Goal: Task Accomplishment & Management: Complete application form

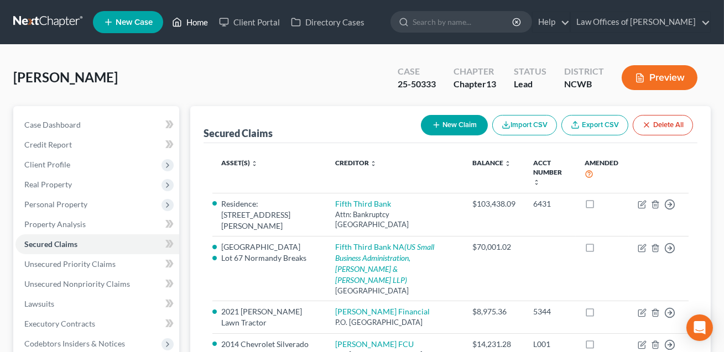
click at [203, 21] on link "Home" at bounding box center [190, 22] width 47 height 20
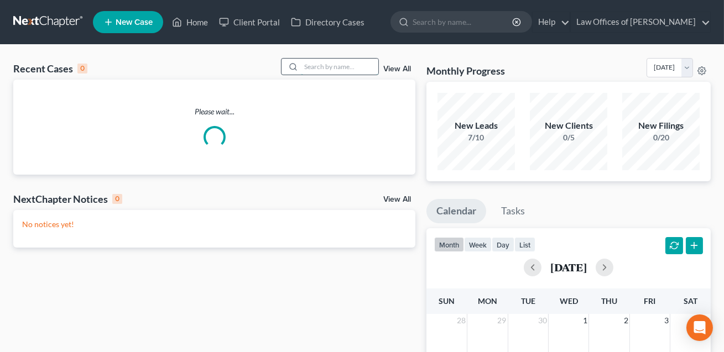
click at [309, 68] on input "search" at bounding box center [339, 67] width 77 height 16
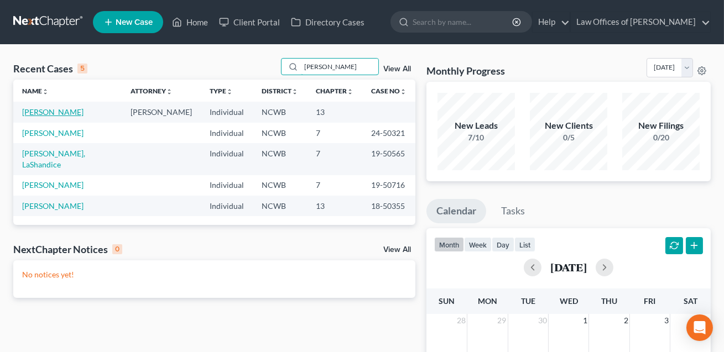
type input "[PERSON_NAME]"
click at [49, 113] on link "[PERSON_NAME]" at bounding box center [52, 111] width 61 height 9
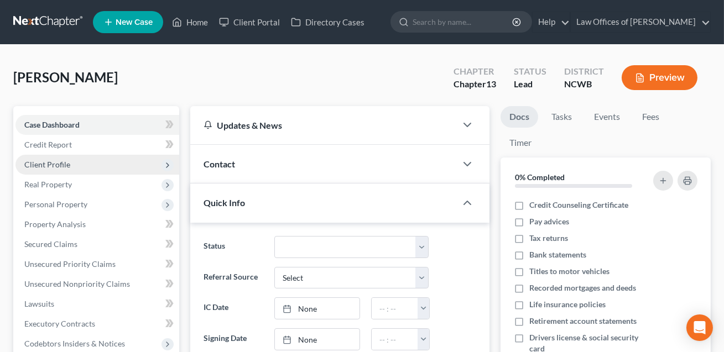
click at [44, 164] on span "Client Profile" at bounding box center [47, 164] width 46 height 9
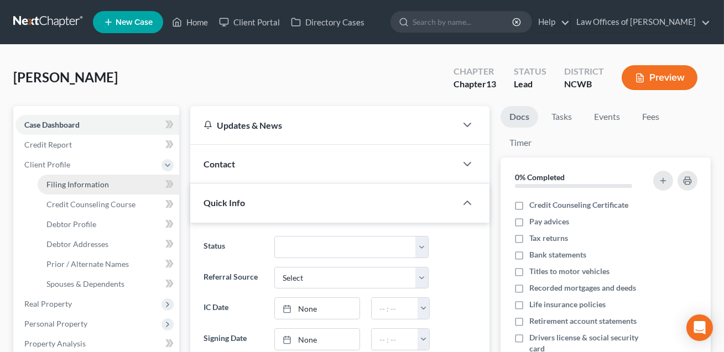
click at [60, 183] on span "Filing Information" at bounding box center [77, 184] width 63 height 9
select select "1"
select select "0"
select select "3"
select select "59"
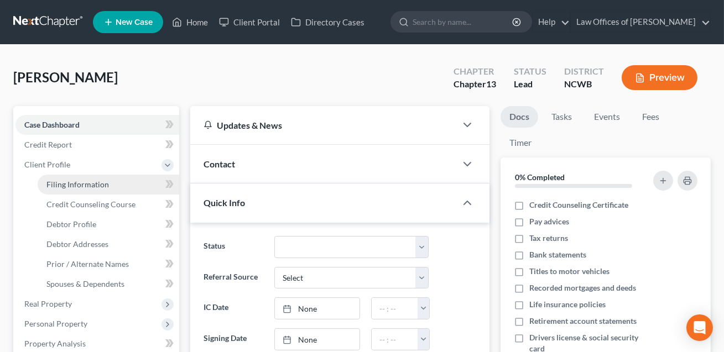
select select "1"
select select "28"
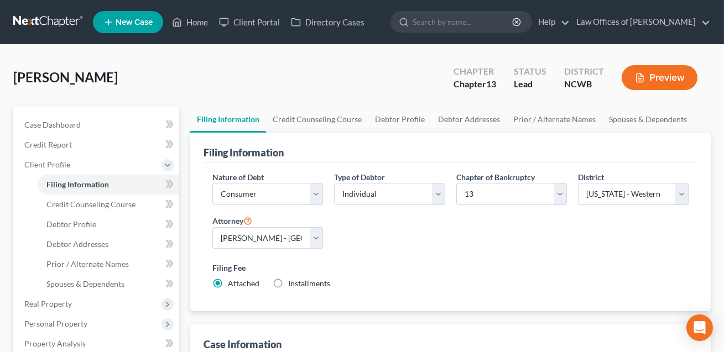
scroll to position [150, 0]
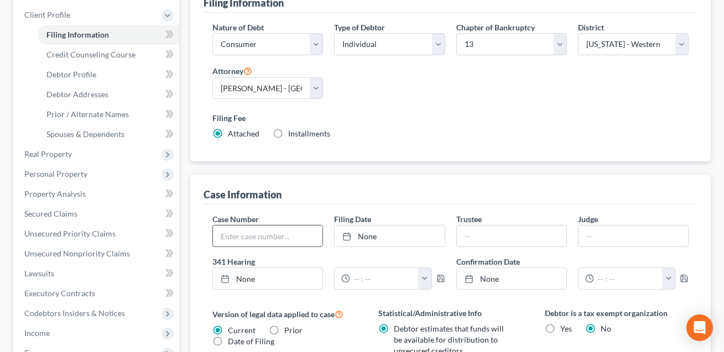
click at [269, 233] on input "text" at bounding box center [268, 236] width 110 height 21
type input "25-50327"
click at [380, 239] on link "None" at bounding box center [390, 236] width 110 height 21
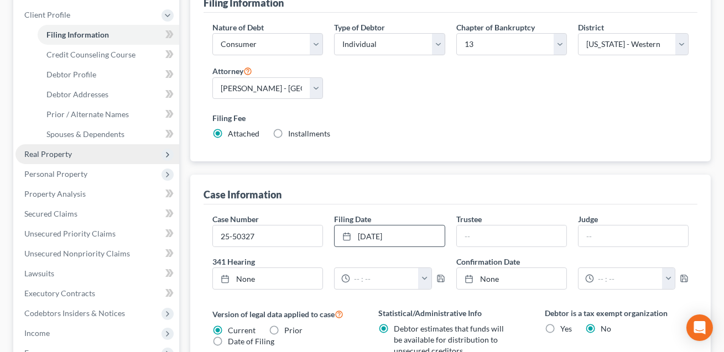
click at [61, 159] on span "Real Property" at bounding box center [97, 154] width 164 height 20
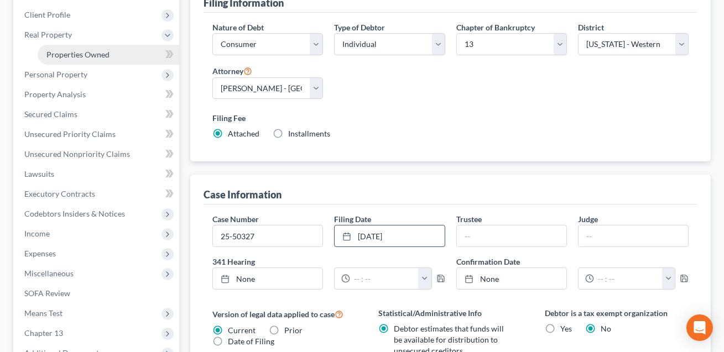
click at [80, 59] on link "Properties Owned" at bounding box center [109, 55] width 142 height 20
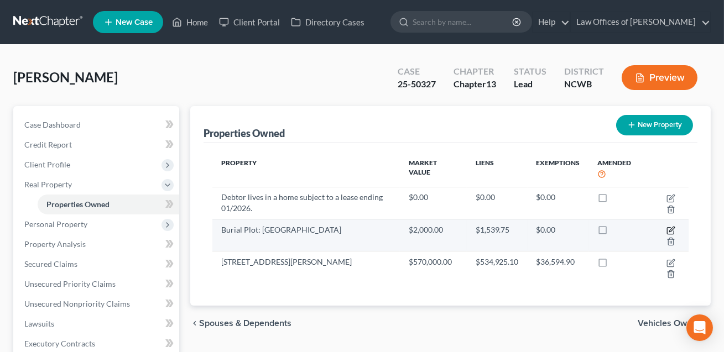
click at [673, 230] on icon "button" at bounding box center [671, 230] width 9 height 9
select select "28"
select select "0"
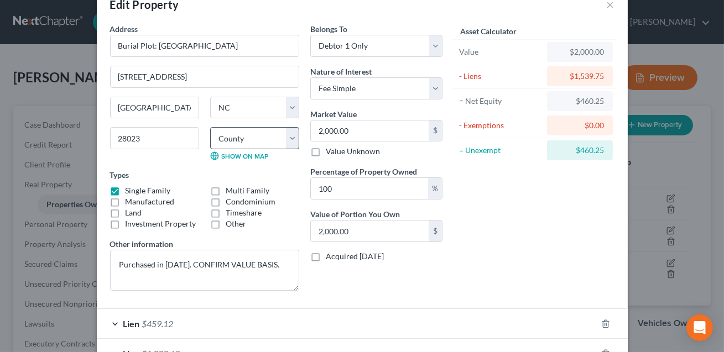
scroll to position [40, 0]
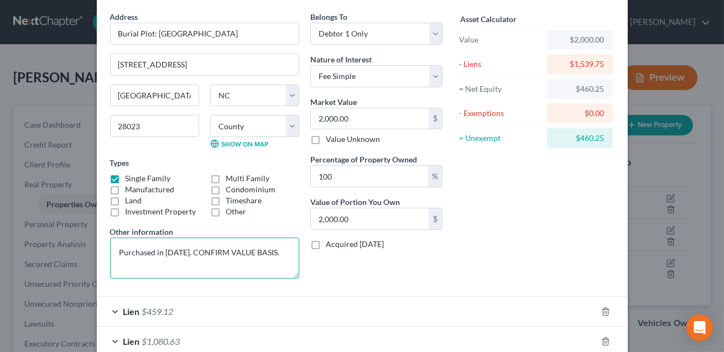
drag, startPoint x: 271, startPoint y: 252, endPoint x: 189, endPoint y: 247, distance: 81.5
click at [189, 247] on textarea "Purchased in [DATE]. CONFIRM VALUE BASIS." at bounding box center [204, 258] width 189 height 41
click at [157, 263] on textarea "Purchased in [DATE]. CValue based upon purchase price (CNFIM)" at bounding box center [204, 258] width 189 height 41
click at [164, 266] on textarea "Purchased in [DATE]. CValue based upon purchase price (CNFIM)" at bounding box center [204, 258] width 189 height 41
click at [157, 264] on textarea "Purchased in [DATE]. CValue based upon purchase price (CNFIM)" at bounding box center [204, 258] width 189 height 41
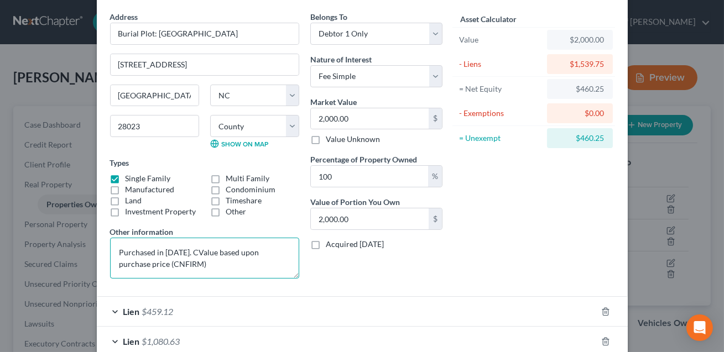
click at [144, 263] on textarea "Purchased in [DATE]. CValue based upon purchase price (CNFIRM)" at bounding box center [204, 258] width 189 height 41
click at [189, 252] on textarea "Purchased in [DATE]. CValue based upon purchase price (CONFIRM)" at bounding box center [204, 258] width 189 height 41
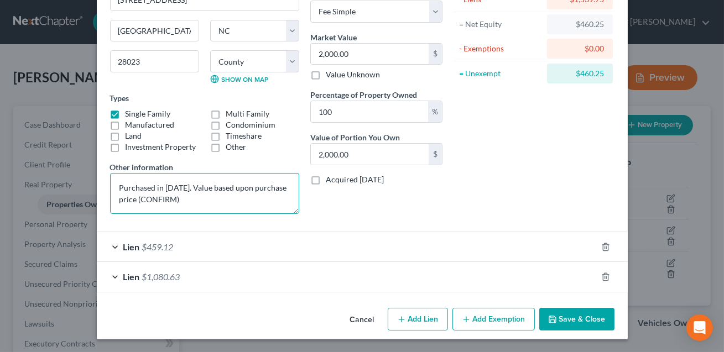
type textarea "Purchased in [DATE]. Value based upon purchase price (CONFIRM)"
click at [553, 321] on icon "button" at bounding box center [552, 319] width 9 height 9
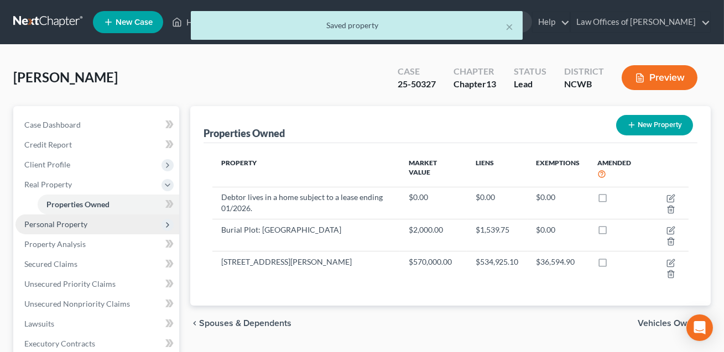
click at [74, 227] on span "Personal Property" at bounding box center [55, 224] width 63 height 9
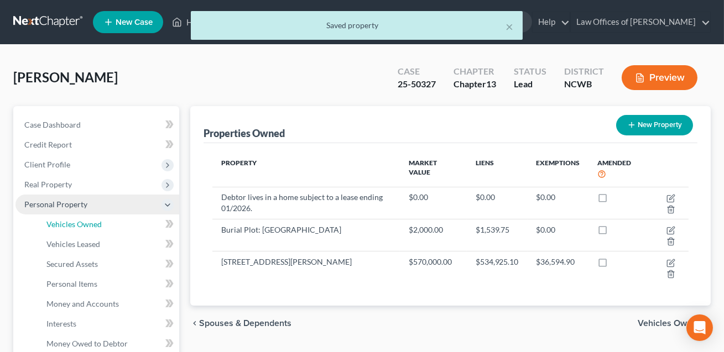
click at [74, 227] on span "Vehicles Owned" at bounding box center [73, 224] width 55 height 9
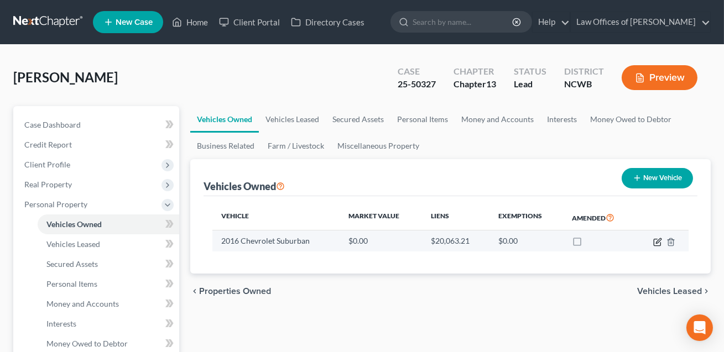
click at [657, 240] on icon "button" at bounding box center [657, 242] width 9 height 9
select select "0"
select select "10"
select select "2"
select select "0"
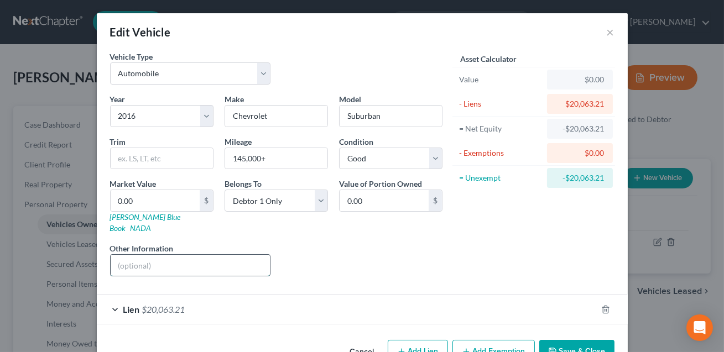
click at [192, 255] on input "text" at bounding box center [191, 265] width 160 height 21
type input "8 cyl, 4 dr, 4WD vehicle. VIN#____________________________"
click at [579, 341] on button "Save & Close" at bounding box center [576, 351] width 75 height 23
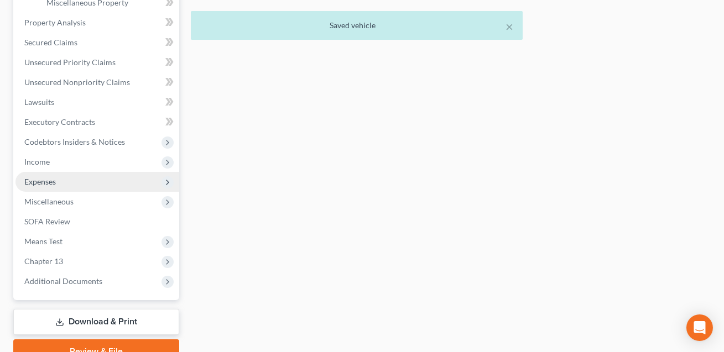
scroll to position [408, 0]
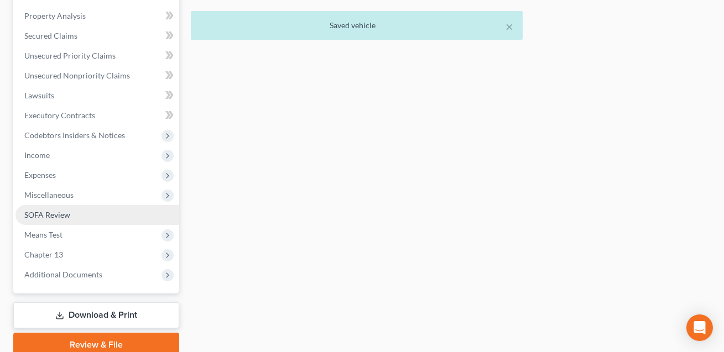
click at [64, 218] on span "SOFA Review" at bounding box center [47, 214] width 46 height 9
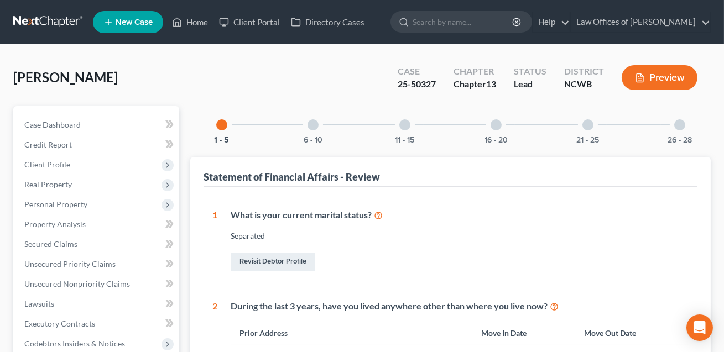
click at [498, 127] on div at bounding box center [496, 125] width 11 height 11
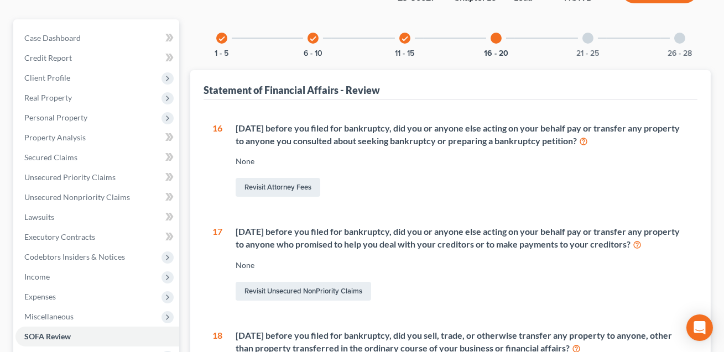
scroll to position [182, 0]
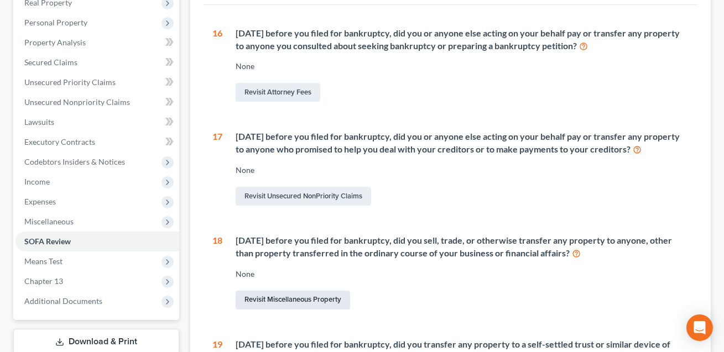
click at [304, 302] on link "Revisit Miscellaneous Property" at bounding box center [293, 300] width 115 height 19
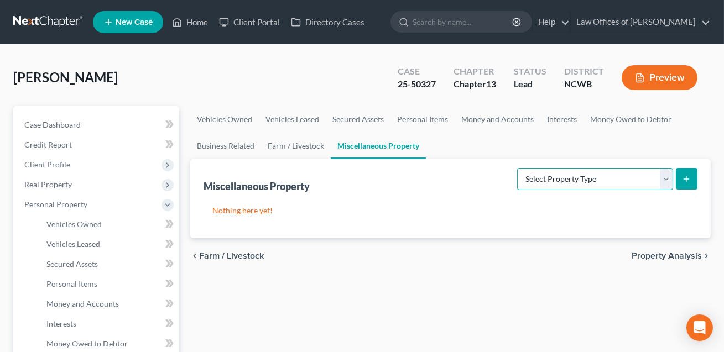
click at [565, 180] on select "Select Property Type Assigned for Creditor Benefit [DATE] Holding for Another N…" at bounding box center [595, 179] width 156 height 22
select select "transferred"
click at [684, 179] on line "submit" at bounding box center [686, 179] width 5 height 0
select select "Ordinary ([DATE])"
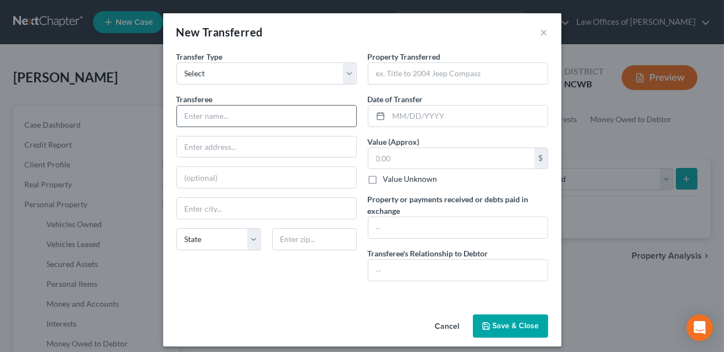
click at [219, 121] on input "text" at bounding box center [266, 116] width 179 height 21
type input "CONFIRM"
click at [385, 74] on input "text" at bounding box center [457, 73] width 179 height 21
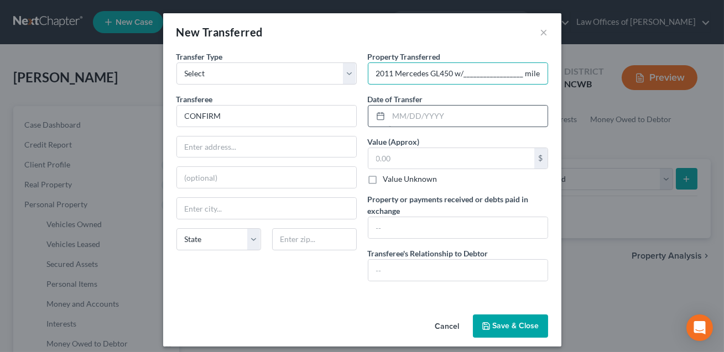
type input "2011 Mercedes GL450 w/__________________ miles"
click at [401, 117] on input "text" at bounding box center [468, 116] width 159 height 21
type input "0"
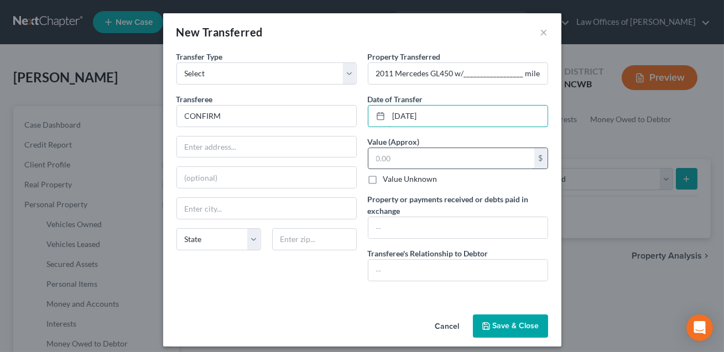
type input "[DATE]"
click at [395, 155] on input "text" at bounding box center [451, 158] width 166 height 21
type input "1.00"
click at [381, 222] on input "text" at bounding box center [457, 227] width 179 height 21
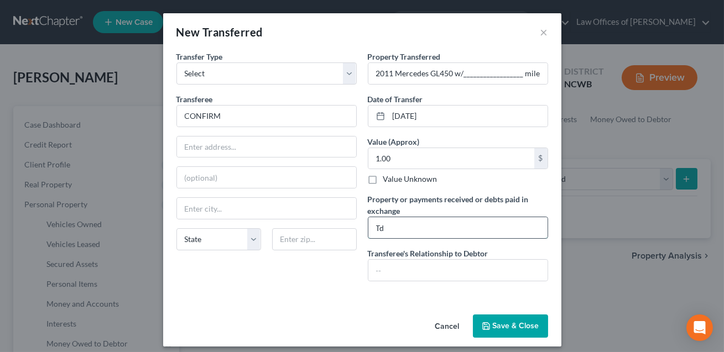
type input "T"
click at [523, 230] on input "_____________ trade-in cedit on purchase of Subirban." at bounding box center [457, 227] width 179 height 21
click at [444, 230] on input "_____________ trade-in cedit on purchase of Suburban." at bounding box center [457, 227] width 179 height 21
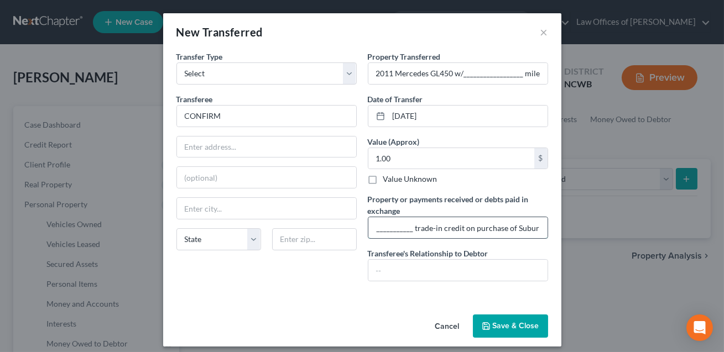
scroll to position [6, 0]
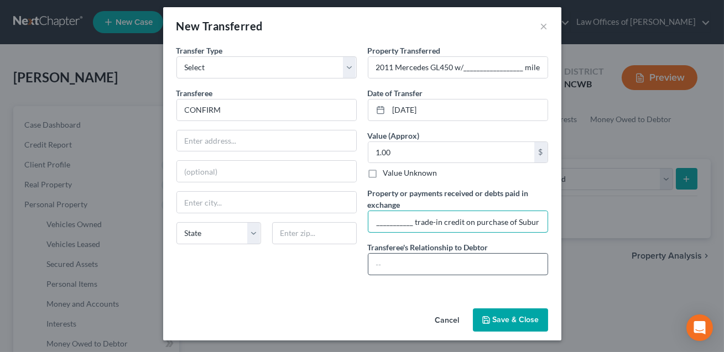
type input "_____________ trade-in credit on purchase of Suburban."
click at [417, 260] on input "text" at bounding box center [457, 264] width 179 height 21
type input "None"
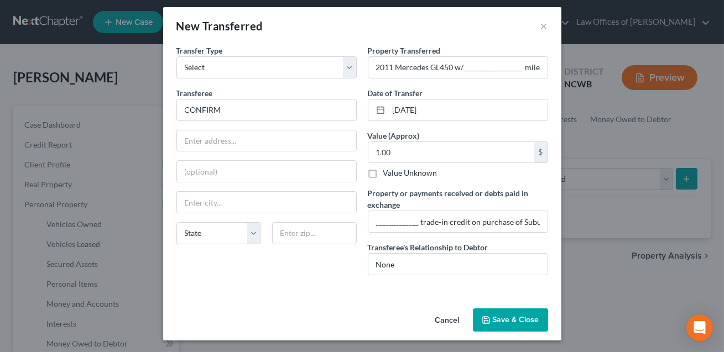
click at [508, 317] on button "Save & Close" at bounding box center [510, 320] width 75 height 23
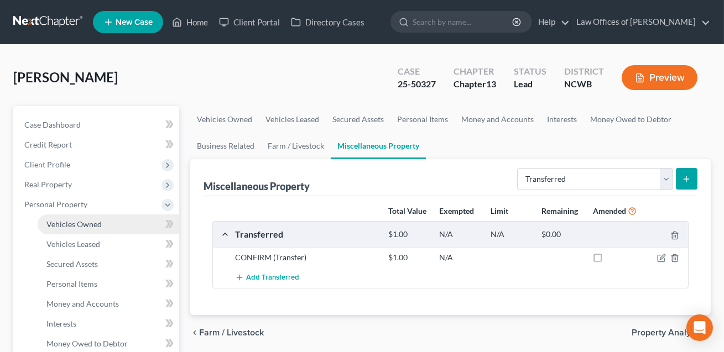
click at [78, 220] on span "Vehicles Owned" at bounding box center [73, 224] width 55 height 9
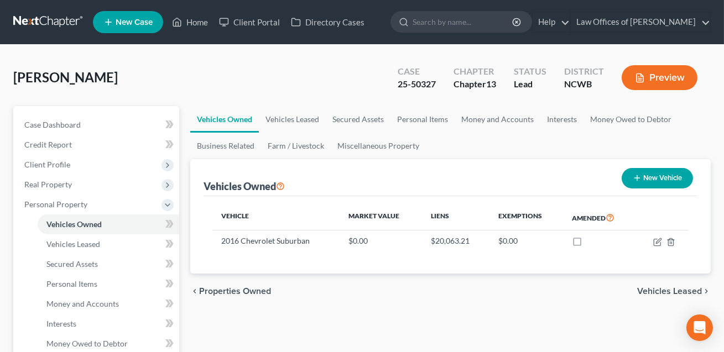
click at [648, 180] on button "New Vehicle" at bounding box center [657, 178] width 71 height 20
select select "0"
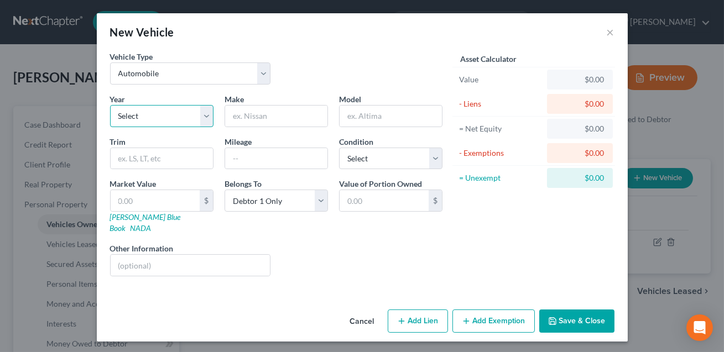
click at [170, 118] on select "Select 2026 2025 2024 2023 2022 2021 2020 2019 2018 2017 2016 2015 2014 2013 20…" at bounding box center [161, 116] width 103 height 22
select select "5"
click at [247, 118] on input "text" at bounding box center [276, 116] width 102 height 21
type input "Honda"
click at [374, 114] on input "text" at bounding box center [391, 116] width 102 height 21
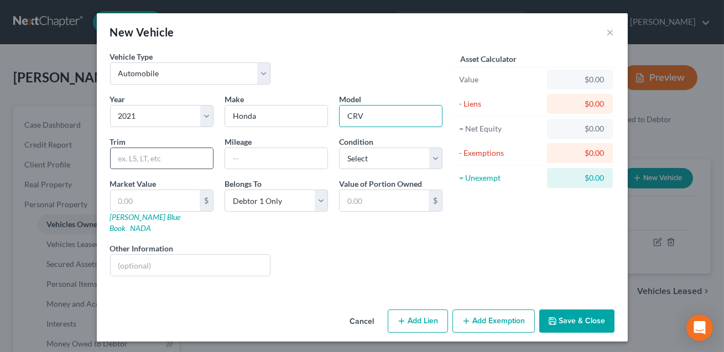
type input "CRV"
click at [151, 154] on input "text" at bounding box center [162, 158] width 102 height 21
type input "EXL"
click at [243, 160] on input "text" at bounding box center [276, 158] width 102 height 21
type input "NEED"
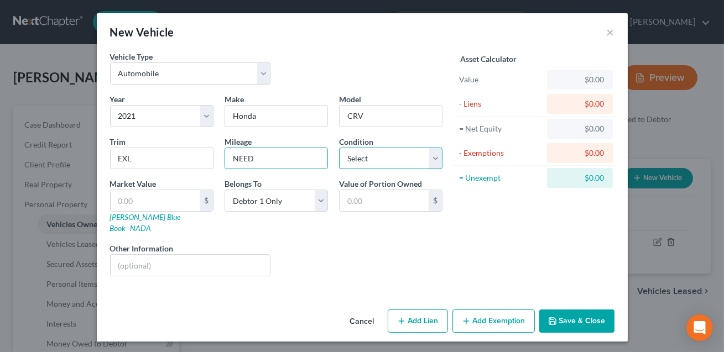
click at [361, 160] on select "Select Excellent Very Good Good Fair Poor" at bounding box center [390, 159] width 103 height 22
select select "2"
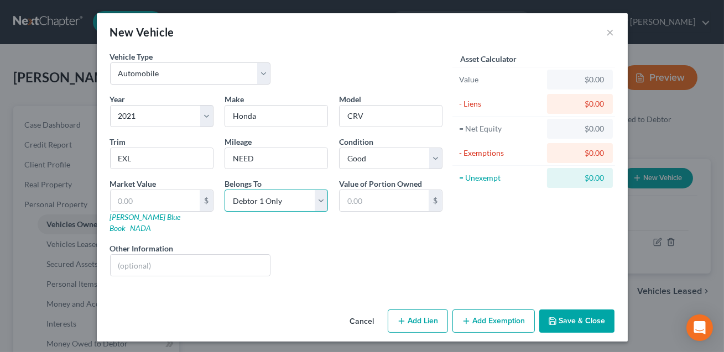
click at [292, 196] on select "Select Debtor 1 Only Debtor 2 Only Debtor 1 And Debtor 2 Only At Least One Of T…" at bounding box center [276, 201] width 103 height 22
select select "3"
click at [179, 204] on input "text" at bounding box center [155, 200] width 89 height 21
type input "1"
type input "1.00"
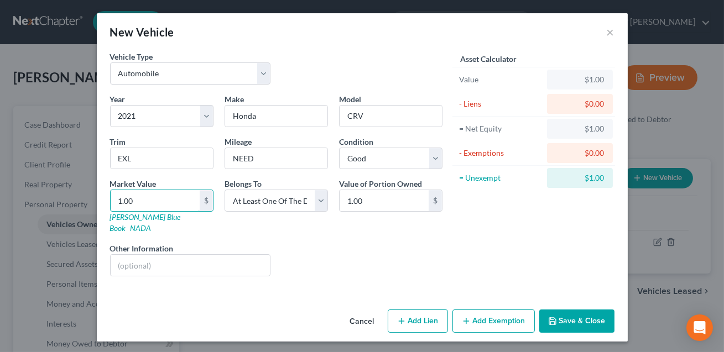
type input "1.000"
click at [136, 255] on input "text" at bounding box center [191, 265] width 160 height 21
click at [129, 255] on input "MOther's car" at bounding box center [191, 265] width 160 height 21
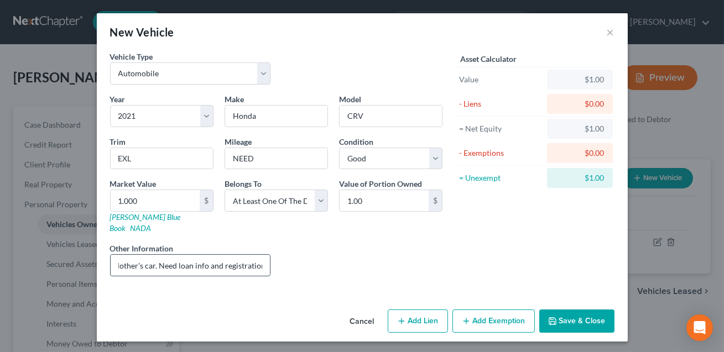
scroll to position [0, 7]
type input "Mother's car. Need loan info and registration."
click at [555, 317] on icon "button" at bounding box center [552, 321] width 9 height 9
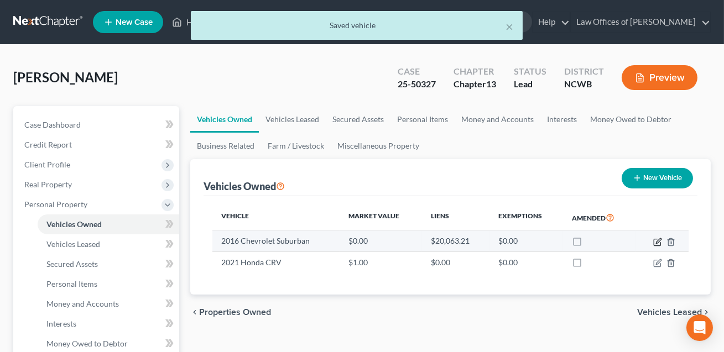
click at [656, 242] on icon "button" at bounding box center [658, 240] width 5 height 5
select select "0"
select select "10"
select select "2"
select select "0"
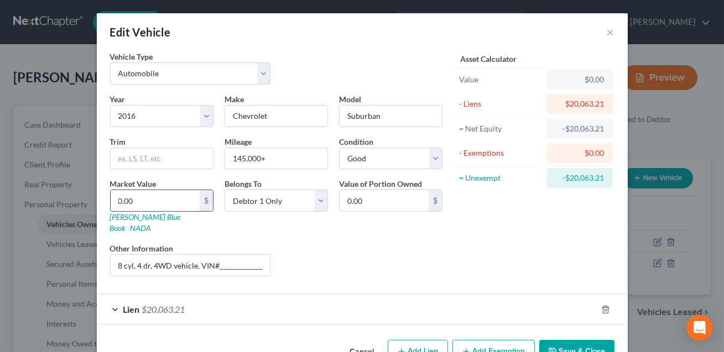
click at [179, 203] on input "0.00" at bounding box center [155, 200] width 89 height 21
type input "1"
type input "1.00"
click at [569, 340] on button "Save & Close" at bounding box center [576, 351] width 75 height 23
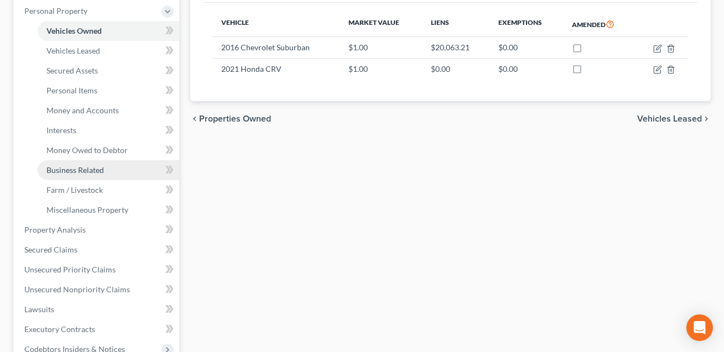
scroll to position [194, 0]
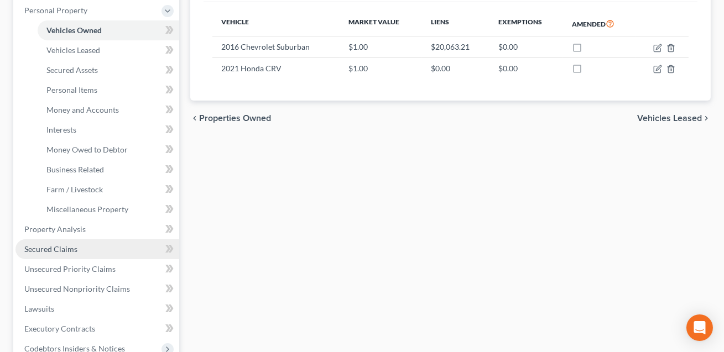
click at [69, 246] on span "Secured Claims" at bounding box center [50, 249] width 53 height 9
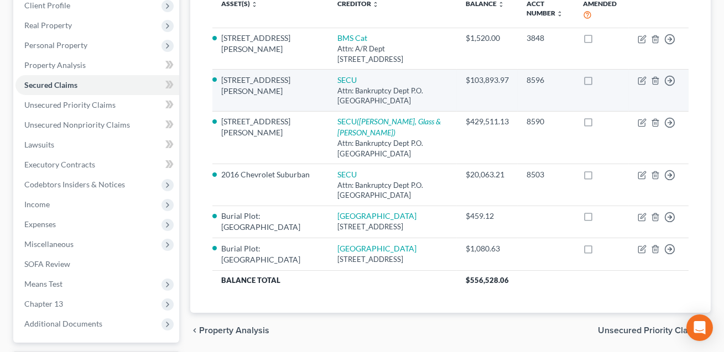
scroll to position [172, 0]
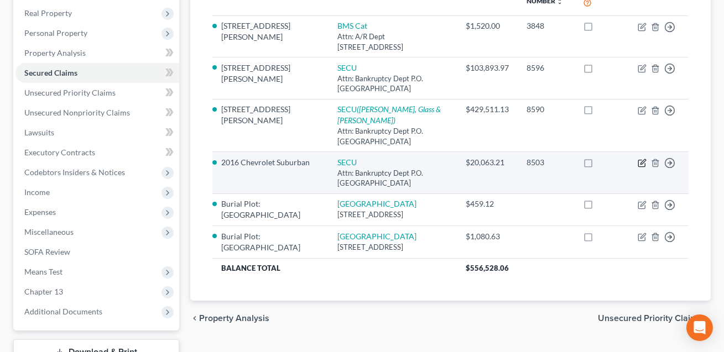
click at [643, 160] on icon "button" at bounding box center [643, 162] width 5 height 5
select select "28"
select select "0"
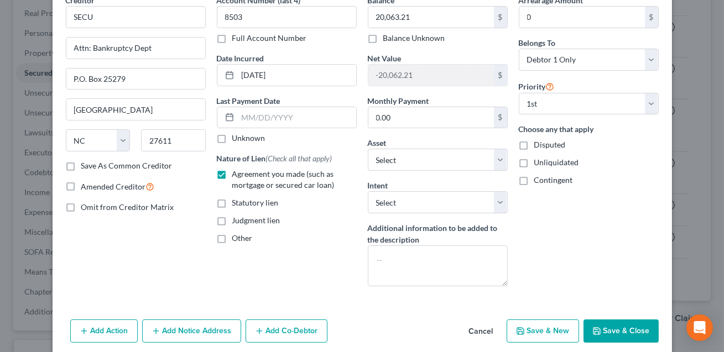
scroll to position [100, 0]
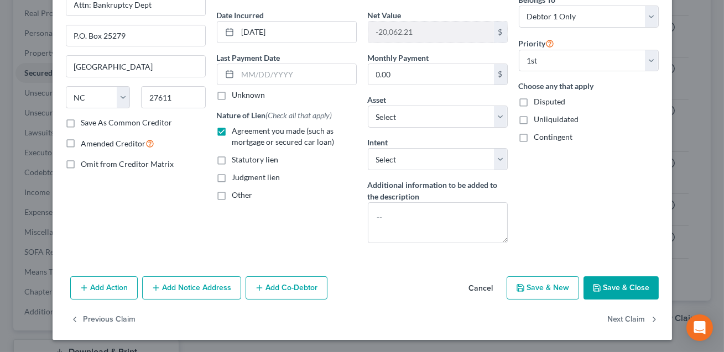
click at [614, 284] on button "Save & Close" at bounding box center [621, 288] width 75 height 23
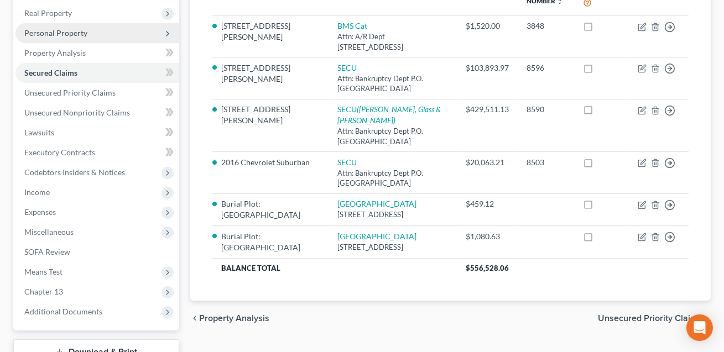
click at [82, 33] on span "Personal Property" at bounding box center [55, 32] width 63 height 9
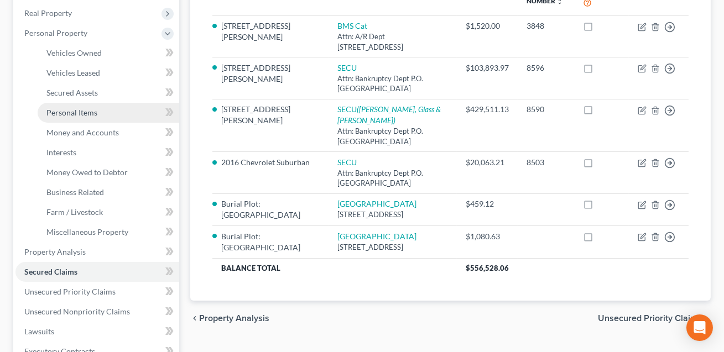
click at [79, 111] on span "Personal Items" at bounding box center [71, 112] width 51 height 9
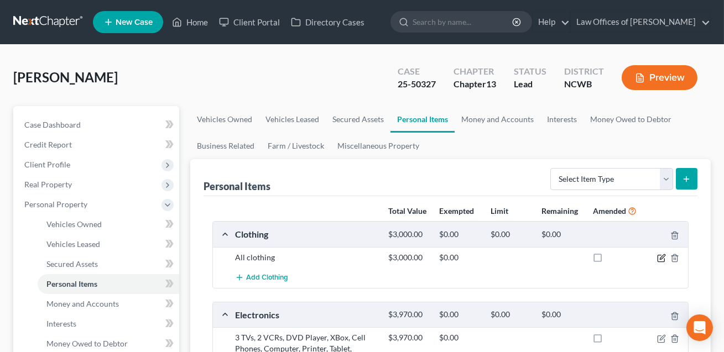
click at [663, 256] on icon "button" at bounding box center [661, 258] width 9 height 9
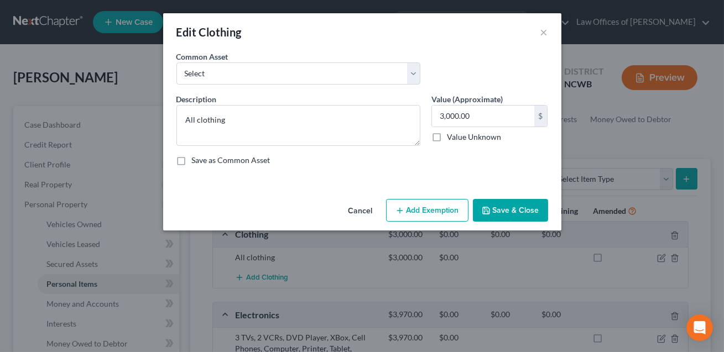
click at [356, 212] on button "Cancel" at bounding box center [361, 211] width 42 height 22
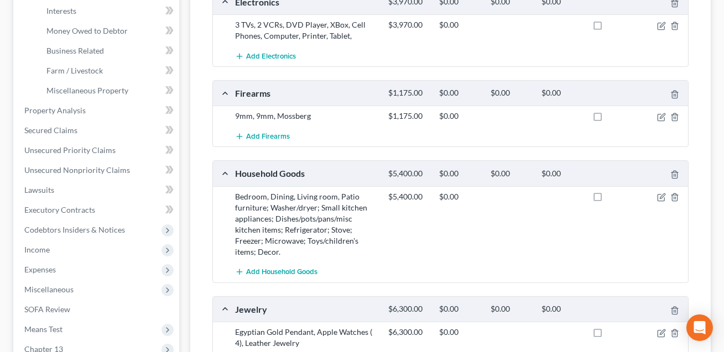
scroll to position [314, 0]
click at [663, 196] on icon "button" at bounding box center [661, 197] width 9 height 9
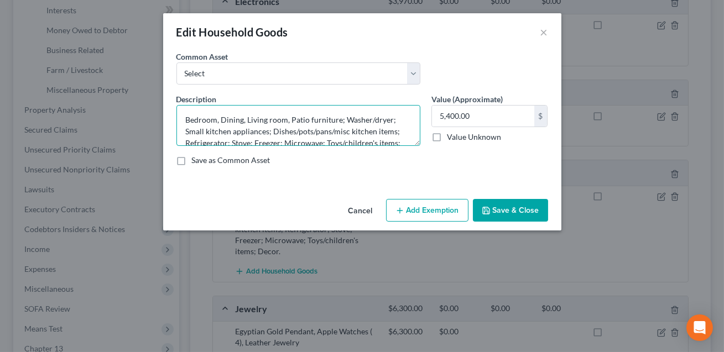
click at [289, 120] on textarea "Bedroom, Dining, Living room, Patio furniture; Washer/dryer; Small kitchen appl…" at bounding box center [298, 125] width 244 height 41
click at [313, 118] on textarea "Bedroom, Dining, Living room, Family oom, Patio furniture; Washer/dryer; Small …" at bounding box center [298, 125] width 244 height 41
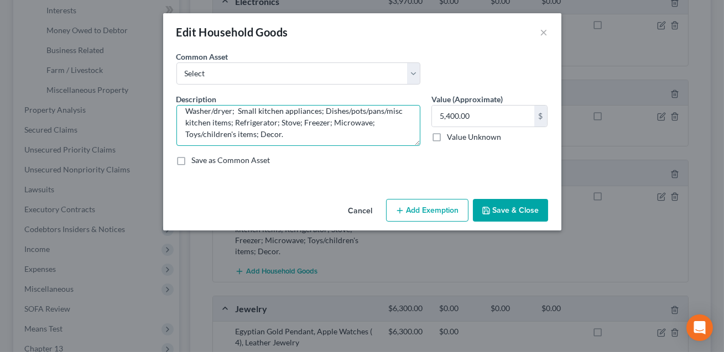
scroll to position [23, 0]
type textarea "Bedroom, Dining, Living room, Family room, Patio furniture; Washer/dryer; Small…"
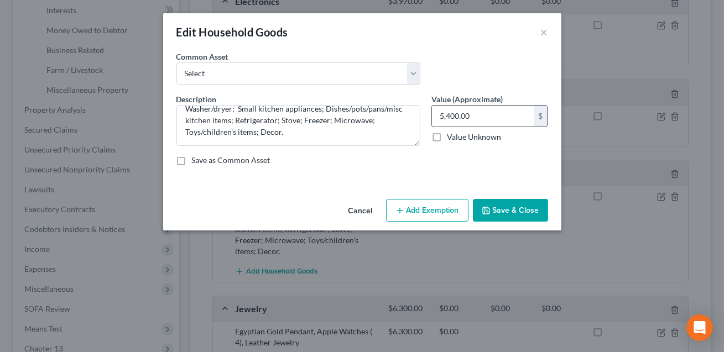
click at [496, 112] on input "5,400.00" at bounding box center [483, 116] width 102 height 21
type input "6,650.00"
click at [508, 219] on button "Save & Close" at bounding box center [510, 210] width 75 height 23
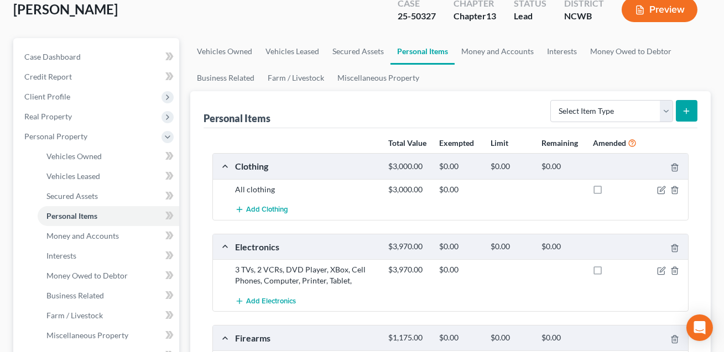
scroll to position [0, 0]
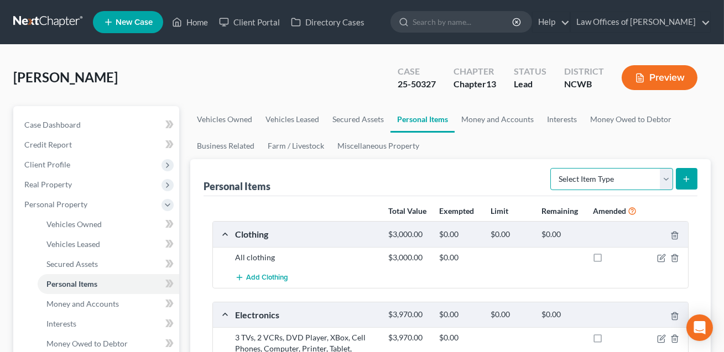
click at [637, 175] on select "Select Item Type Clothing Collectibles Of Value Electronics Firearms Household …" at bounding box center [612, 179] width 123 height 22
select select "collectibles_of_value"
click at [684, 179] on icon "submit" at bounding box center [686, 179] width 9 height 9
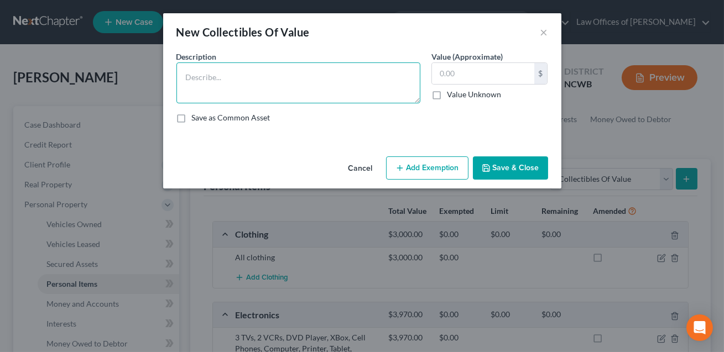
click at [207, 83] on textarea at bounding box center [298, 83] width 244 height 41
click at [215, 78] on textarea "[PERSON_NAME] Ashofd art," at bounding box center [298, 83] width 244 height 41
click at [225, 77] on textarea "[PERSON_NAME] art," at bounding box center [298, 83] width 244 height 41
click at [248, 79] on textarea "[PERSON_NAME] art," at bounding box center [298, 83] width 244 height 41
click at [297, 76] on textarea "[PERSON_NAME] art, Ghananian art, personal art," at bounding box center [298, 83] width 244 height 41
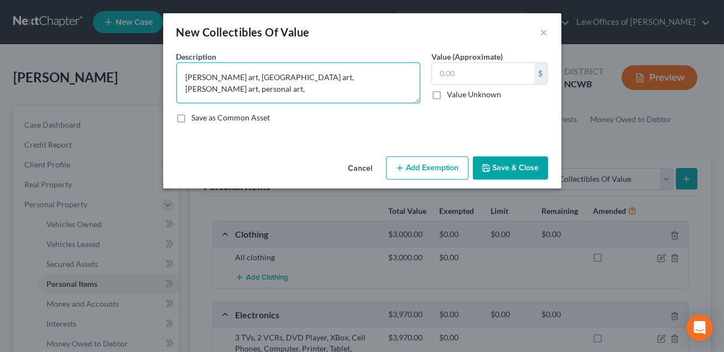
click at [411, 78] on textarea "[PERSON_NAME] art, [GEOGRAPHIC_DATA] art, [PERSON_NAME] art, personal art," at bounding box center [298, 83] width 244 height 41
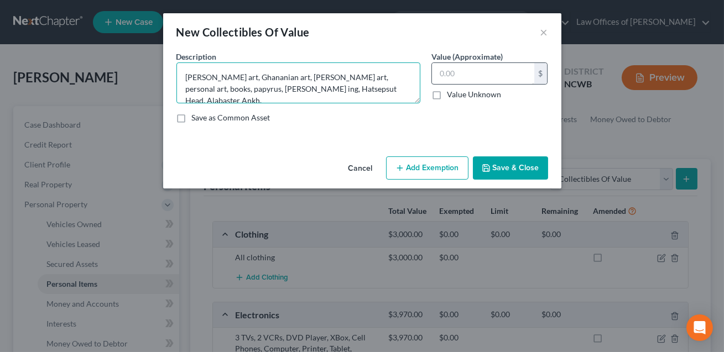
type textarea "[PERSON_NAME] art, Ghananian art, [PERSON_NAME] art, personal art, books, papyr…"
click at [437, 75] on input "text" at bounding box center [483, 73] width 102 height 21
type input "22,600.00"
click at [502, 166] on button "Save & Close" at bounding box center [510, 168] width 75 height 23
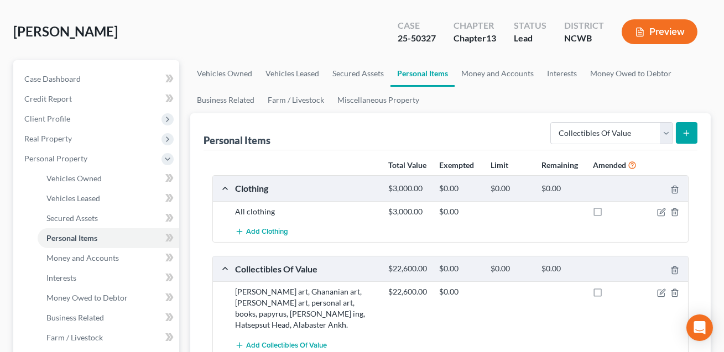
scroll to position [45, 0]
click at [666, 210] on div at bounding box center [663, 212] width 51 height 11
click at [662, 209] on icon "button" at bounding box center [661, 213] width 9 height 9
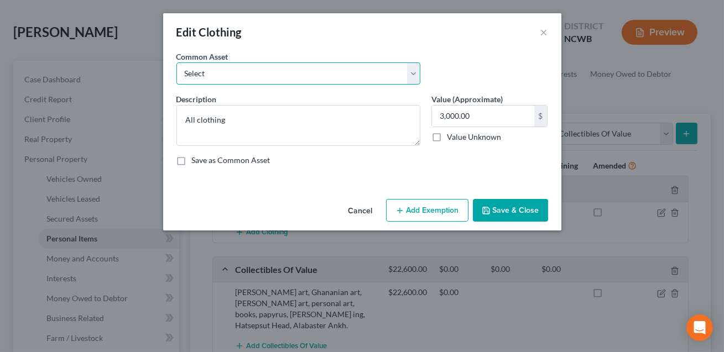
click at [255, 76] on select "Select All clothing All clothing and personal effects" at bounding box center [298, 74] width 244 height 22
select select "1"
type textarea "All clothing and personal effects"
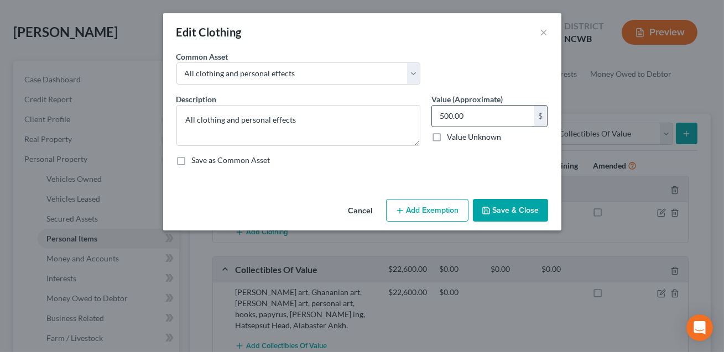
click at [461, 120] on input "500.00" at bounding box center [483, 116] width 102 height 21
type input "3,000.00"
click at [516, 214] on button "Save & Close" at bounding box center [510, 210] width 75 height 23
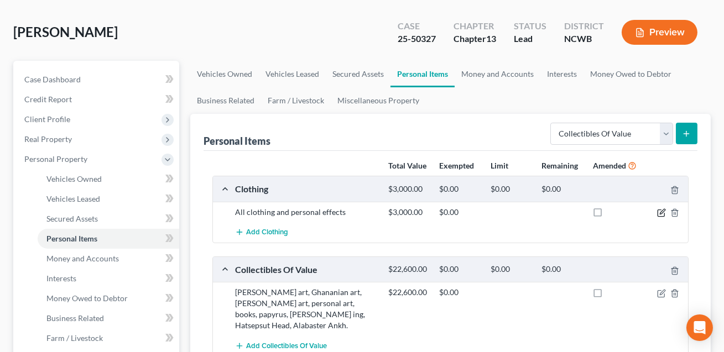
click at [661, 210] on icon "button" at bounding box center [661, 213] width 9 height 9
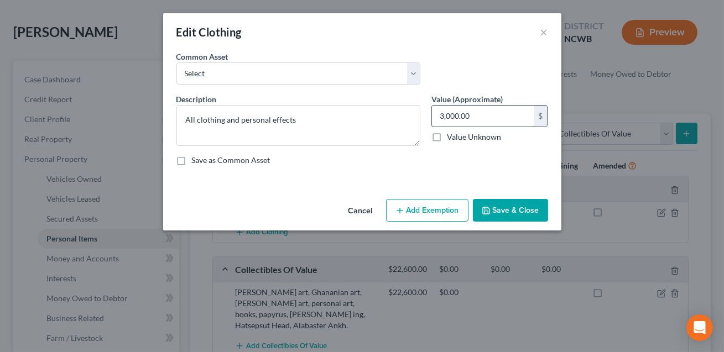
click at [471, 115] on input "3,000.00" at bounding box center [483, 116] width 102 height 21
type input "3,500.00"
click at [505, 211] on button "Save & Close" at bounding box center [510, 210] width 75 height 23
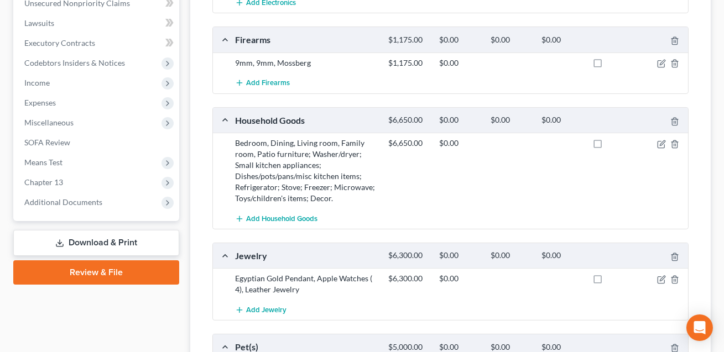
scroll to position [151, 0]
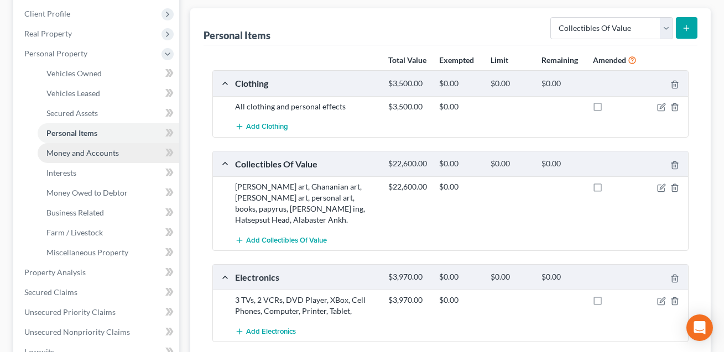
click at [98, 146] on link "Money and Accounts" at bounding box center [109, 153] width 142 height 20
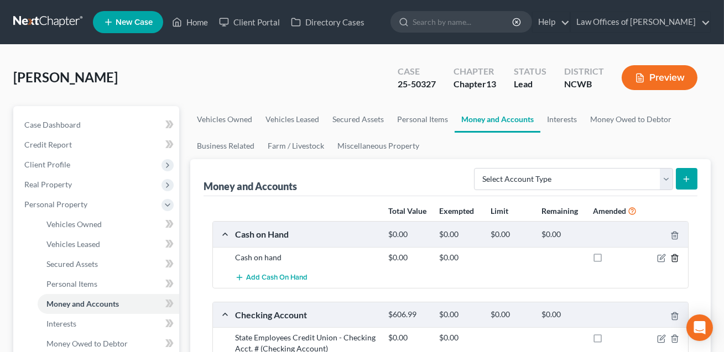
click at [676, 258] on line "button" at bounding box center [676, 259] width 0 height 2
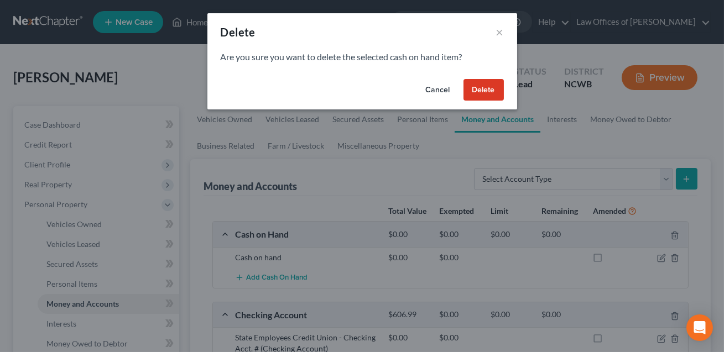
click at [482, 90] on button "Delete" at bounding box center [484, 90] width 40 height 22
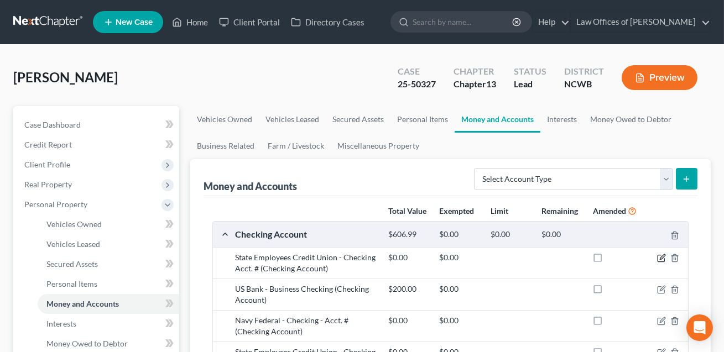
click at [661, 258] on icon "button" at bounding box center [661, 258] width 9 height 9
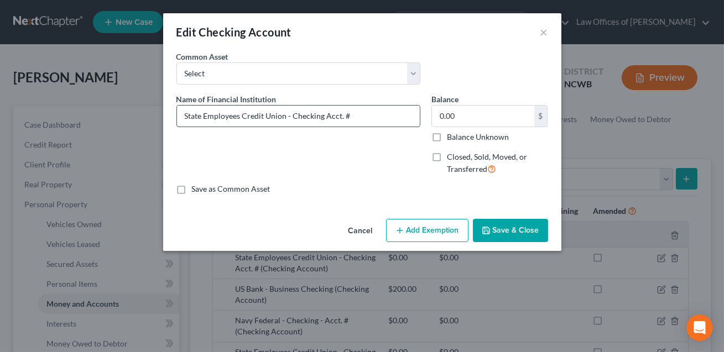
drag, startPoint x: 350, startPoint y: 117, endPoint x: 325, endPoint y: 115, distance: 25.0
click at [325, 115] on input "State Employees Credit Union - Checking Acct. #" at bounding box center [298, 116] width 243 height 21
type input "State Employees Credit Union - Checking"
click at [504, 230] on button "Save & Close" at bounding box center [510, 230] width 75 height 23
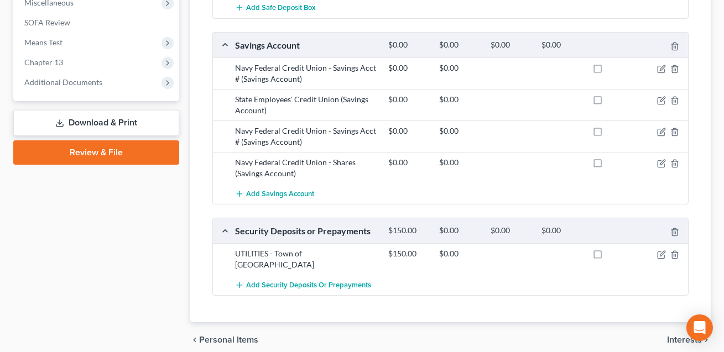
scroll to position [608, 0]
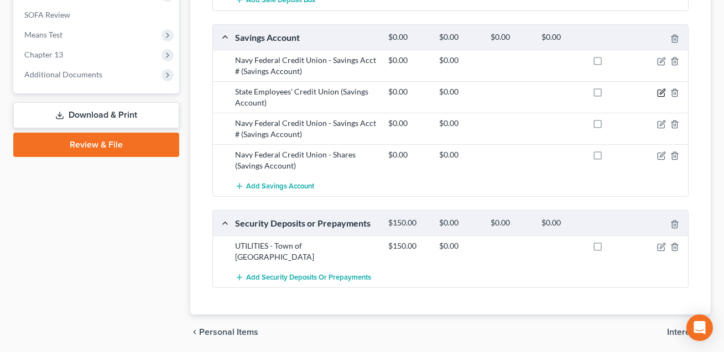
click at [662, 92] on icon "button" at bounding box center [662, 91] width 5 height 5
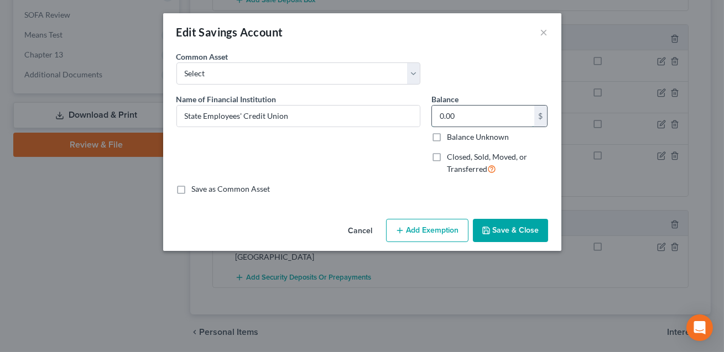
click at [470, 118] on input "0.00" at bounding box center [483, 116] width 102 height 21
type input "28.88"
click at [511, 227] on button "Save & Close" at bounding box center [510, 230] width 75 height 23
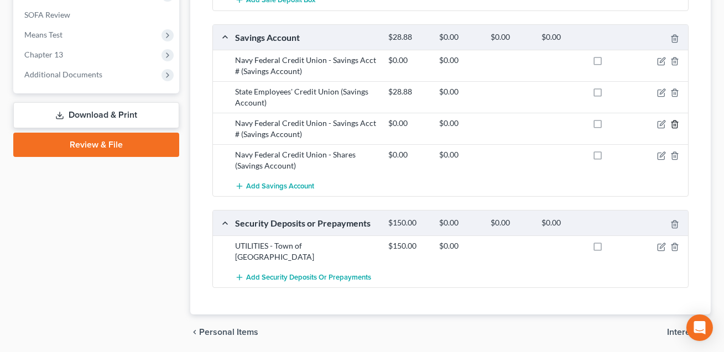
click at [675, 122] on icon "button" at bounding box center [675, 124] width 9 height 9
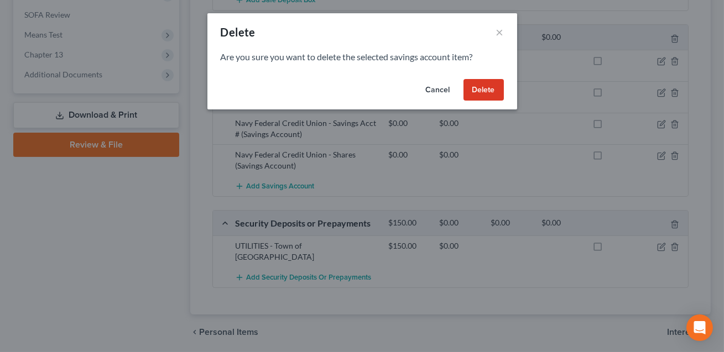
click at [489, 91] on button "Delete" at bounding box center [484, 90] width 40 height 22
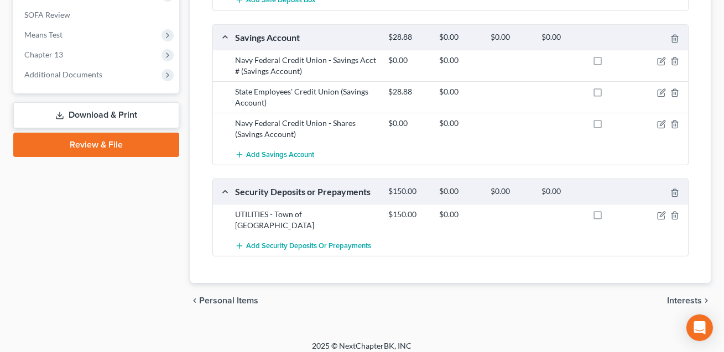
scroll to position [603, 0]
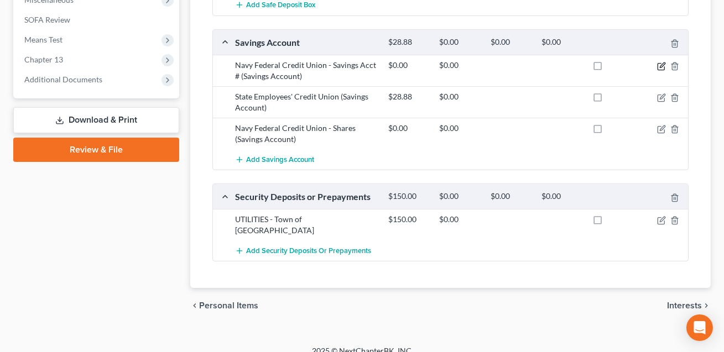
click at [662, 63] on icon "button" at bounding box center [662, 65] width 5 height 5
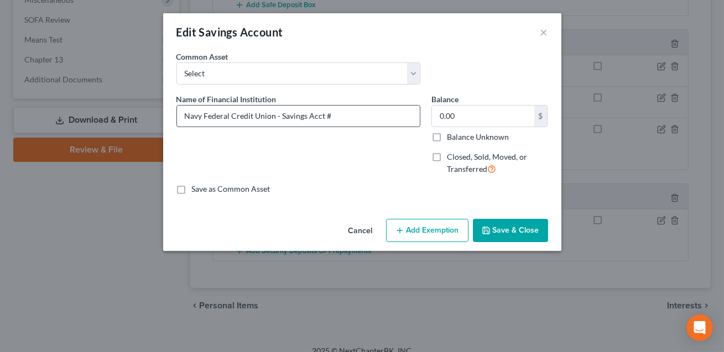
drag, startPoint x: 333, startPoint y: 116, endPoint x: 307, endPoint y: 115, distance: 26.0
click at [307, 115] on input "Navy Federal Credit Union - Savings Acct #" at bounding box center [298, 116] width 243 height 21
type input "Navy Federal Credit Union - Savings (no access)"
click at [533, 238] on button "Save & Close" at bounding box center [510, 230] width 75 height 23
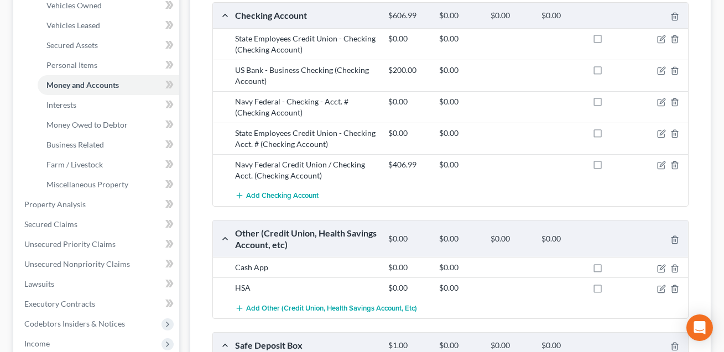
scroll to position [220, 0]
click at [662, 100] on icon "button" at bounding box center [661, 101] width 9 height 9
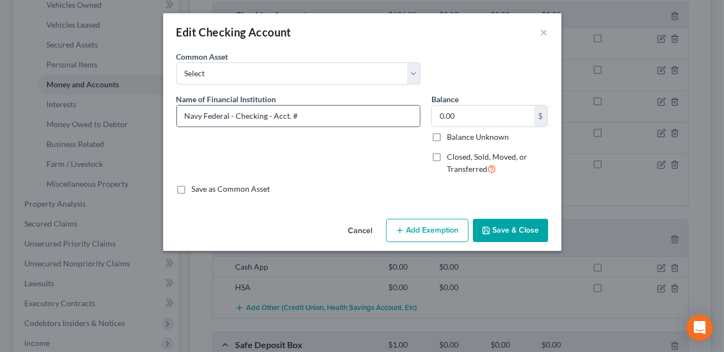
drag, startPoint x: 300, startPoint y: 116, endPoint x: 268, endPoint y: 115, distance: 32.7
click at [268, 115] on input "Navy Federal - Checking - Acct. #" at bounding box center [298, 116] width 243 height 21
type input "Navy Federal - Checking (No access)"
click at [501, 229] on button "Save & Close" at bounding box center [510, 230] width 75 height 23
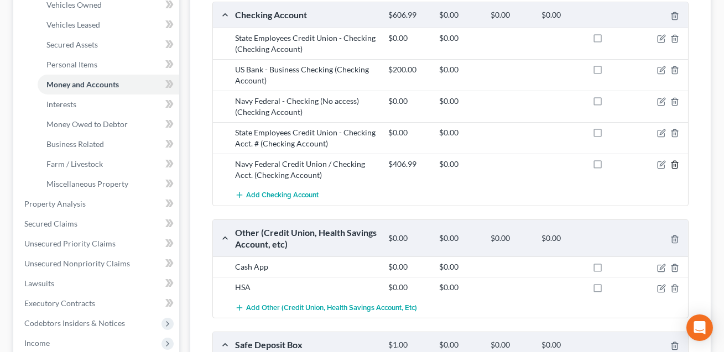
click at [674, 165] on line "button" at bounding box center [674, 166] width 0 height 2
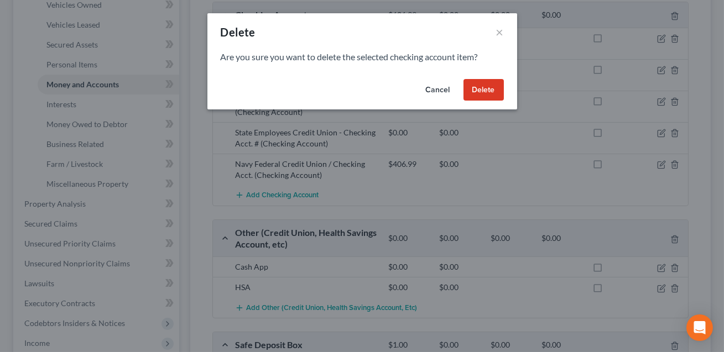
click at [486, 90] on button "Delete" at bounding box center [484, 90] width 40 height 22
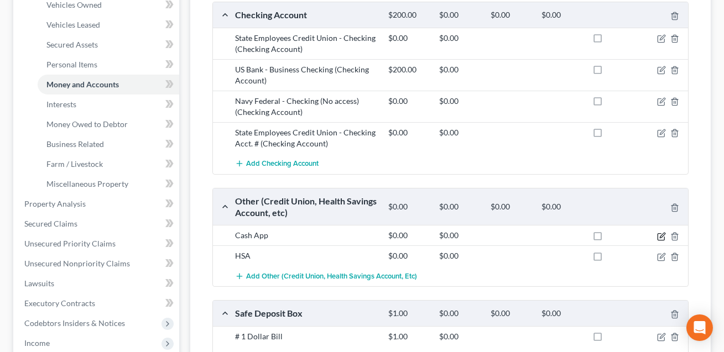
click at [661, 235] on icon "button" at bounding box center [661, 236] width 9 height 9
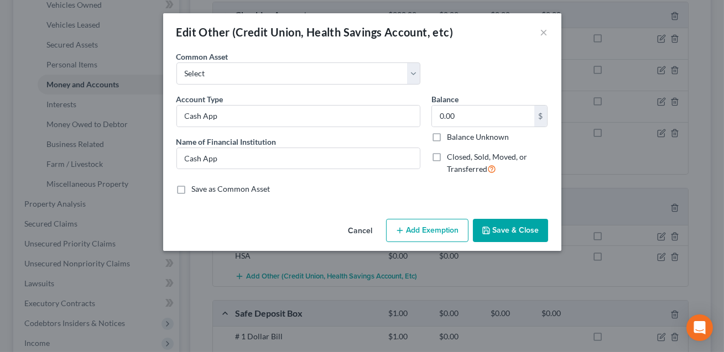
click at [497, 234] on button "Save & Close" at bounding box center [510, 230] width 75 height 23
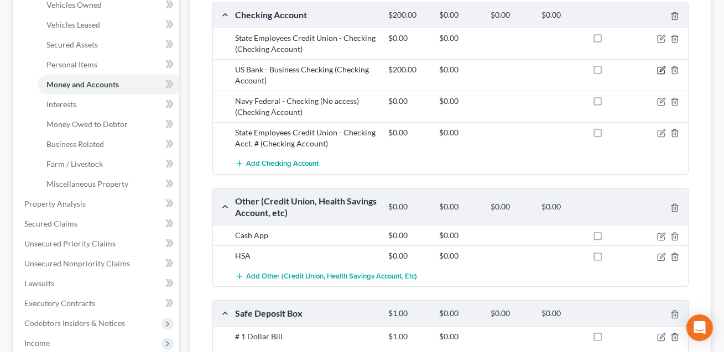
click at [662, 69] on icon "button" at bounding box center [662, 68] width 5 height 5
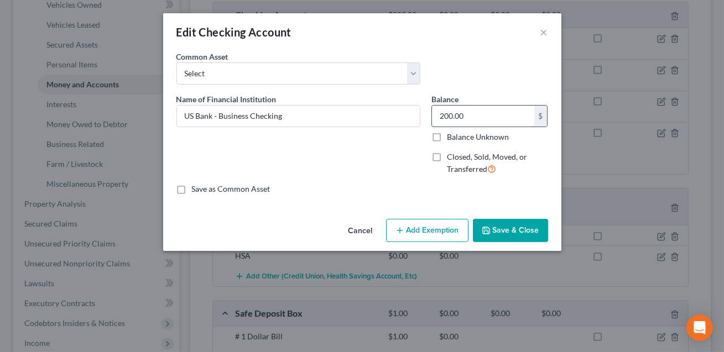
click at [468, 117] on input "200.00" at bounding box center [483, 116] width 102 height 21
type input "998.36"
click at [503, 226] on button "Save & Close" at bounding box center [510, 230] width 75 height 23
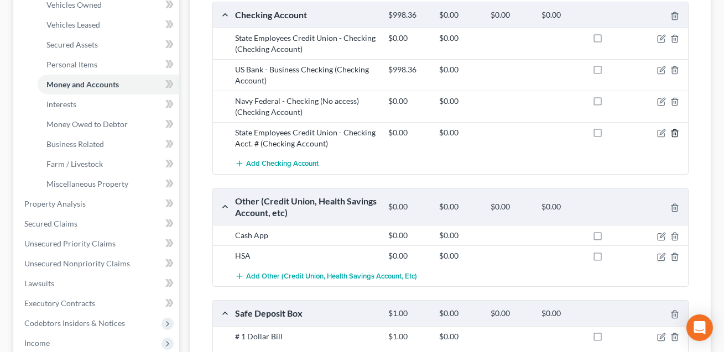
click at [677, 132] on icon "button" at bounding box center [675, 133] width 9 height 9
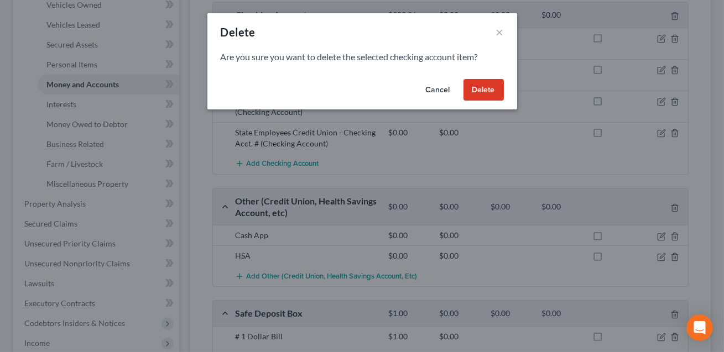
click at [484, 90] on button "Delete" at bounding box center [484, 90] width 40 height 22
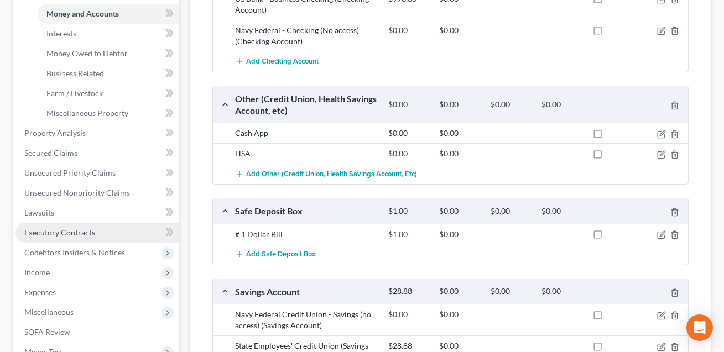
scroll to position [292, 0]
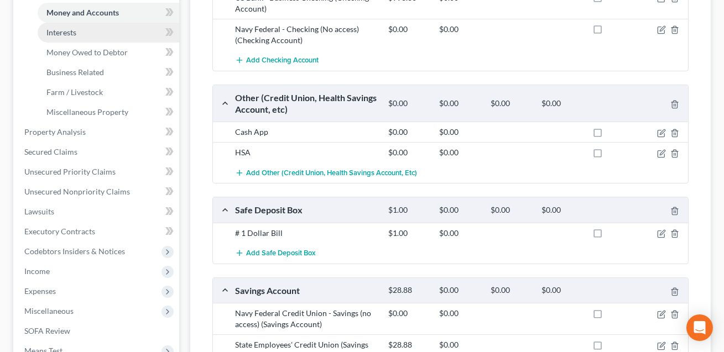
click at [57, 30] on span "Interests" at bounding box center [61, 32] width 30 height 9
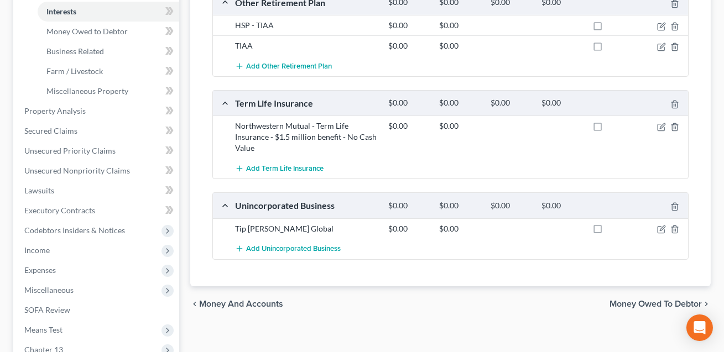
scroll to position [332, 0]
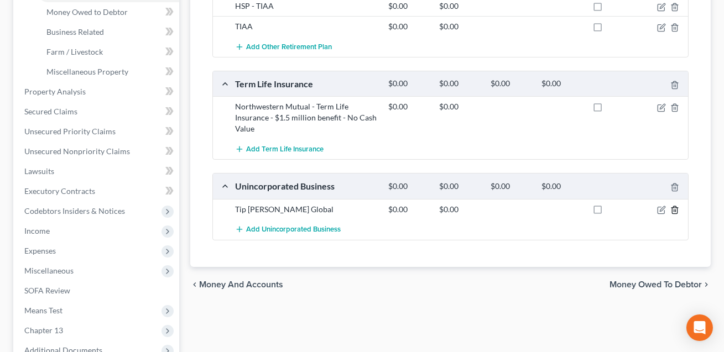
click at [672, 210] on icon "button" at bounding box center [674, 210] width 5 height 7
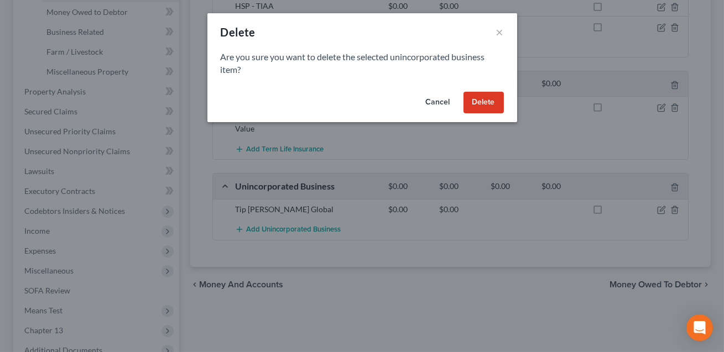
click at [481, 111] on button "Delete" at bounding box center [484, 103] width 40 height 22
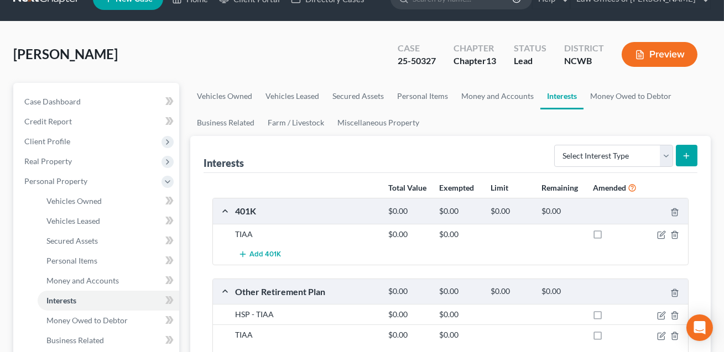
scroll to position [0, 0]
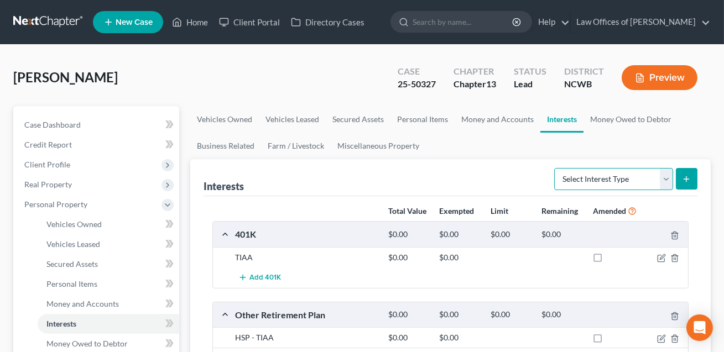
click at [595, 178] on select "Select Interest Type 401K Annuity Bond Education IRA Government Bond Government…" at bounding box center [613, 179] width 119 height 22
select select "incorporated_business"
click at [686, 182] on icon "submit" at bounding box center [686, 179] width 9 height 9
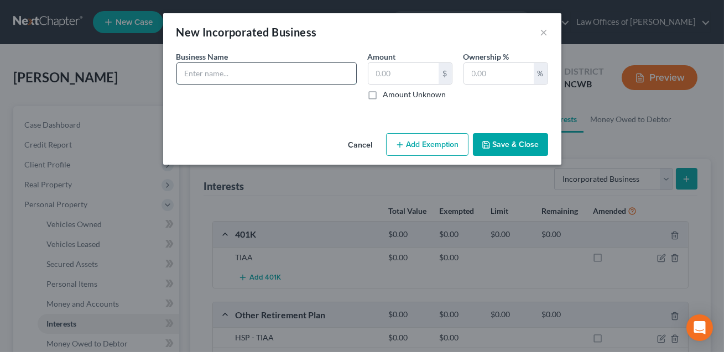
click at [245, 76] on input "text" at bounding box center [266, 73] width 179 height 21
type input "Tip [PERSON_NAME] Global LLC: Assets: US Bank business account: 998.36, _______…"
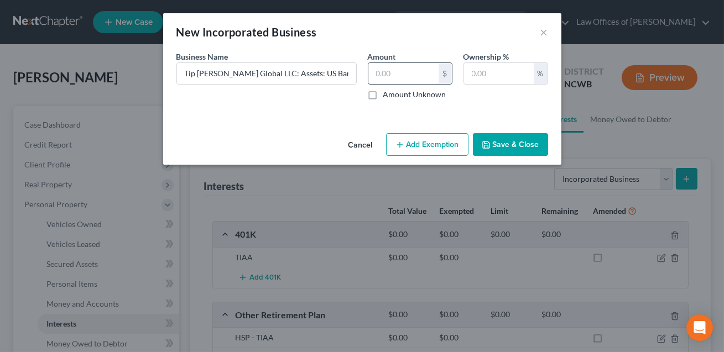
click at [384, 69] on input "text" at bounding box center [403, 73] width 70 height 21
type input "998.36"
click at [490, 73] on input "text" at bounding box center [499, 73] width 70 height 21
type input "100"
click at [504, 146] on button "Save & Close" at bounding box center [510, 144] width 75 height 23
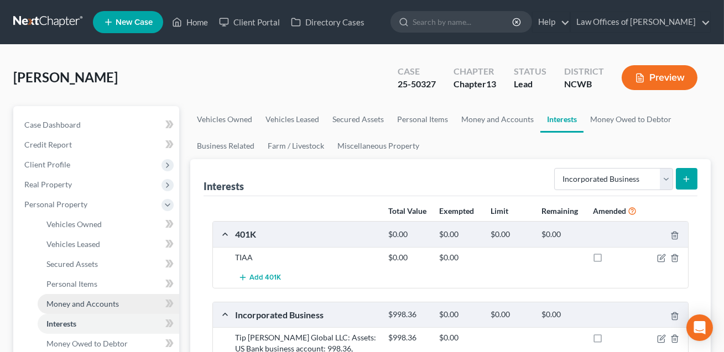
click at [77, 304] on span "Money and Accounts" at bounding box center [82, 303] width 72 height 9
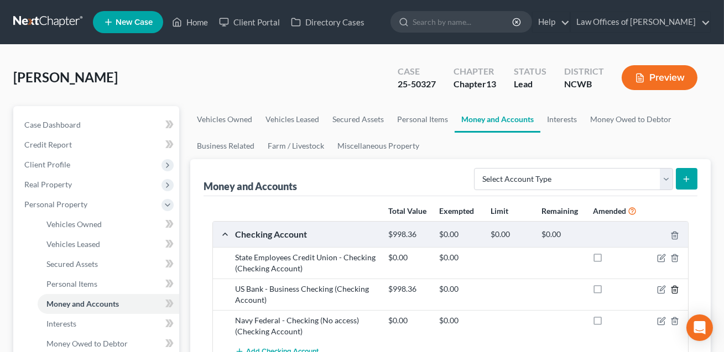
click at [676, 291] on line "button" at bounding box center [676, 291] width 0 height 2
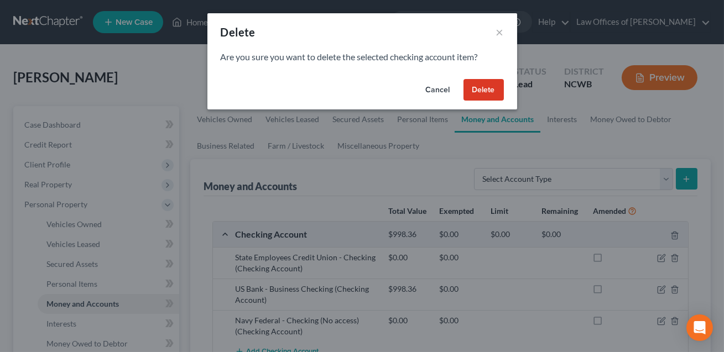
click at [487, 92] on button "Delete" at bounding box center [484, 90] width 40 height 22
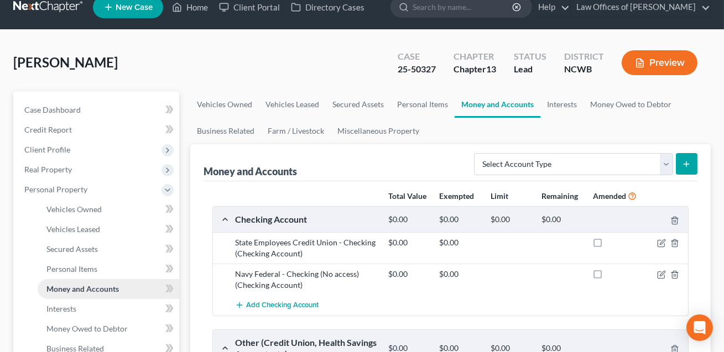
scroll to position [78, 0]
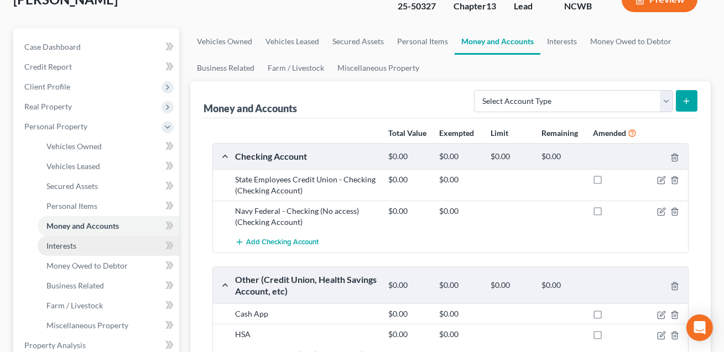
click at [70, 247] on span "Interests" at bounding box center [61, 245] width 30 height 9
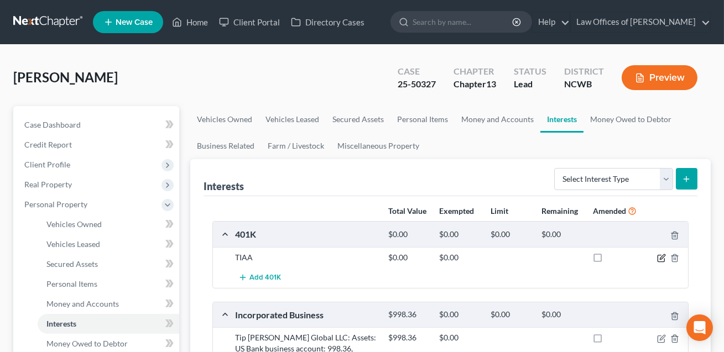
click at [663, 259] on icon "button" at bounding box center [661, 258] width 9 height 9
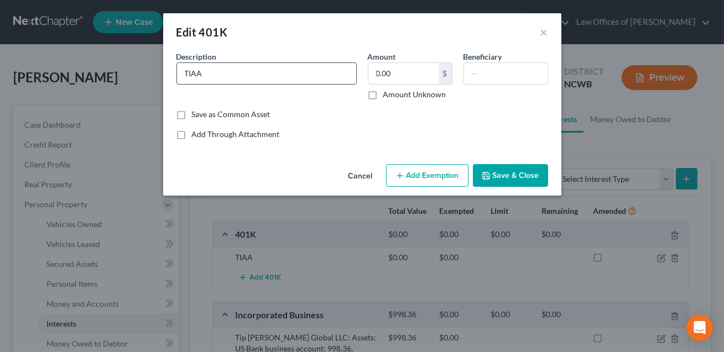
click at [209, 74] on input "TIAA" at bounding box center [266, 73] width 179 height 21
click at [277, 74] on input "TIAA 401K. Current value: 137990.93." at bounding box center [266, 73] width 179 height 21
click at [293, 75] on input "TIAA 401K. Current value: $137990.93." at bounding box center [266, 73] width 179 height 21
click at [335, 74] on input "TIAA 401K. Current value: $137,990.93." at bounding box center [266, 73] width 179 height 21
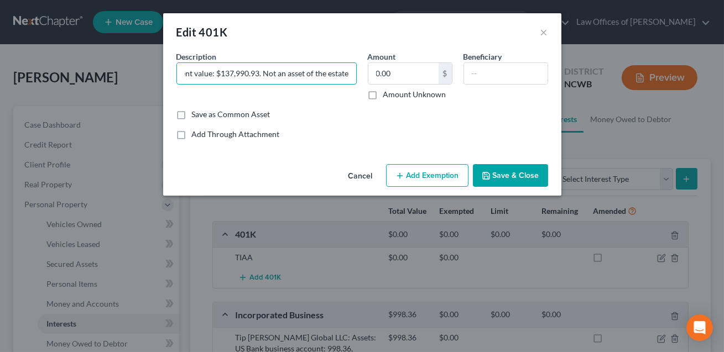
type input "TIAA 401K. Current value: $137,990.93. Not an asset of the estate."
click at [503, 180] on button "Save & Close" at bounding box center [510, 175] width 75 height 23
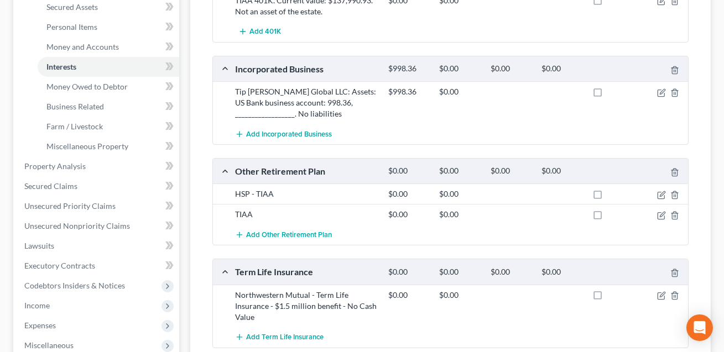
scroll to position [267, 0]
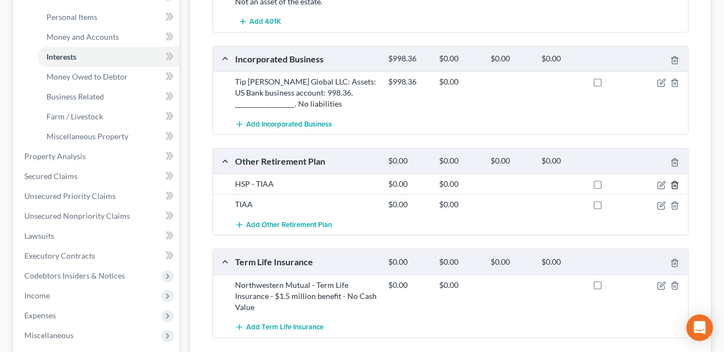
click at [676, 183] on icon "button" at bounding box center [675, 185] width 9 height 9
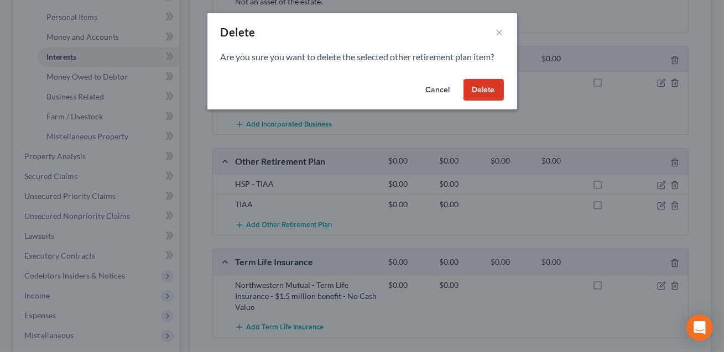
click at [489, 94] on button "Delete" at bounding box center [484, 90] width 40 height 22
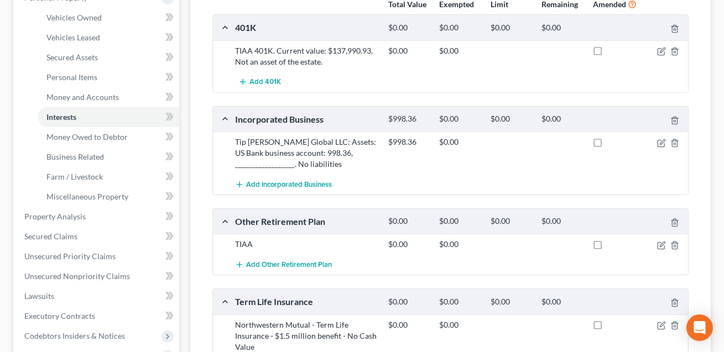
scroll to position [206, 0]
click at [662, 51] on icon "button" at bounding box center [661, 52] width 9 height 9
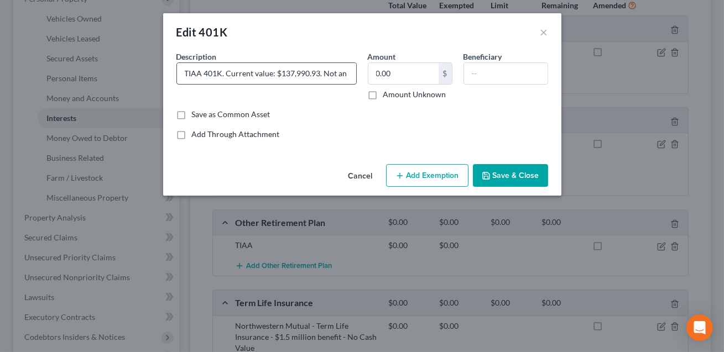
click at [292, 72] on input "TIAA 401K. Current value: $137,990.93. Not an asset of the estate." at bounding box center [266, 73] width 179 height 21
click at [308, 72] on input "TIAA 401K. Current value: $122,990.93. Not an asset of the estate." at bounding box center [266, 73] width 179 height 21
type input "TIAA 401K. Current value: $122,295.27. Not an asset of the estate."
click at [497, 175] on button "Save & Close" at bounding box center [510, 175] width 75 height 23
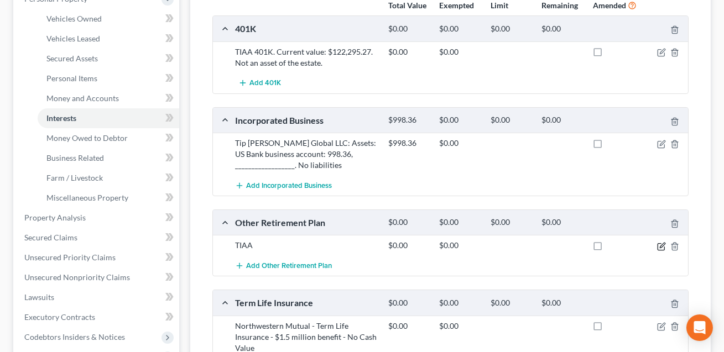
click at [661, 245] on icon "button" at bounding box center [661, 246] width 9 height 9
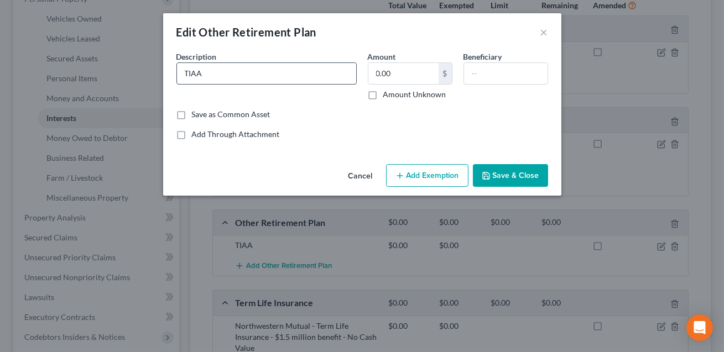
click at [213, 71] on input "TIAA" at bounding box center [266, 73] width 179 height 21
click at [205, 74] on input "TIAA etirment HSP" at bounding box center [266, 73] width 179 height 21
click at [257, 75] on input "TIAA Retirment HSP" at bounding box center [266, 73] width 179 height 21
click at [220, 75] on input "TIAA Retirment HSP" at bounding box center [266, 73] width 179 height 21
click at [262, 74] on input "TIAA Retirement HSP" at bounding box center [266, 73] width 179 height 21
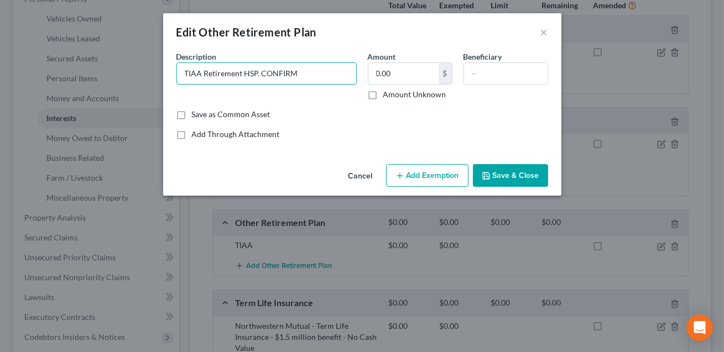
type input "TIAA Retirement HSP. CONFIRM"
click at [512, 175] on button "Save & Close" at bounding box center [510, 175] width 75 height 23
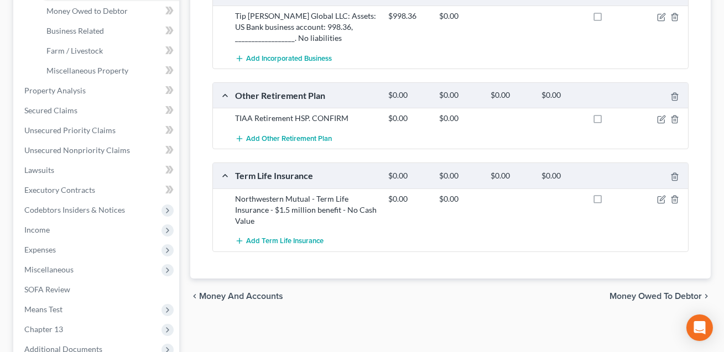
scroll to position [333, 0]
click at [663, 119] on icon "button" at bounding box center [661, 120] width 9 height 9
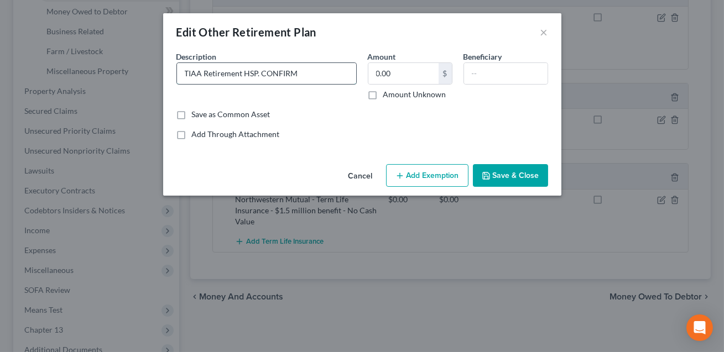
click at [313, 75] on input "TIAA Retirement HSP. CONFIRM" at bounding box center [266, 73] width 179 height 21
type input "TIAA Retirement HSP. CONFIRM.$14566.09"
click at [505, 173] on button "Save & Close" at bounding box center [510, 175] width 75 height 23
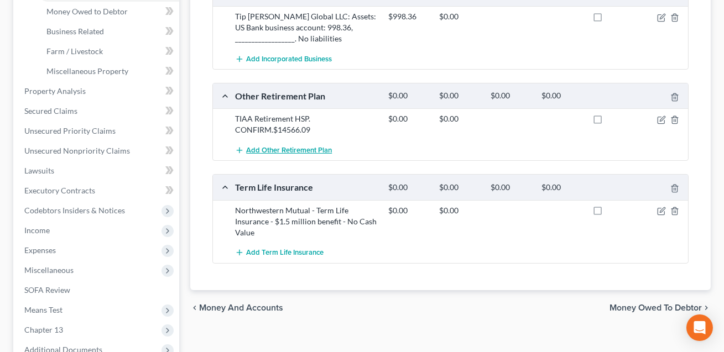
click at [273, 149] on span "Add Other Retirement Plan" at bounding box center [289, 150] width 86 height 9
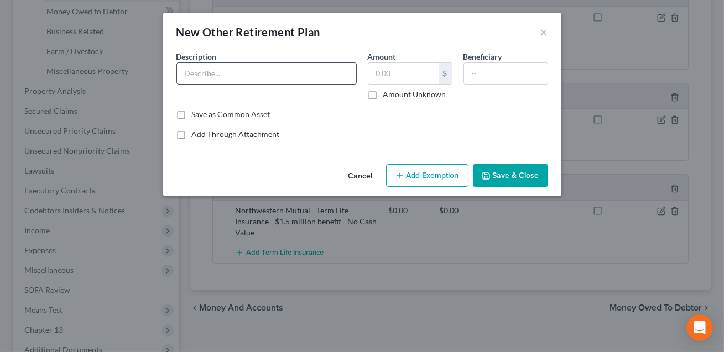
click at [209, 74] on input "text" at bounding box center [266, 73] width 179 height 21
click at [260, 75] on input "TIAA etiement CONFIM 137990.93" at bounding box center [266, 73] width 179 height 21
click at [204, 75] on input "TIAA etiement CONFIRM 137990.93" at bounding box center [266, 73] width 179 height 21
click at [293, 75] on input "TIAA Retirement CONFIRM 137990.93" at bounding box center [266, 73] width 179 height 21
type input "TIAA Retirement CONFIRM 137,990.93"
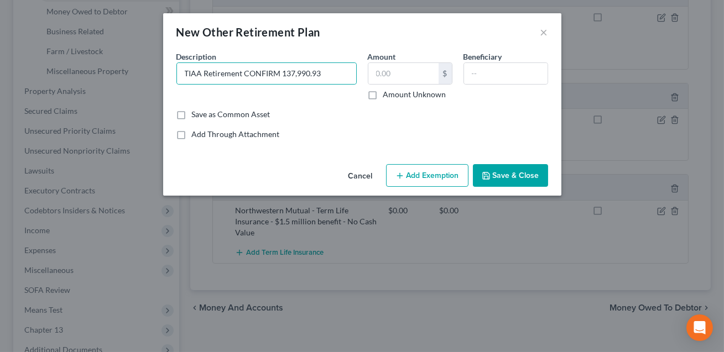
click at [514, 177] on button "Save & Close" at bounding box center [510, 175] width 75 height 23
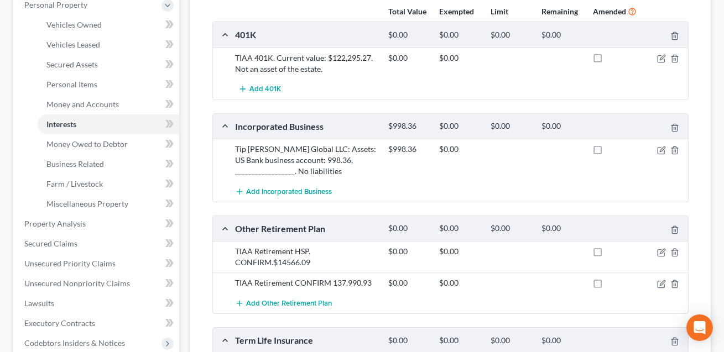
scroll to position [50, 0]
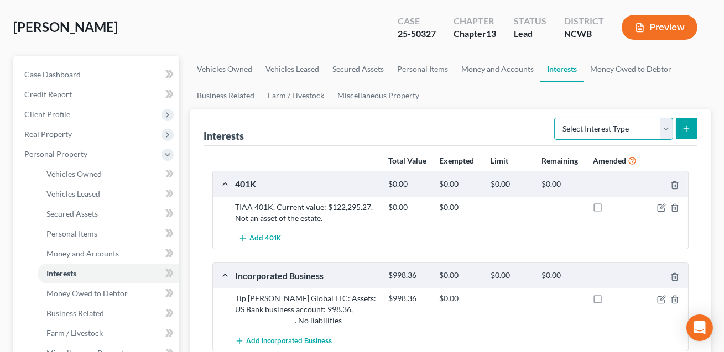
click at [606, 124] on select "Select Interest Type 401K Annuity Bond Education IRA Government Bond Government…" at bounding box center [613, 129] width 119 height 22
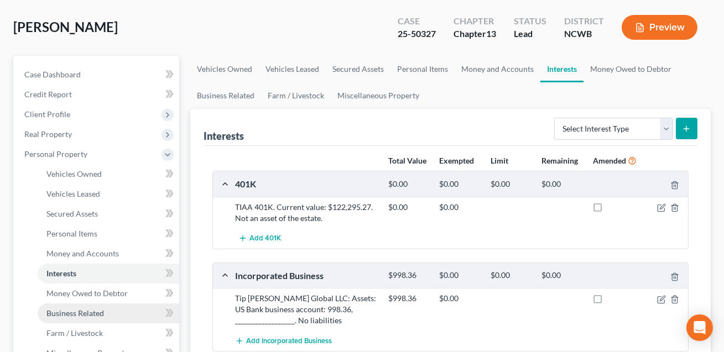
click at [79, 311] on span "Business Related" at bounding box center [75, 313] width 58 height 9
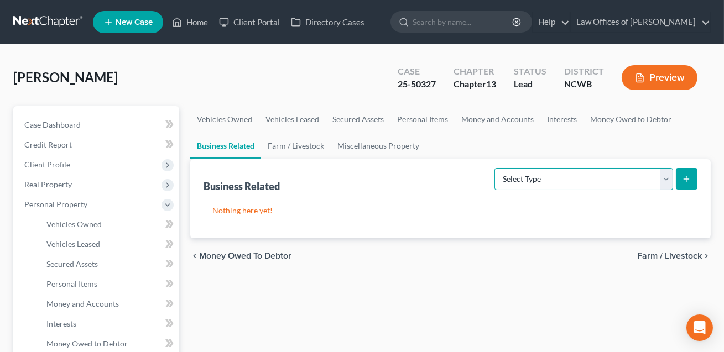
click at [546, 178] on select "Select Type Customer Lists Franchises Inventory Licenses Machinery Office Equip…" at bounding box center [584, 179] width 179 height 22
select select "patent"
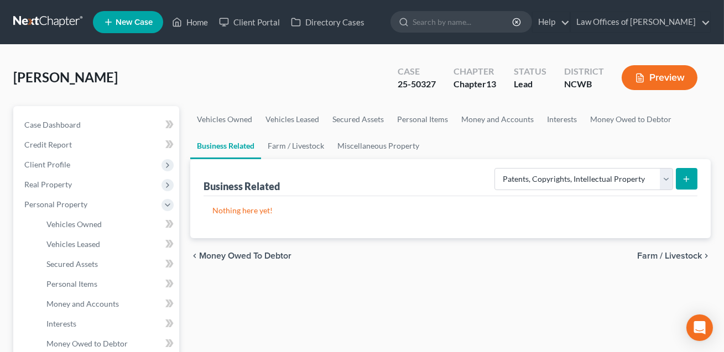
click at [692, 180] on button "submit" at bounding box center [687, 179] width 22 height 22
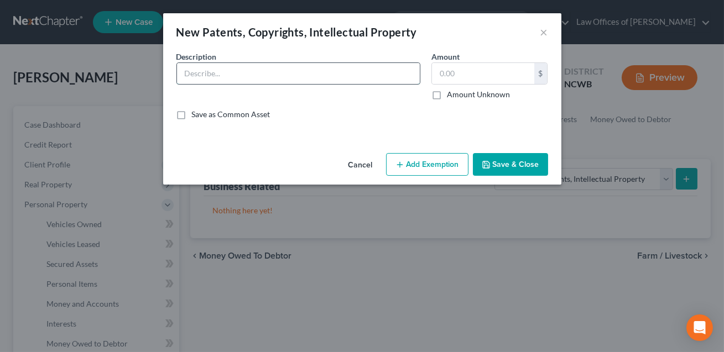
click at [203, 75] on input "text" at bounding box center [298, 73] width 243 height 21
type input "."
click at [501, 164] on button "Save & Close" at bounding box center [510, 164] width 75 height 23
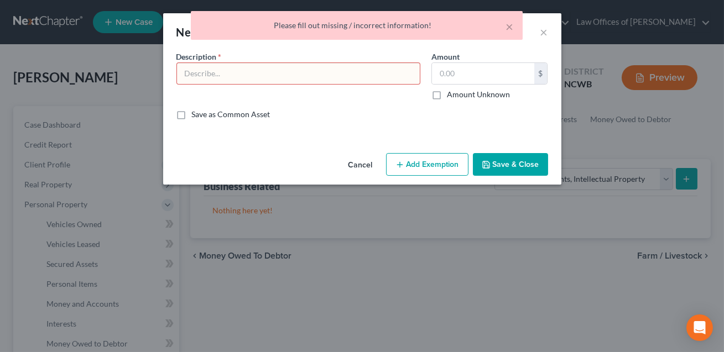
click at [361, 164] on button "Cancel" at bounding box center [361, 165] width 42 height 22
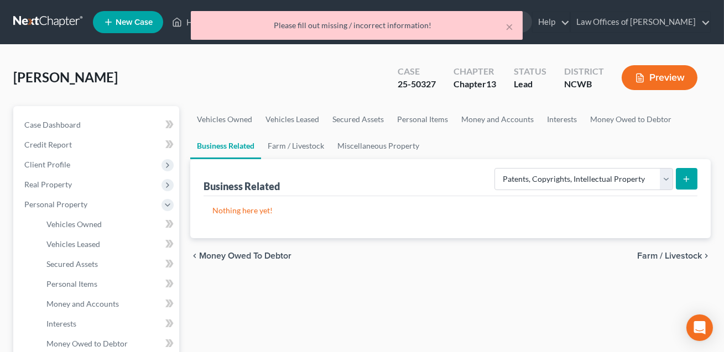
click at [688, 177] on icon "submit" at bounding box center [686, 179] width 9 height 9
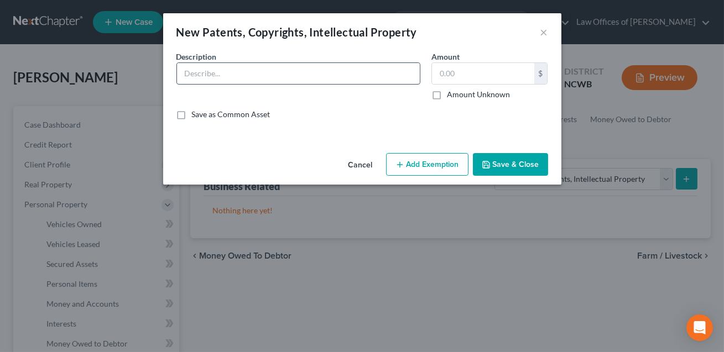
click at [229, 80] on input "text" at bounding box center [298, 73] width 243 height 21
type input "fiRM .coms owned personally"
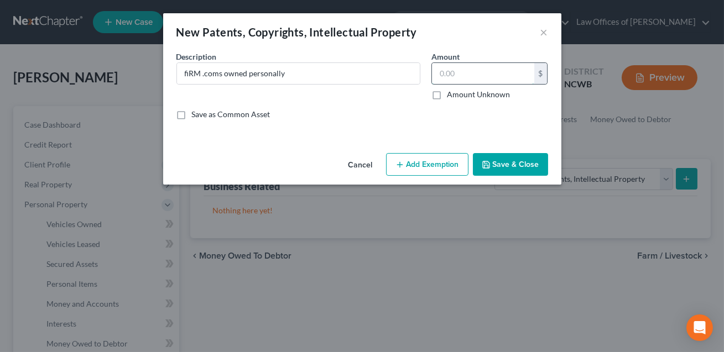
click at [440, 73] on input "text" at bounding box center [483, 73] width 102 height 21
type input "1.00"
click at [521, 171] on button "Save & Close" at bounding box center [510, 164] width 75 height 23
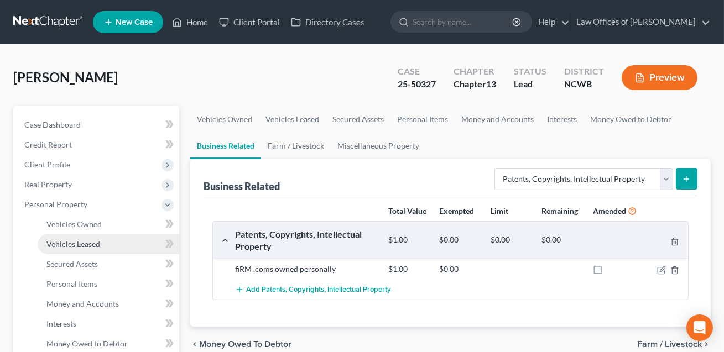
scroll to position [25, 0]
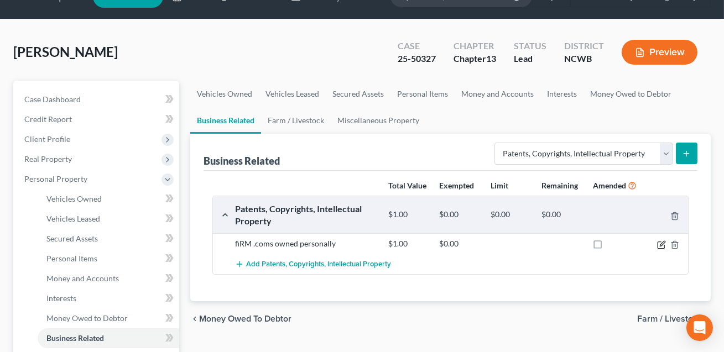
click at [662, 247] on icon "button" at bounding box center [661, 245] width 7 height 7
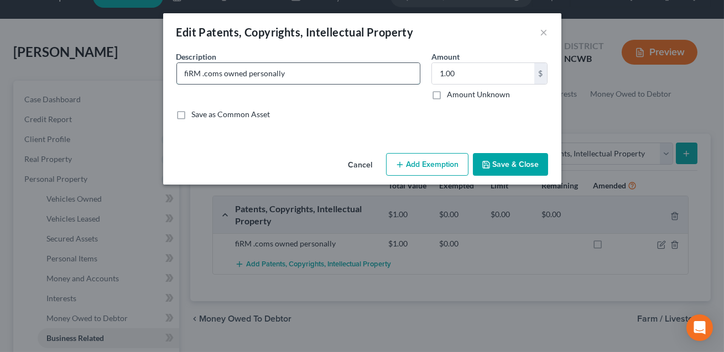
click at [191, 75] on input "fiRM .coms owned personally" at bounding box center [298, 73] width 243 height 21
type input "CONFIRM .coms owned personally"
click at [502, 162] on button "Save & Close" at bounding box center [510, 164] width 75 height 23
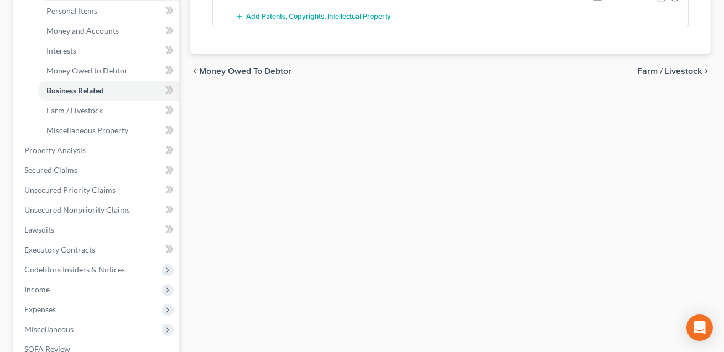
scroll to position [268, 0]
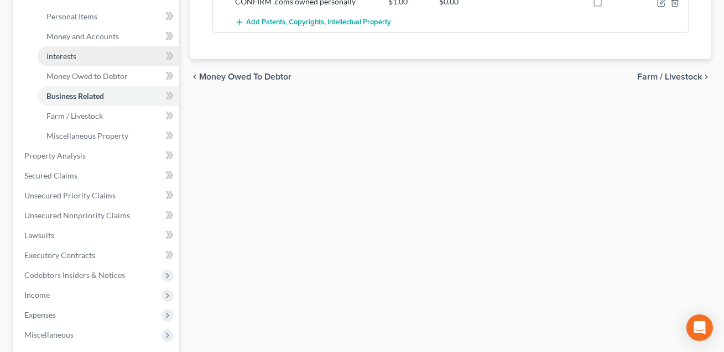
click at [69, 59] on span "Interests" at bounding box center [61, 55] width 30 height 9
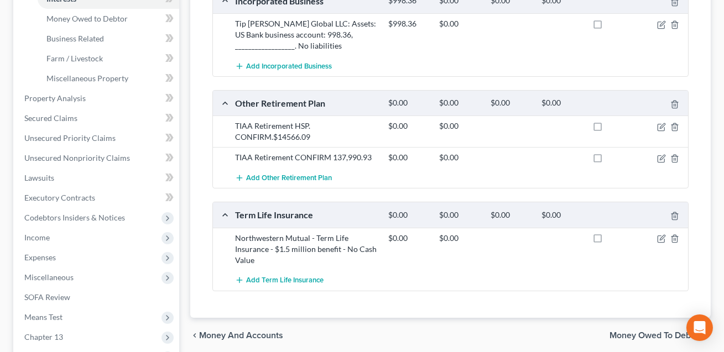
scroll to position [334, 0]
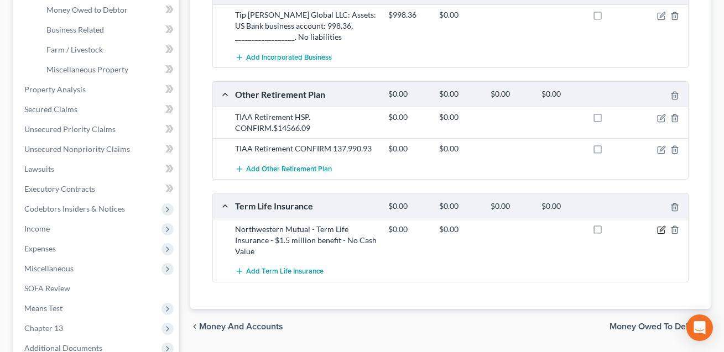
click at [663, 228] on icon "button" at bounding box center [662, 228] width 5 height 5
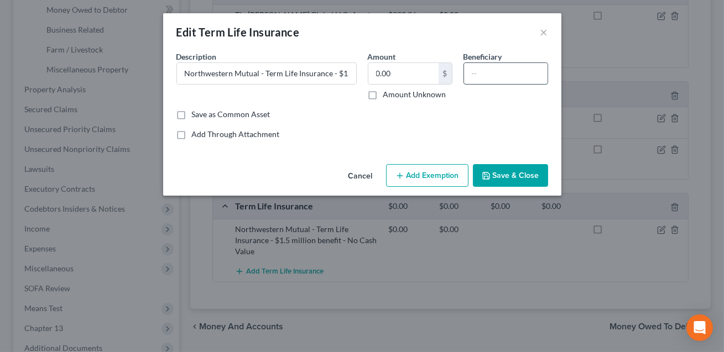
click at [477, 68] on input "text" at bounding box center [506, 73] width 84 height 21
click at [484, 74] on input "CHildren" at bounding box center [506, 73] width 84 height 21
type input "Children"
click at [500, 174] on button "Save & Close" at bounding box center [510, 175] width 75 height 23
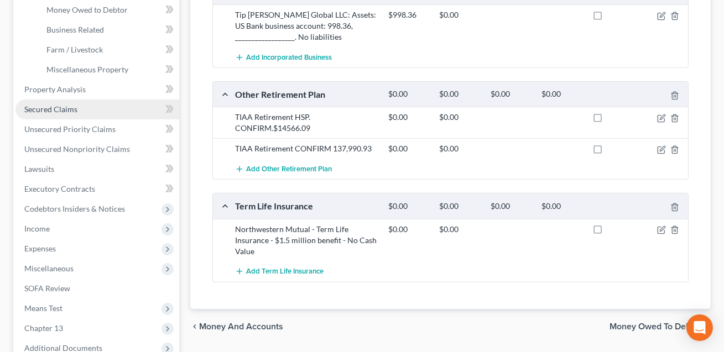
click at [51, 110] on span "Secured Claims" at bounding box center [50, 109] width 53 height 9
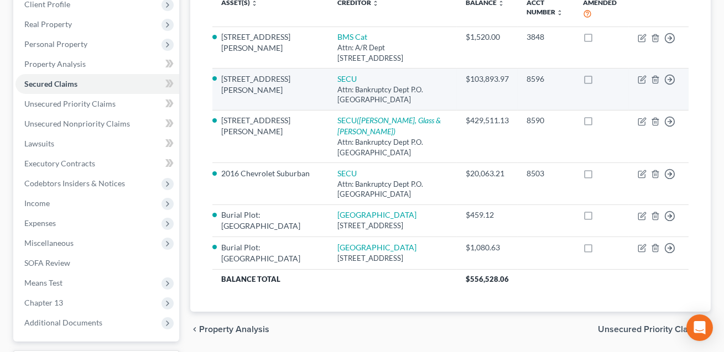
scroll to position [179, 0]
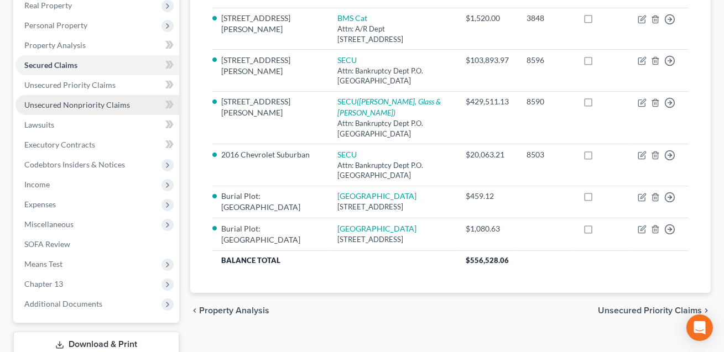
click at [81, 104] on span "Unsecured Nonpriority Claims" at bounding box center [77, 104] width 106 height 9
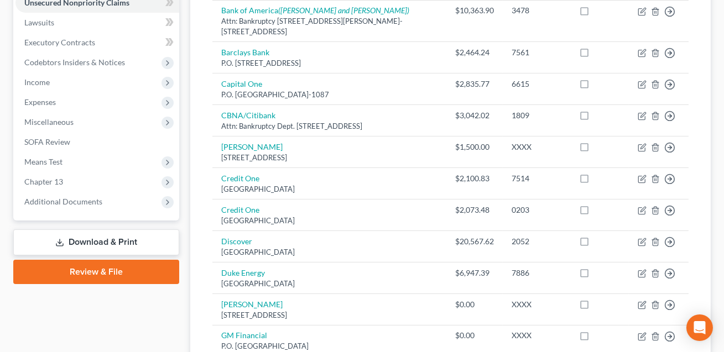
scroll to position [266, 0]
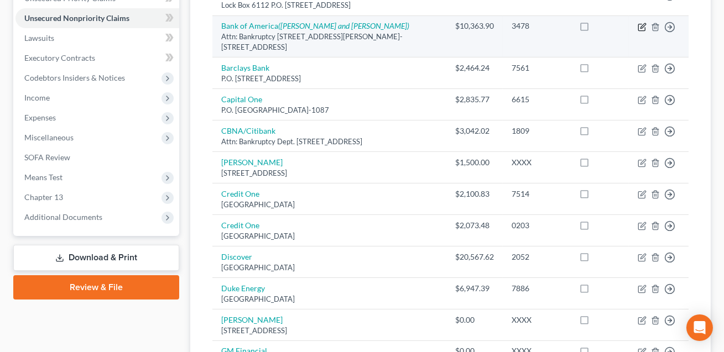
click at [645, 25] on icon "button" at bounding box center [642, 27] width 9 height 9
select select "28"
select select "14"
select select "0"
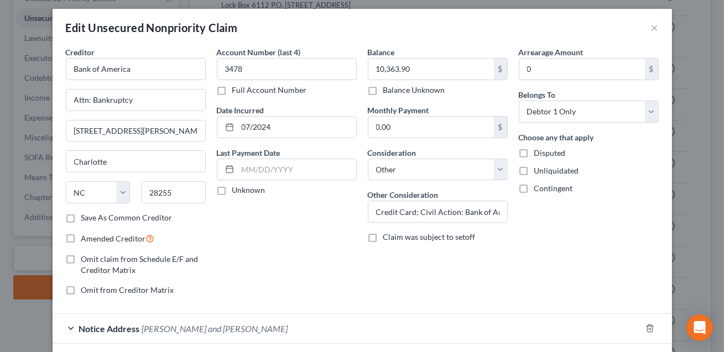
scroll to position [88, 0]
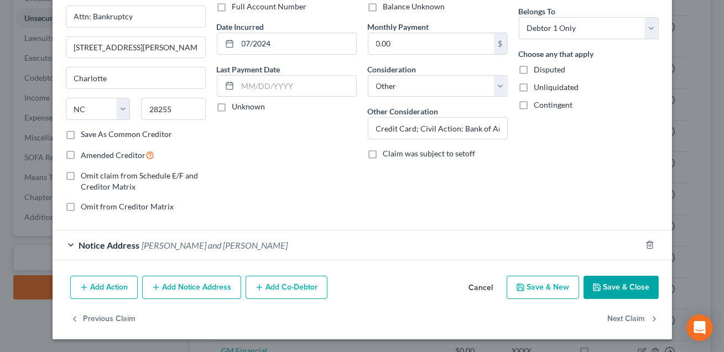
click at [622, 282] on button "Save & Close" at bounding box center [621, 287] width 75 height 23
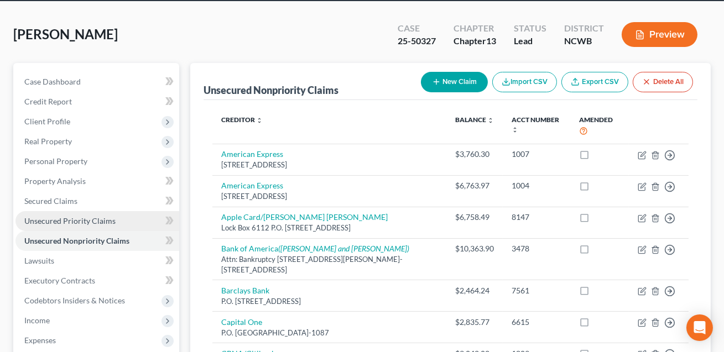
scroll to position [43, 0]
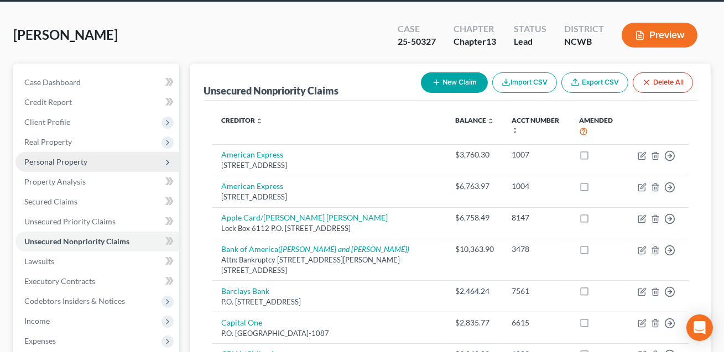
click at [49, 165] on span "Personal Property" at bounding box center [55, 161] width 63 height 9
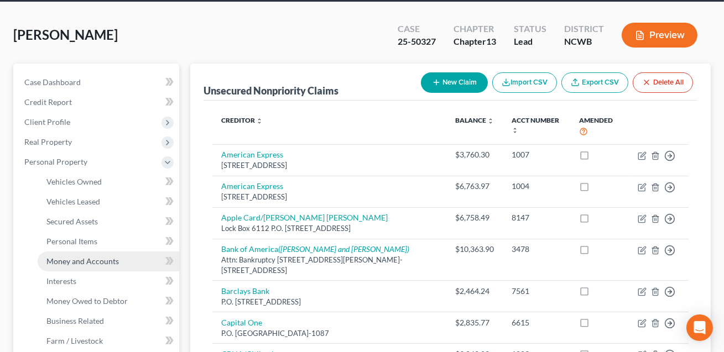
click at [74, 257] on span "Money and Accounts" at bounding box center [82, 261] width 72 height 9
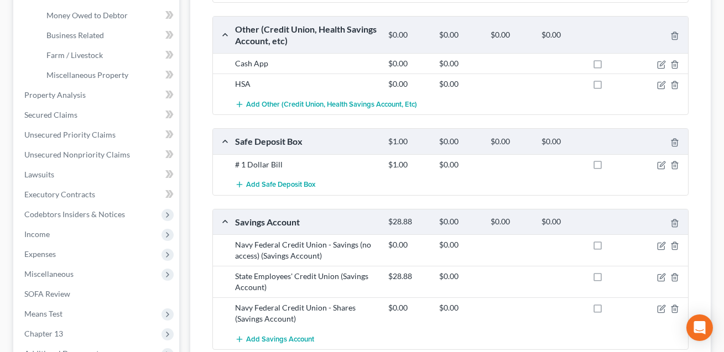
scroll to position [300, 0]
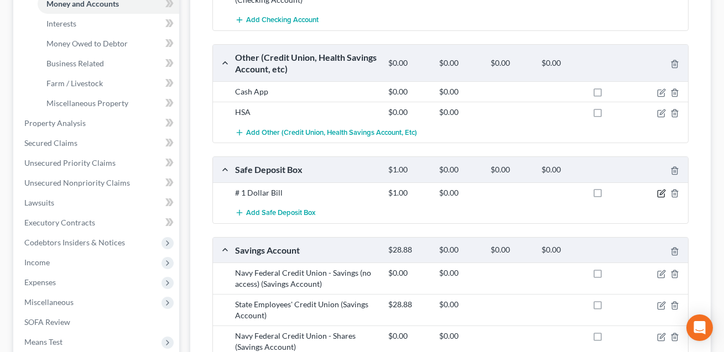
click at [662, 192] on icon "button" at bounding box center [661, 193] width 9 height 9
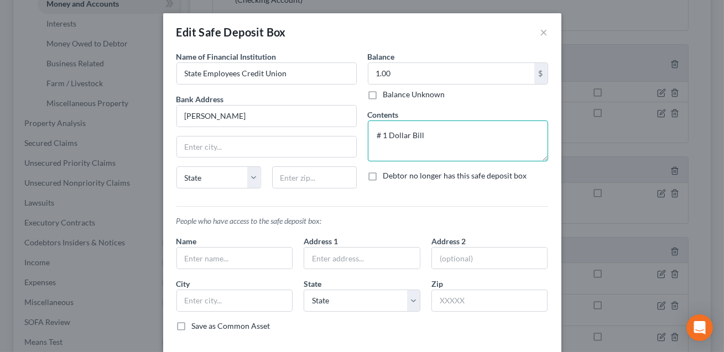
click at [383, 135] on textarea "# 1 Dollar Bill" at bounding box center [458, 141] width 180 height 41
type textarea "1 Dollar Bill"
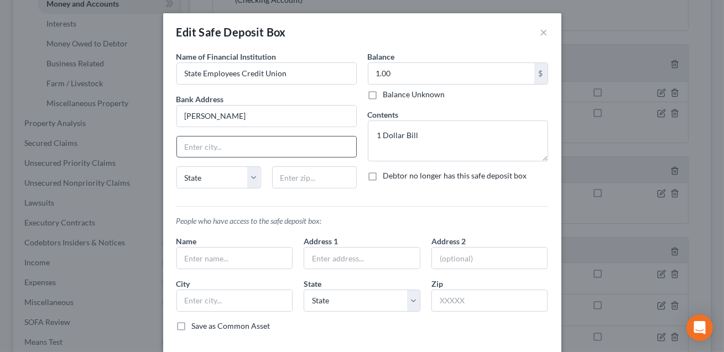
click at [202, 148] on input "text" at bounding box center [266, 147] width 179 height 21
type input "[PERSON_NAME]"
click at [198, 176] on select "State [US_STATE] AK AR AZ CA CO CT DE DC [GEOGRAPHIC_DATA] [GEOGRAPHIC_DATA] GU…" at bounding box center [218, 178] width 85 height 22
select select "28"
drag, startPoint x: 227, startPoint y: 120, endPoint x: 175, endPoint y: 119, distance: 52.0
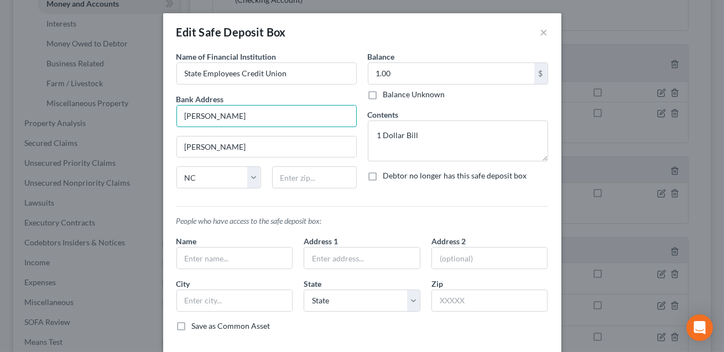
click at [175, 119] on div "Name of Financial Institution * State Employees Credit Union Bank Address [PERS…" at bounding box center [266, 124] width 191 height 147
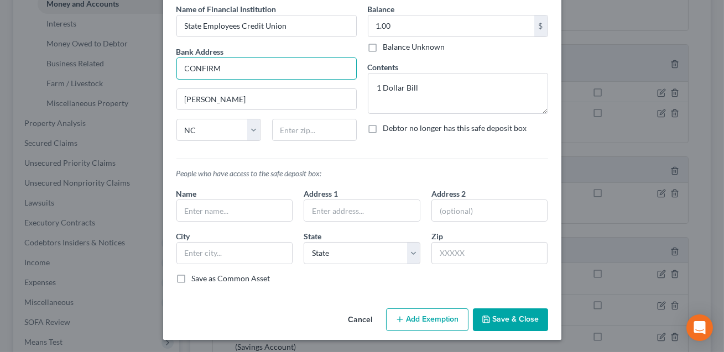
type input "CONFIRM"
click at [530, 323] on button "Save & Close" at bounding box center [510, 320] width 75 height 23
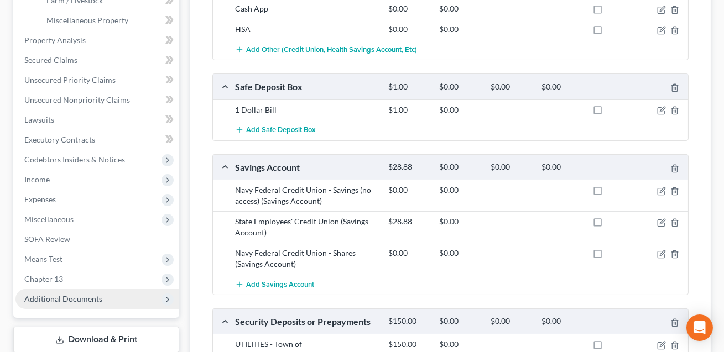
scroll to position [419, 0]
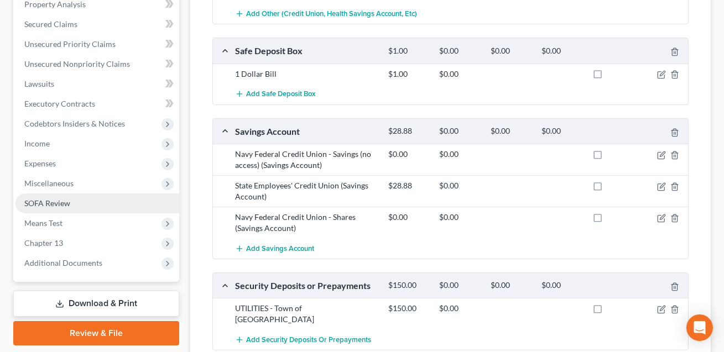
click at [58, 199] on span "SOFA Review" at bounding box center [47, 203] width 46 height 9
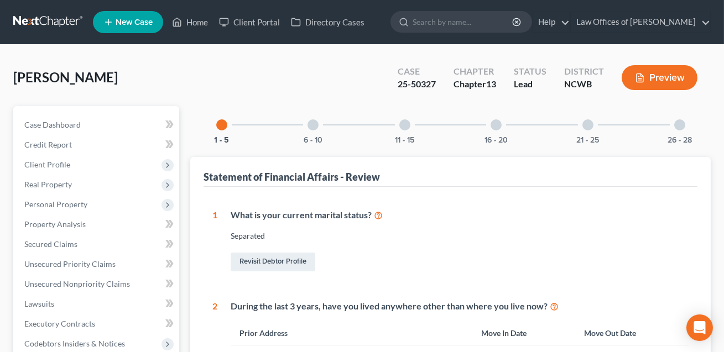
click at [682, 127] on div at bounding box center [679, 125] width 11 height 11
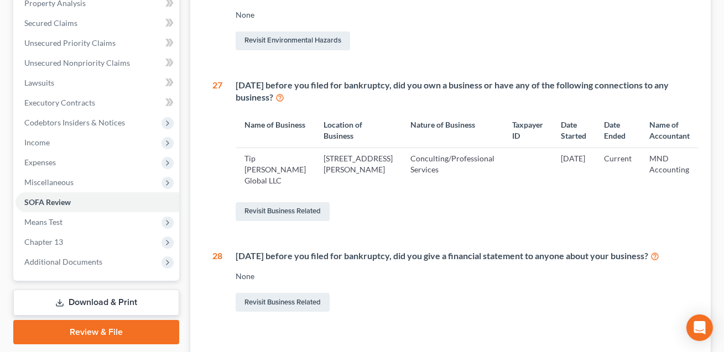
scroll to position [321, 0]
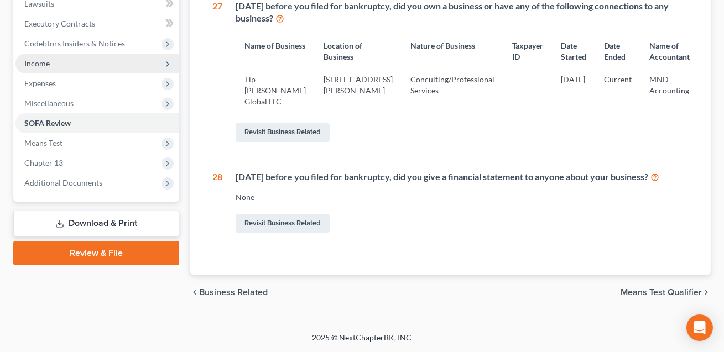
click at [53, 54] on span "Income" at bounding box center [97, 64] width 164 height 20
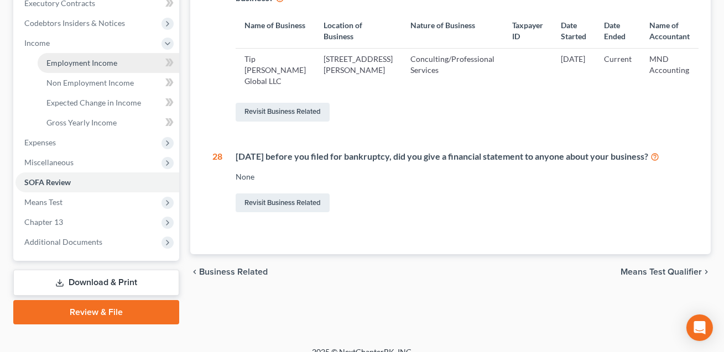
click at [89, 64] on span "Employment Income" at bounding box center [81, 62] width 71 height 9
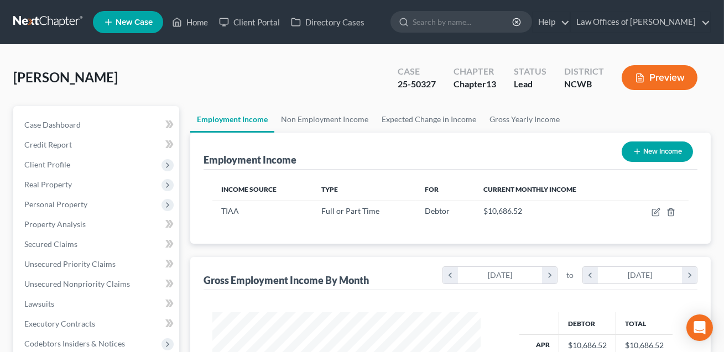
scroll to position [198, 290]
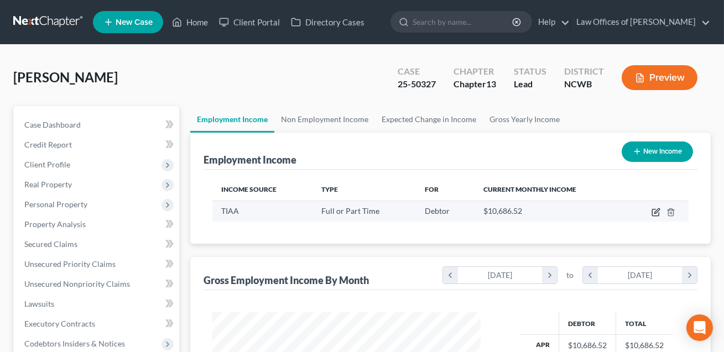
click at [658, 212] on icon "button" at bounding box center [656, 212] width 9 height 9
select select "0"
select select "28"
select select "2"
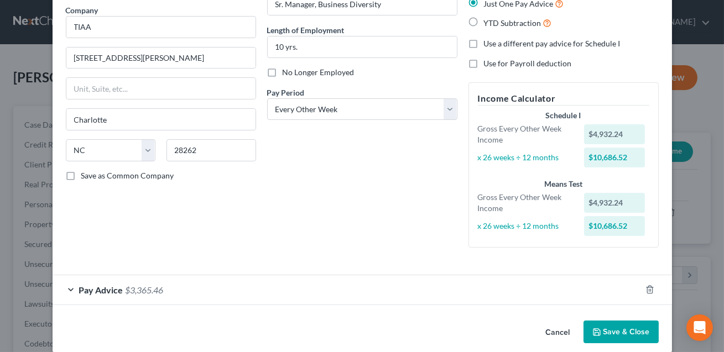
scroll to position [102, 0]
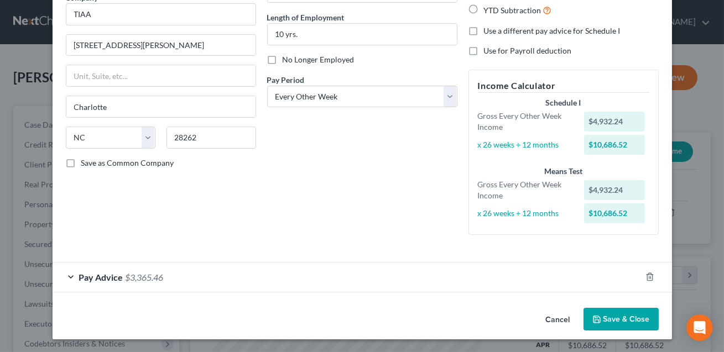
click at [619, 318] on button "Save & Close" at bounding box center [621, 319] width 75 height 23
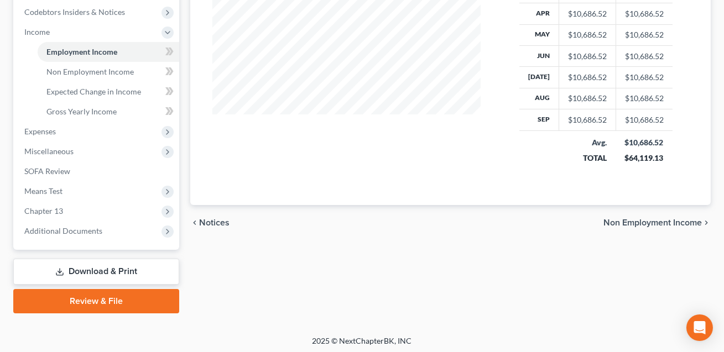
scroll to position [334, 0]
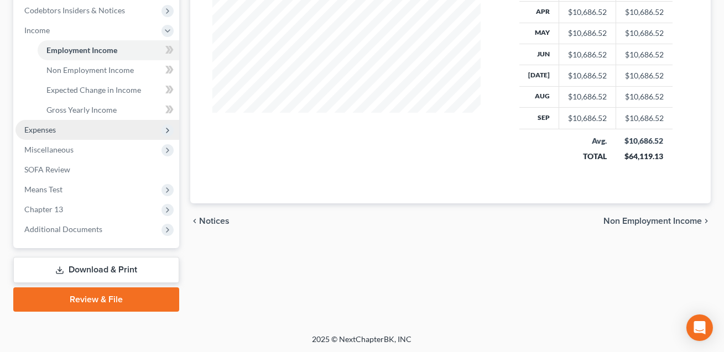
click at [42, 132] on span "Expenses" at bounding box center [40, 129] width 32 height 9
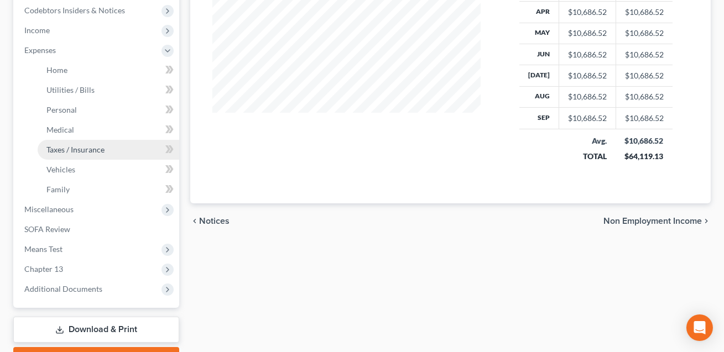
click at [79, 149] on span "Taxes / Insurance" at bounding box center [75, 149] width 58 height 9
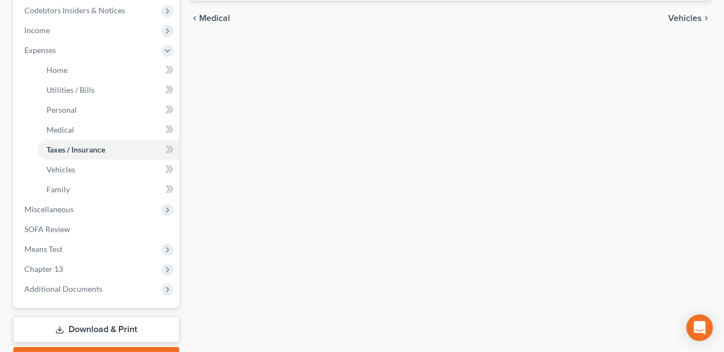
type input "20.00"
type input "188.00"
type input "50.00"
type input "Homeowner's / Renter's Insurance"
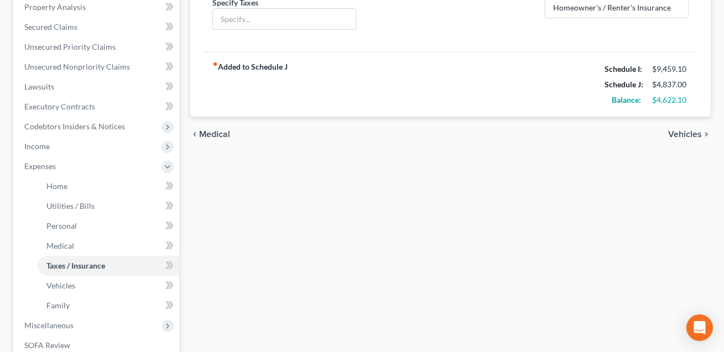
scroll to position [258, 0]
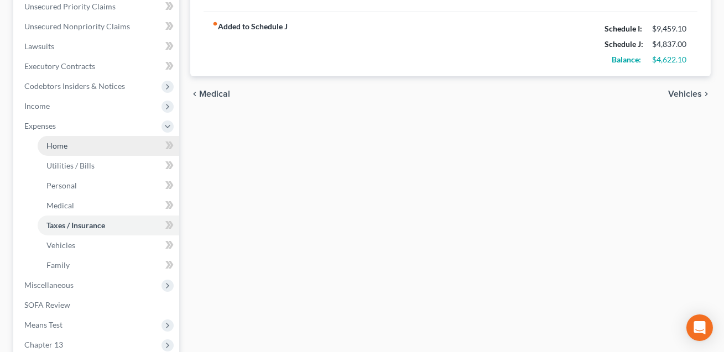
click at [65, 143] on span "Home" at bounding box center [56, 145] width 21 height 9
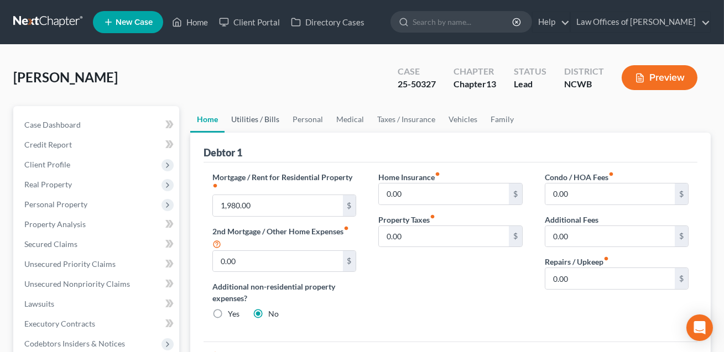
click at [261, 123] on link "Utilities / Bills" at bounding box center [255, 119] width 61 height 27
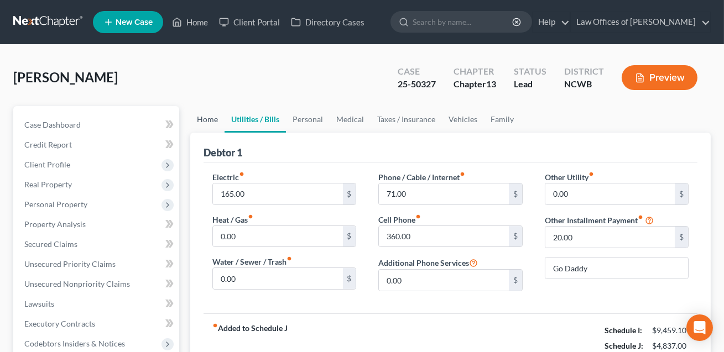
click at [207, 119] on link "Home" at bounding box center [207, 119] width 34 height 27
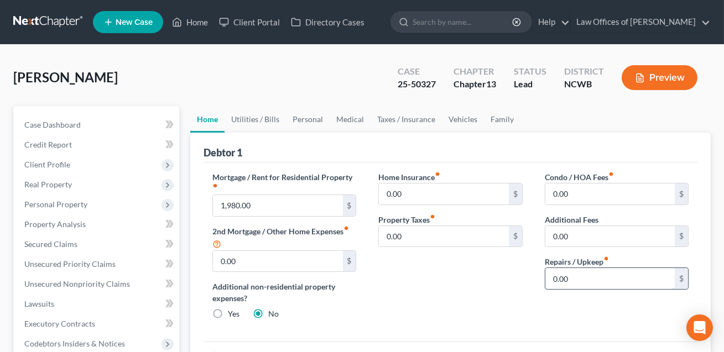
click at [574, 271] on input "0.00" at bounding box center [610, 278] width 129 height 21
type input "75.00"
click at [262, 117] on link "Utilities / Bills" at bounding box center [255, 119] width 61 height 27
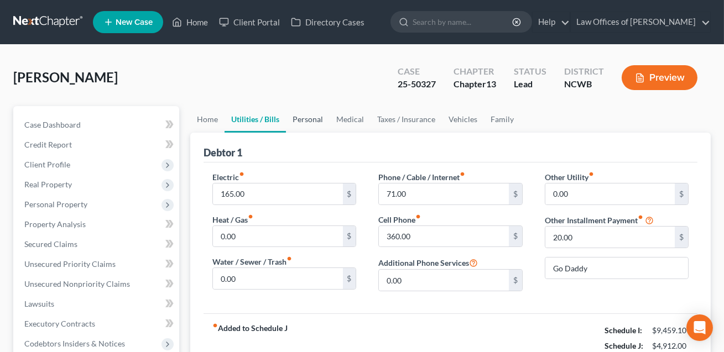
click at [311, 120] on link "Personal" at bounding box center [308, 119] width 44 height 27
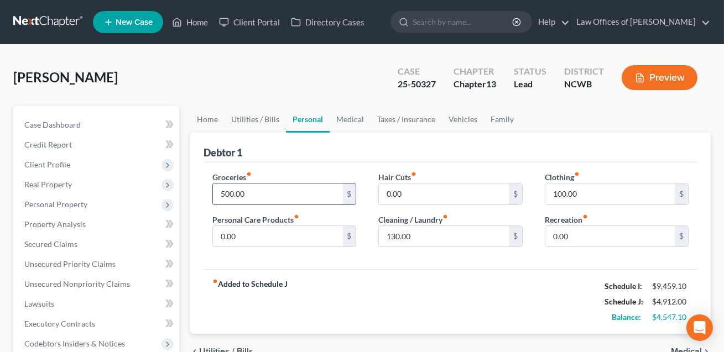
click at [263, 190] on input "500.00" at bounding box center [277, 194] width 129 height 21
type input "1,200.00"
click at [578, 188] on input "100.00" at bounding box center [610, 194] width 129 height 21
type input "250.00"
click at [355, 119] on link "Medical" at bounding box center [350, 119] width 41 height 27
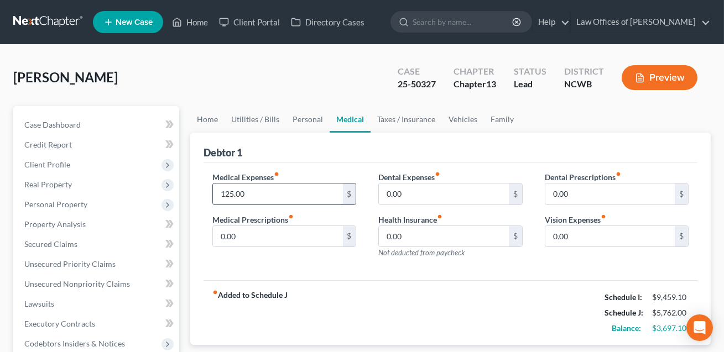
click at [284, 190] on input "125.00" at bounding box center [277, 194] width 129 height 21
type input "250.00"
click at [457, 118] on link "Vehicles" at bounding box center [463, 119] width 42 height 27
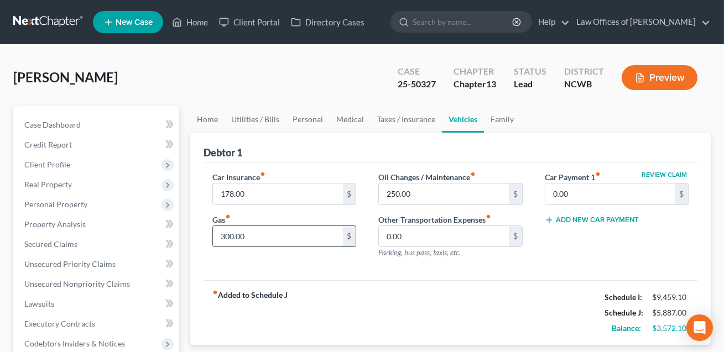
click at [252, 234] on input "300.00" at bounding box center [277, 236] width 129 height 21
type input "550.00"
click at [206, 121] on link "Home" at bounding box center [207, 119] width 34 height 27
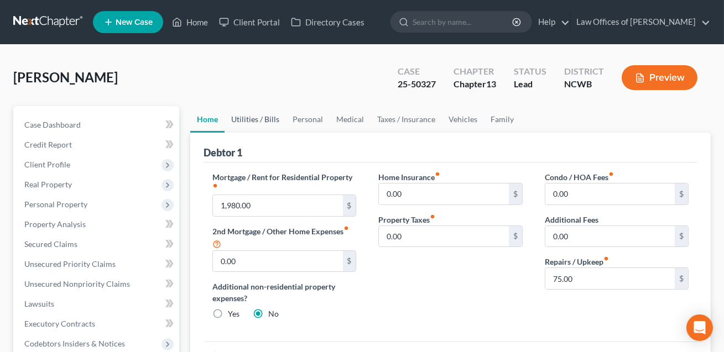
click at [258, 120] on link "Utilities / Bills" at bounding box center [255, 119] width 61 height 27
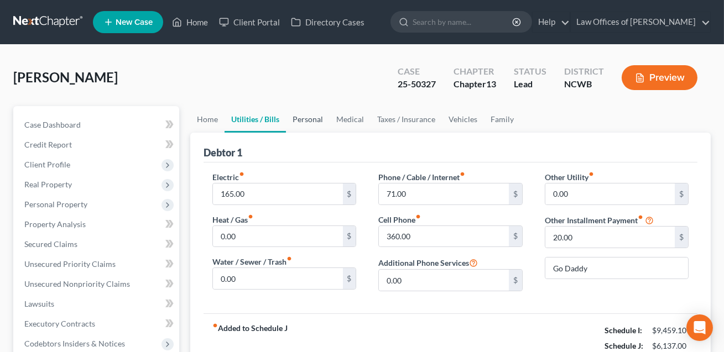
click at [311, 120] on link "Personal" at bounding box center [308, 119] width 44 height 27
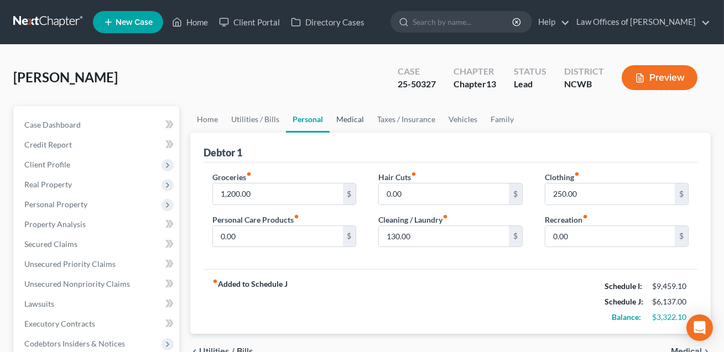
click at [346, 121] on link "Medical" at bounding box center [350, 119] width 41 height 27
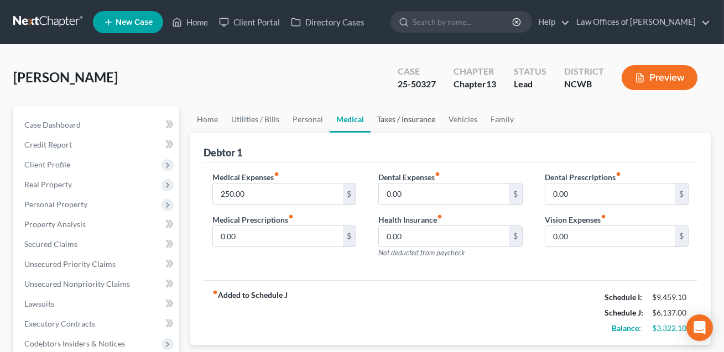
click at [399, 120] on link "Taxes / Insurance" at bounding box center [406, 119] width 71 height 27
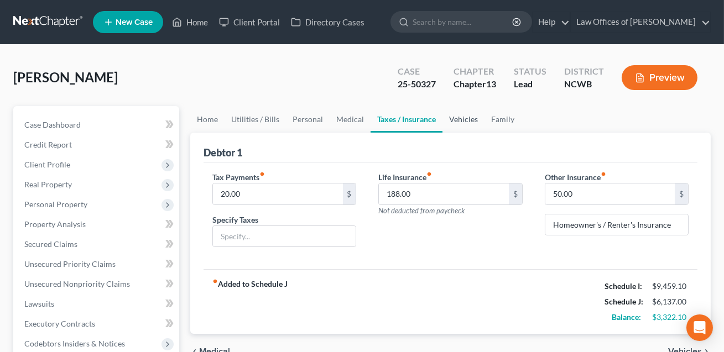
click at [455, 121] on link "Vehicles" at bounding box center [464, 119] width 42 height 27
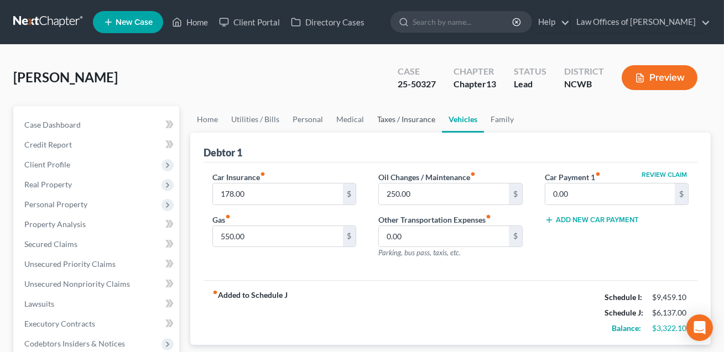
click at [408, 120] on link "Taxes / Insurance" at bounding box center [406, 119] width 71 height 27
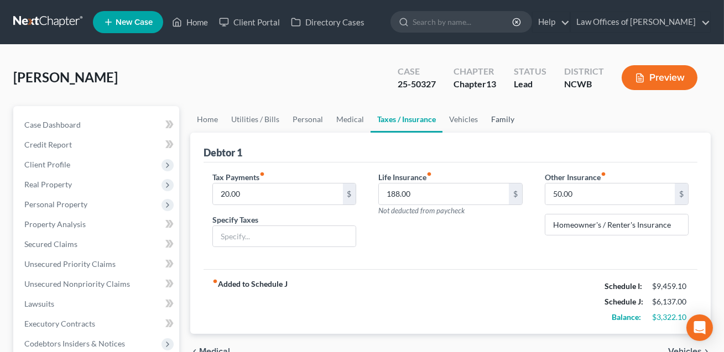
click at [502, 119] on link "Family" at bounding box center [503, 119] width 37 height 27
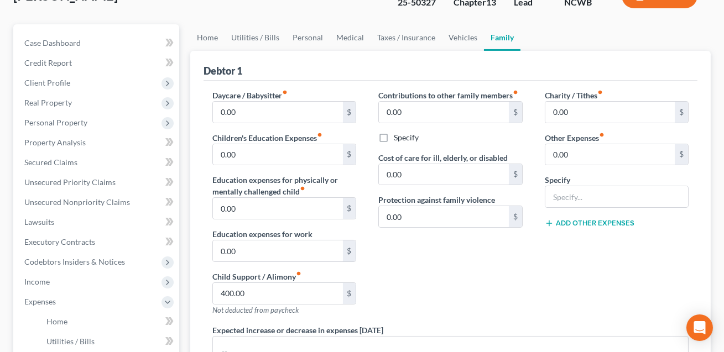
scroll to position [80, 0]
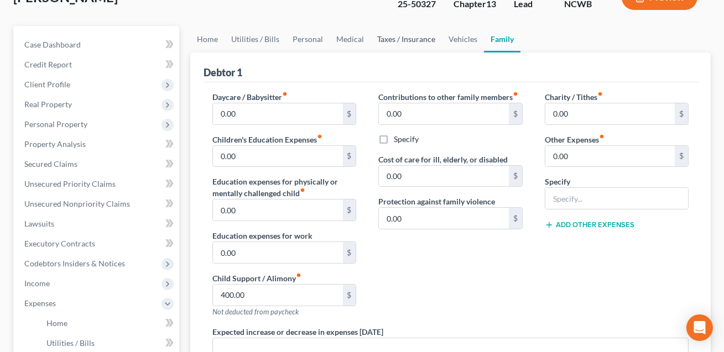
click at [395, 41] on link "Taxes / Insurance" at bounding box center [406, 39] width 71 height 27
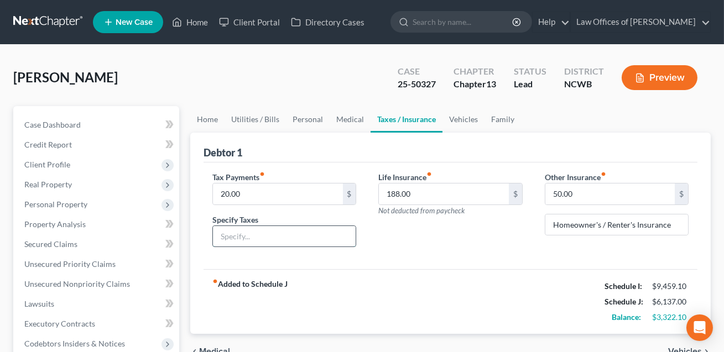
click at [244, 229] on input "text" at bounding box center [284, 236] width 143 height 21
type input "County taxes"
click at [460, 114] on link "Vehicles" at bounding box center [464, 119] width 42 height 27
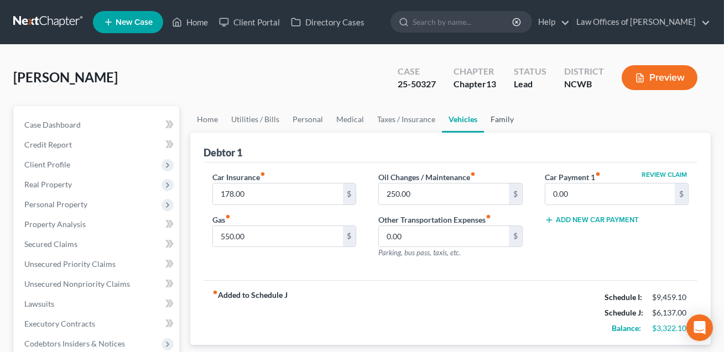
click at [496, 118] on link "Family" at bounding box center [502, 119] width 37 height 27
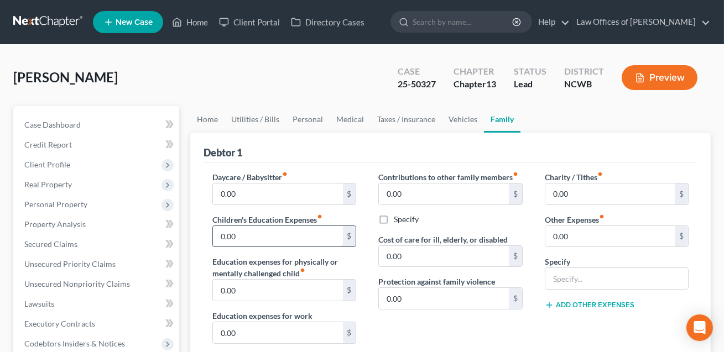
click at [249, 237] on input "0.00" at bounding box center [277, 236] width 129 height 21
type input "250.00"
click at [308, 121] on link "Personal" at bounding box center [308, 119] width 44 height 27
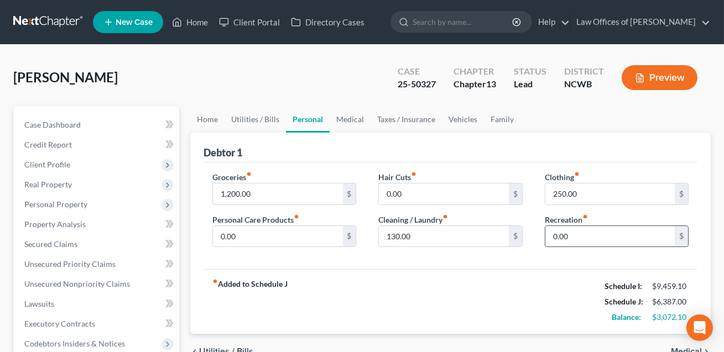
click at [574, 236] on input "0.00" at bounding box center [610, 236] width 129 height 21
type input "200.00"
click at [204, 120] on link "Home" at bounding box center [207, 119] width 34 height 27
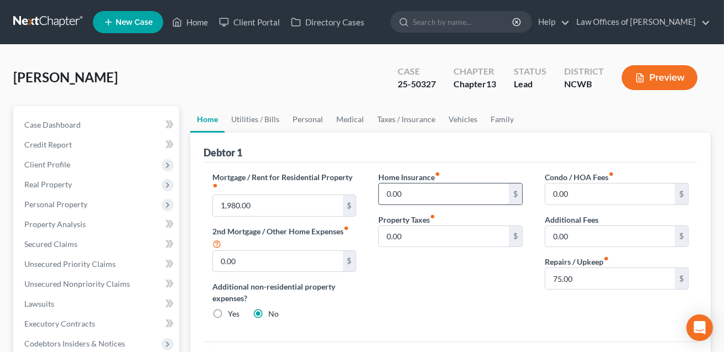
click at [411, 196] on input "0.00" at bounding box center [443, 194] width 129 height 21
type input "1"
type input "50.00"
click at [307, 118] on link "Personal" at bounding box center [308, 119] width 44 height 27
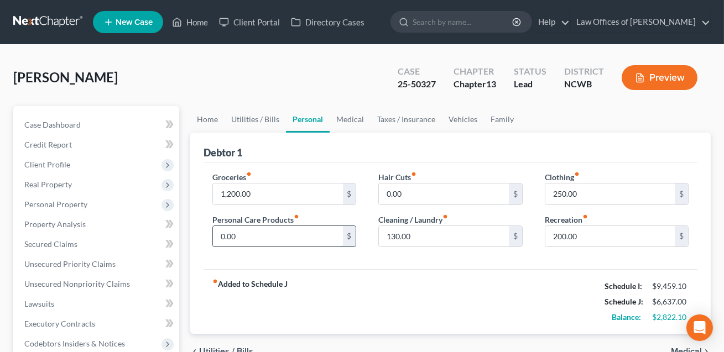
click at [249, 234] on input "0.00" at bounding box center [277, 236] width 129 height 21
type input "100.00"
click at [496, 121] on link "Family" at bounding box center [502, 119] width 37 height 27
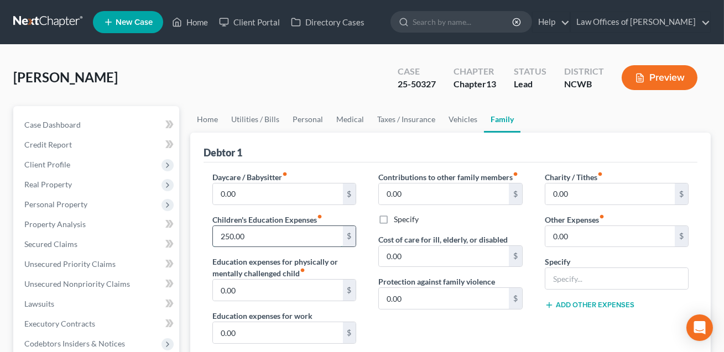
click at [248, 235] on input "250.00" at bounding box center [277, 236] width 129 height 21
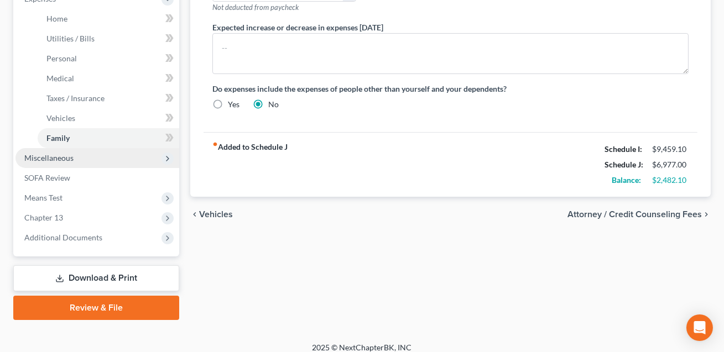
scroll to position [393, 0]
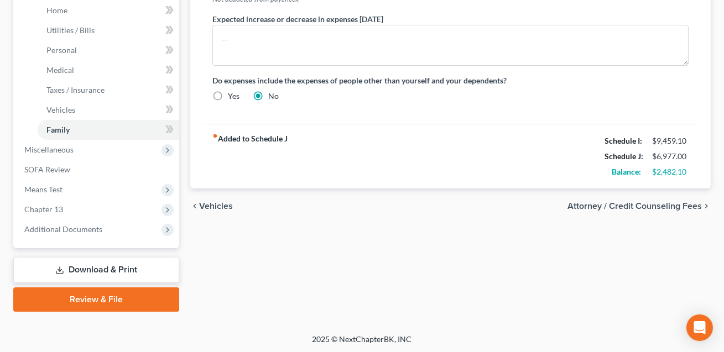
type input "490.00"
click at [104, 271] on link "Download & Print" at bounding box center [96, 270] width 166 height 26
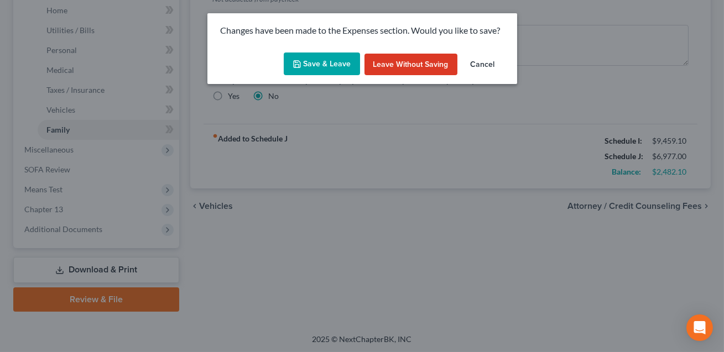
click at [322, 63] on button "Save & Leave" at bounding box center [322, 64] width 76 height 23
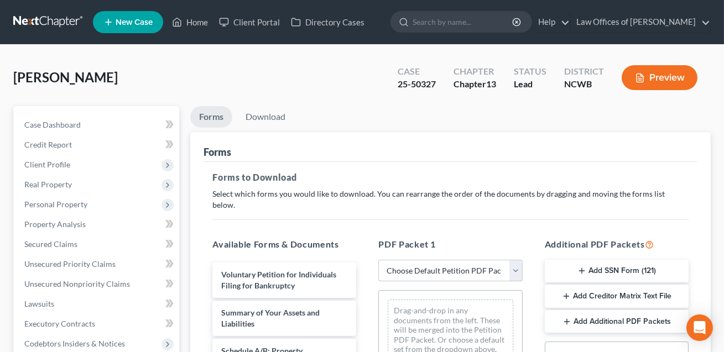
click at [441, 260] on select "Choose Default Petition PDF Packet Complete Bankruptcy Petition (all forms and …" at bounding box center [450, 271] width 144 height 22
select select "0"
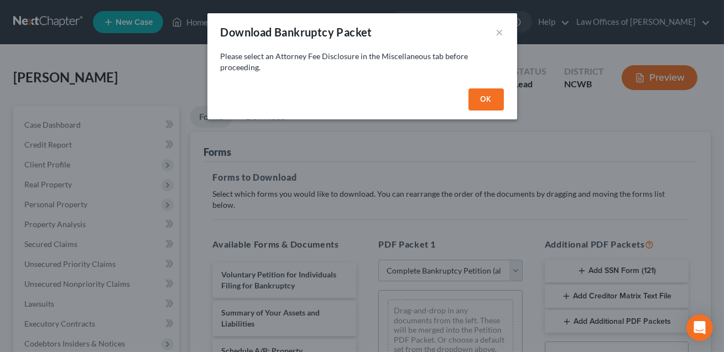
click at [484, 96] on button "OK" at bounding box center [486, 100] width 35 height 22
select select
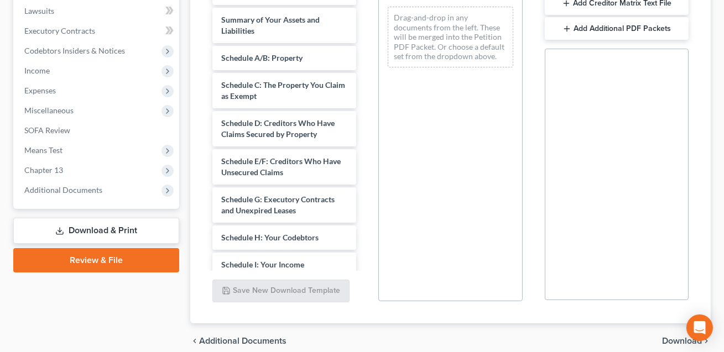
scroll to position [330, 0]
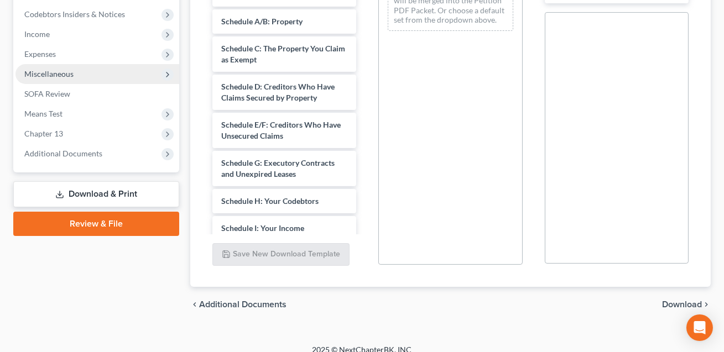
click at [63, 73] on span "Miscellaneous" at bounding box center [48, 73] width 49 height 9
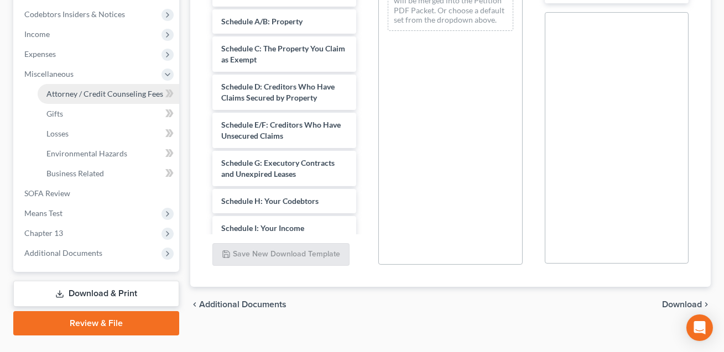
click at [66, 95] on span "Attorney / Credit Counseling Fees" at bounding box center [104, 93] width 117 height 9
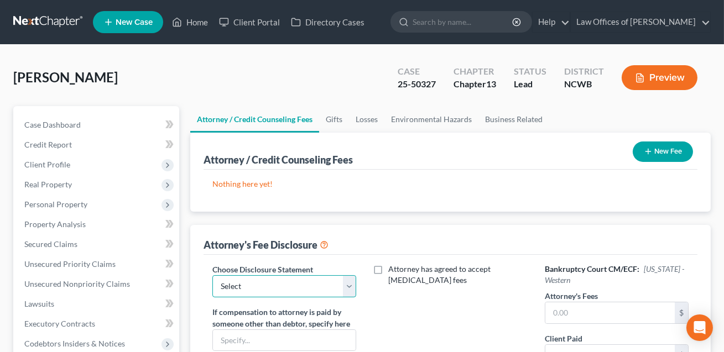
click at [335, 287] on select "Select Attorney Fee Discloure" at bounding box center [284, 287] width 144 height 22
select select "0"
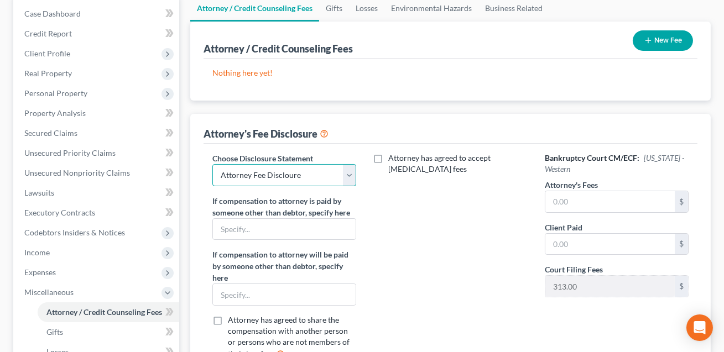
scroll to position [177, 0]
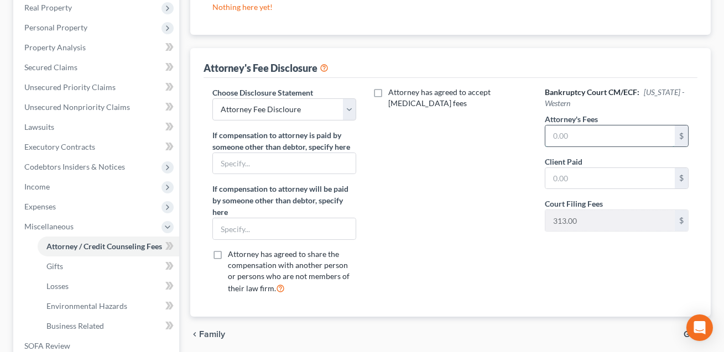
click at [588, 139] on input "text" at bounding box center [610, 136] width 129 height 21
type input "5,000.00"
click at [579, 173] on input "text" at bounding box center [610, 178] width 129 height 21
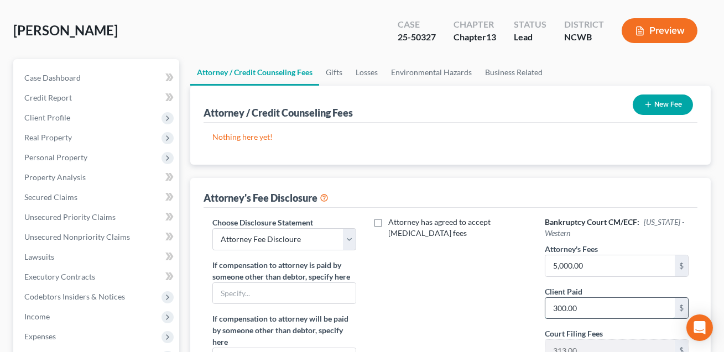
scroll to position [7, 0]
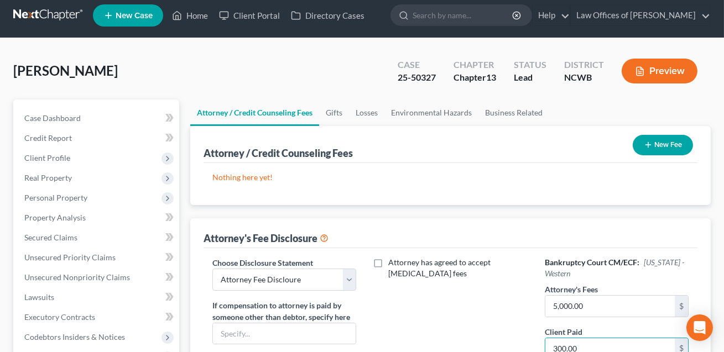
type input "300.00"
click at [667, 143] on button "New Fee" at bounding box center [663, 145] width 60 height 20
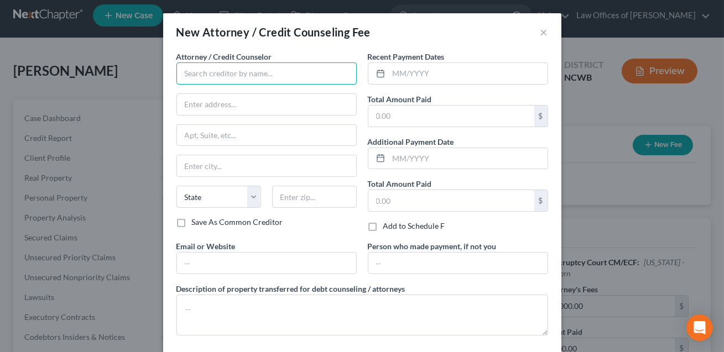
click at [199, 68] on input "text" at bounding box center [266, 74] width 180 height 22
click at [227, 74] on input "Law Offciews of [PERSON_NAME]" at bounding box center [266, 74] width 180 height 22
click at [235, 74] on input "Law Offices of [PERSON_NAME]" at bounding box center [266, 74] width 180 height 22
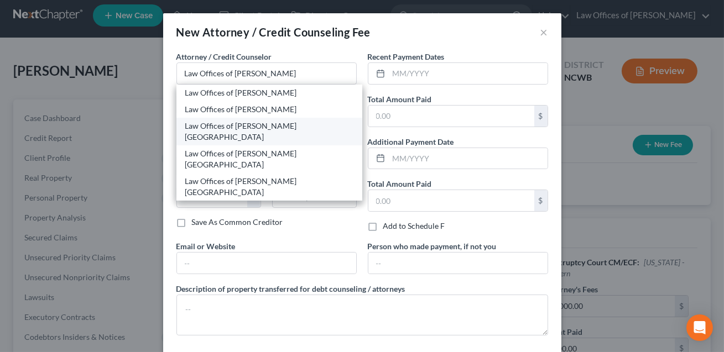
click at [246, 128] on div "Law Offices of [PERSON_NAME] [GEOGRAPHIC_DATA]" at bounding box center [269, 132] width 168 height 22
type input "Law Offices of [PERSON_NAME] [GEOGRAPHIC_DATA]"
type input "[STREET_ADDRESS]"
type input "[GEOGRAPHIC_DATA]"
select select "28"
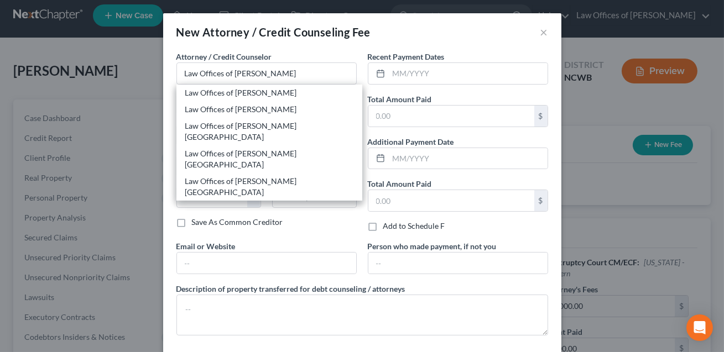
type input "28677"
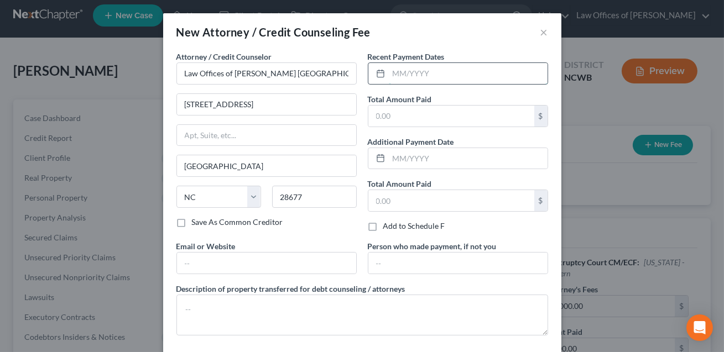
click at [418, 79] on input "text" at bounding box center [468, 73] width 159 height 21
type input "04/2025"
click at [433, 113] on input "text" at bounding box center [451, 116] width 166 height 21
type input "1,400.00"
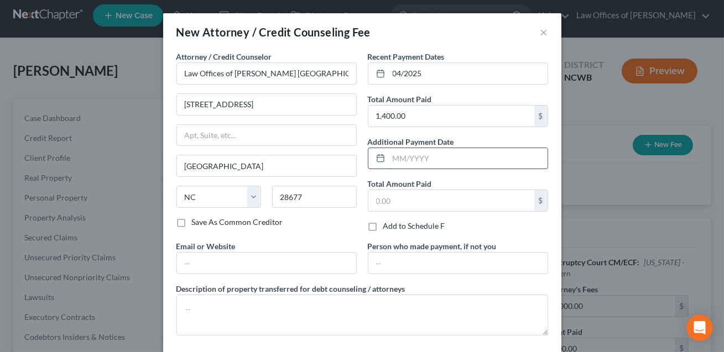
click at [401, 155] on input "text" at bounding box center [468, 158] width 159 height 21
type input "10.2025"
click at [386, 200] on input "text" at bounding box center [451, 200] width 166 height 21
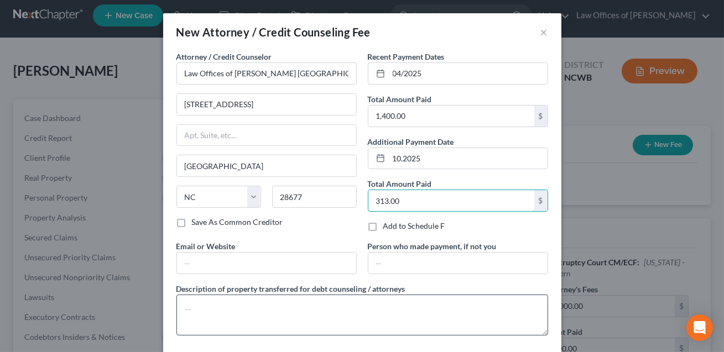
type input "313.00"
click at [260, 299] on textarea at bounding box center [362, 315] width 372 height 41
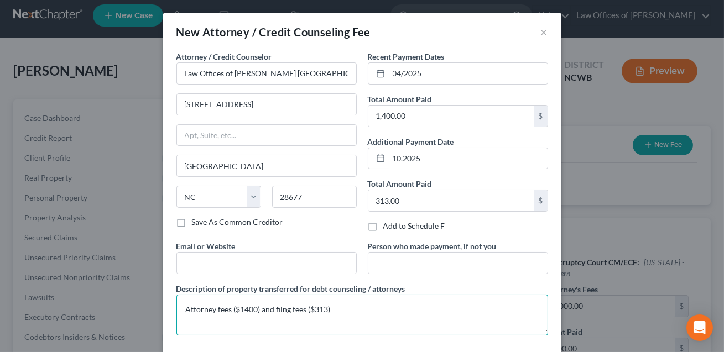
click at [282, 309] on textarea "Attorney fees ($1400) and filng fees ($313)" at bounding box center [362, 315] width 372 height 41
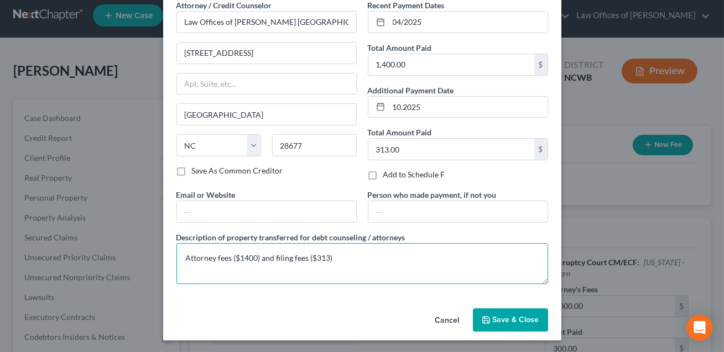
type textarea "Attorney fees ($1400) and filing fees ($313)"
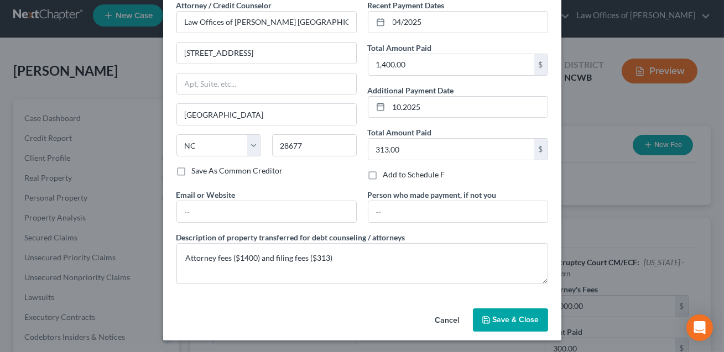
click at [518, 316] on span "Save & Close" at bounding box center [516, 319] width 46 height 9
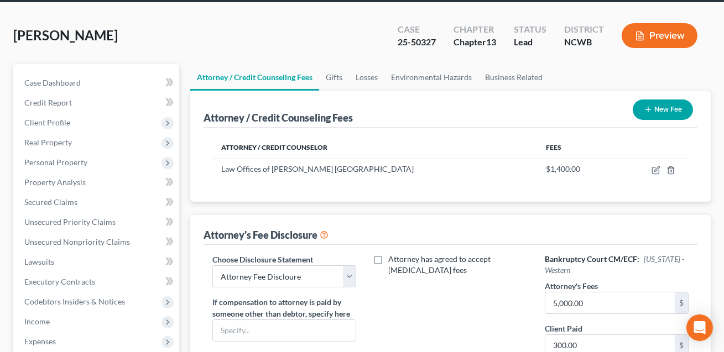
scroll to position [54, 0]
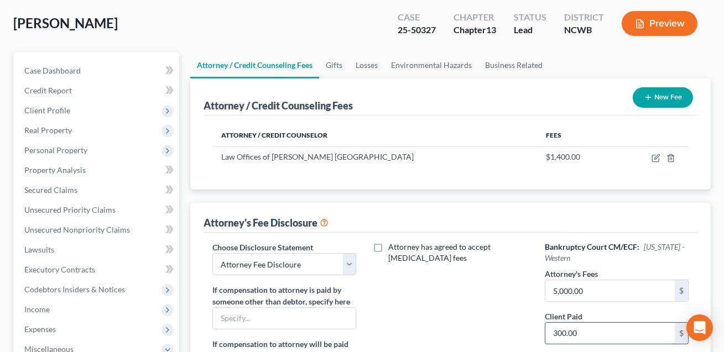
click at [588, 333] on input "300.00" at bounding box center [610, 333] width 129 height 21
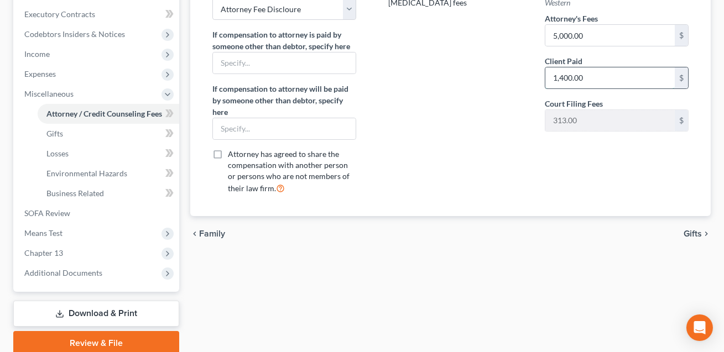
scroll to position [354, 0]
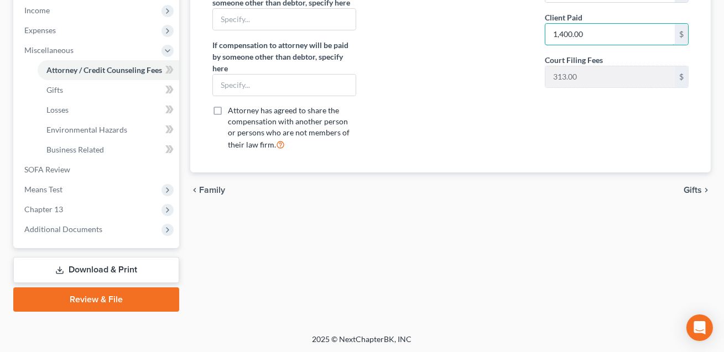
type input "1,400.00"
click at [103, 267] on link "Download & Print" at bounding box center [96, 270] width 166 height 26
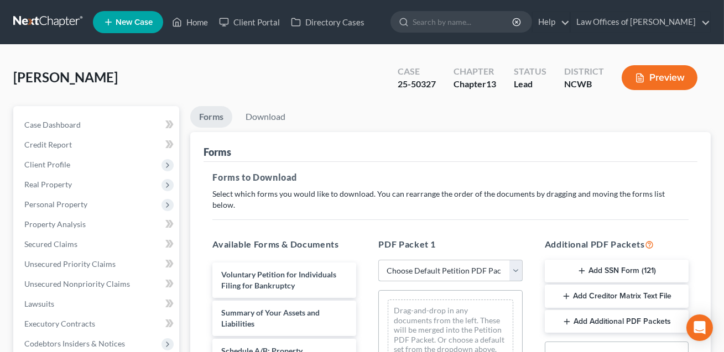
click at [411, 260] on select "Choose Default Petition PDF Packet Complete Bankruptcy Petition (all forms and …" at bounding box center [450, 271] width 144 height 22
select select "0"
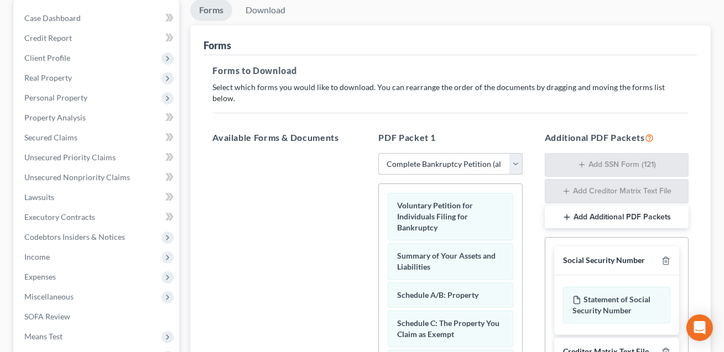
scroll to position [202, 0]
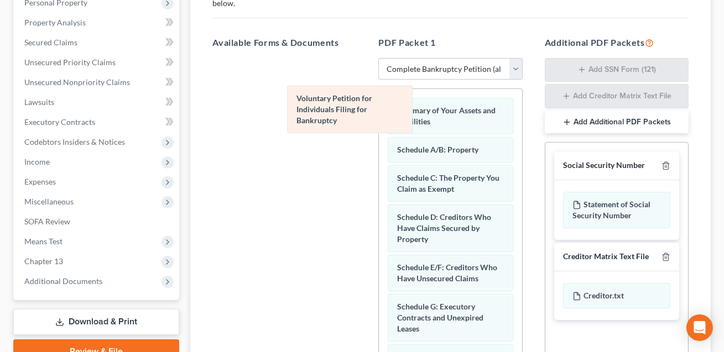
drag, startPoint x: 420, startPoint y: 114, endPoint x: 315, endPoint y: 125, distance: 105.7
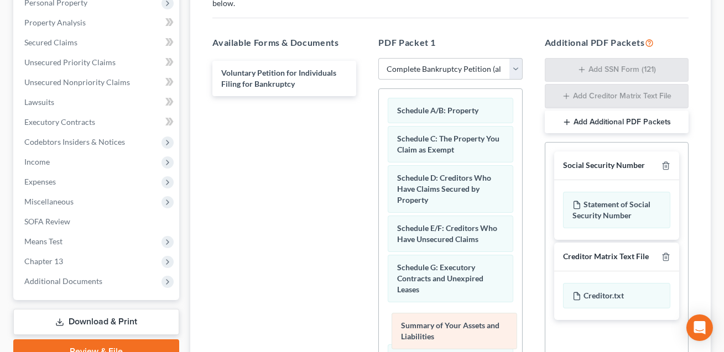
drag, startPoint x: 449, startPoint y: 110, endPoint x: 451, endPoint y: 344, distance: 233.5
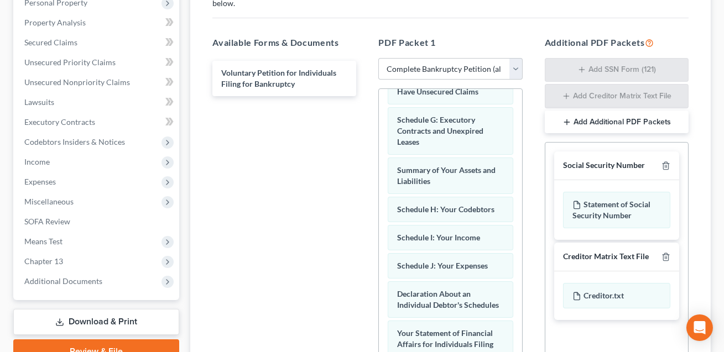
scroll to position [205, 0]
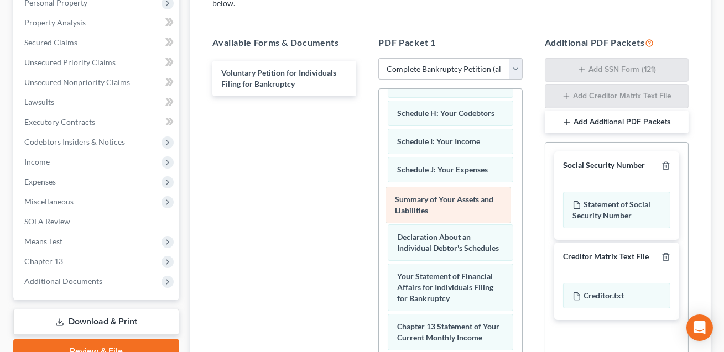
drag, startPoint x: 416, startPoint y: 102, endPoint x: 414, endPoint y: 200, distance: 98.0
click at [414, 200] on div "Summary of Your Assets and Liabilities Schedule A/B: Property Schedule C: The P…" at bounding box center [450, 246] width 143 height 724
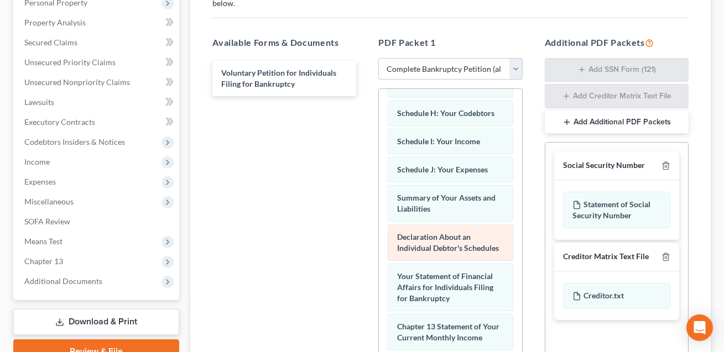
scroll to position [418, 0]
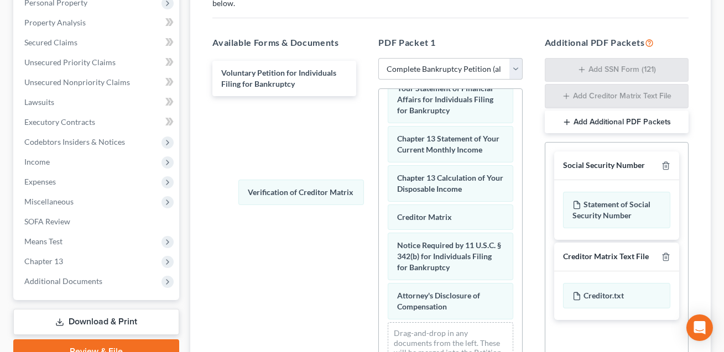
drag, startPoint x: 414, startPoint y: 206, endPoint x: 320, endPoint y: 207, distance: 94.1
click at [379, 188] on div "Verification of Creditor Matrix Schedule A/B: Property Schedule C: The Property…" at bounding box center [450, 44] width 143 height 696
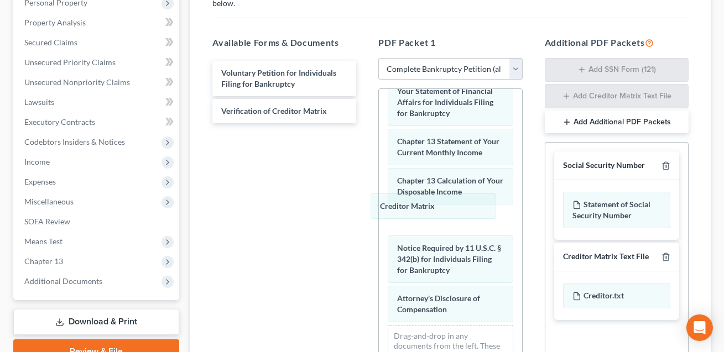
scroll to position [362, 0]
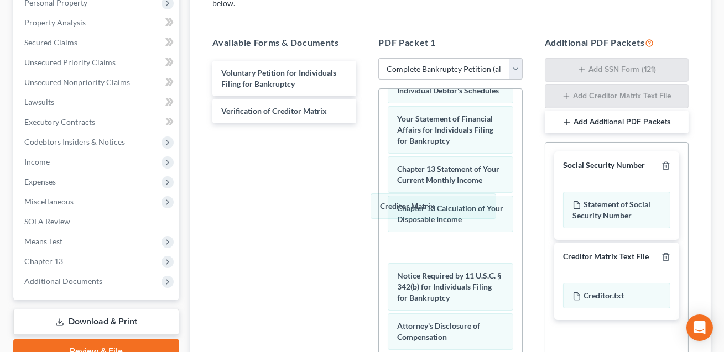
drag, startPoint x: 407, startPoint y: 202, endPoint x: 288, endPoint y: 209, distance: 119.7
click at [379, 186] on div "Creditor Matrix Schedule A/B: Property Schedule C: The Property You Claim as Ex…" at bounding box center [450, 74] width 143 height 695
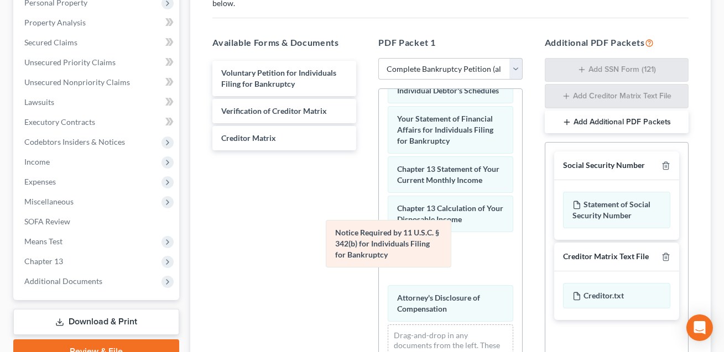
drag, startPoint x: 412, startPoint y: 246, endPoint x: 268, endPoint y: 217, distance: 146.3
click at [379, 219] on div "Notice Required by 11 U.S.C. § 342(b) for Individuals Filing for Bankruptcy Sch…" at bounding box center [450, 60] width 143 height 667
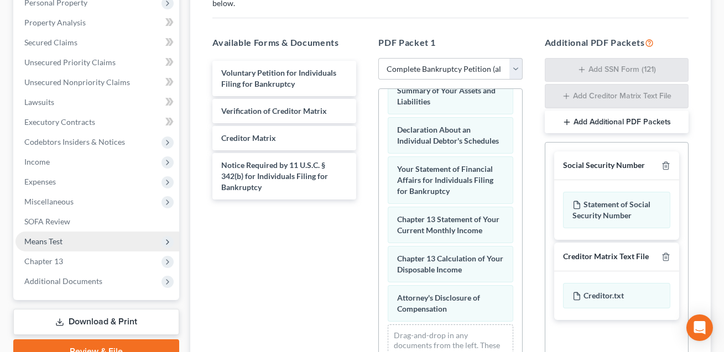
click at [56, 240] on span "Means Test" at bounding box center [43, 241] width 38 height 9
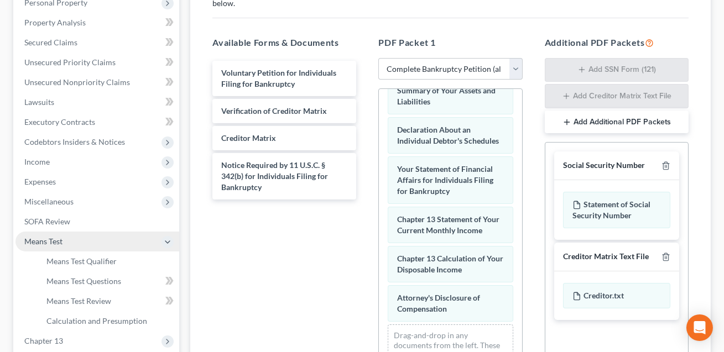
scroll to position [334, 0]
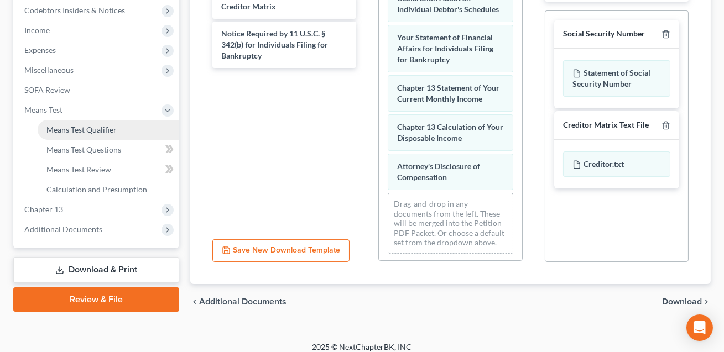
click at [69, 128] on span "Means Test Qualifier" at bounding box center [81, 129] width 70 height 9
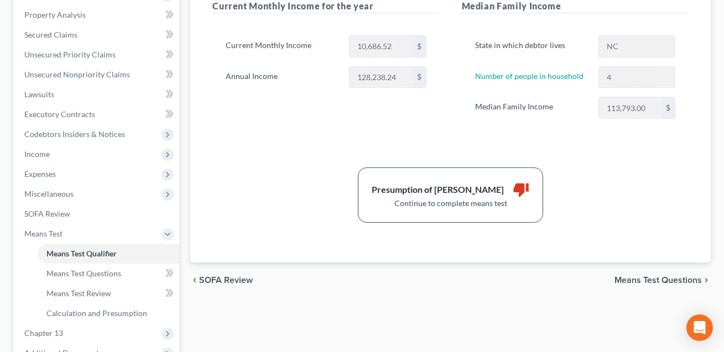
scroll to position [208, 0]
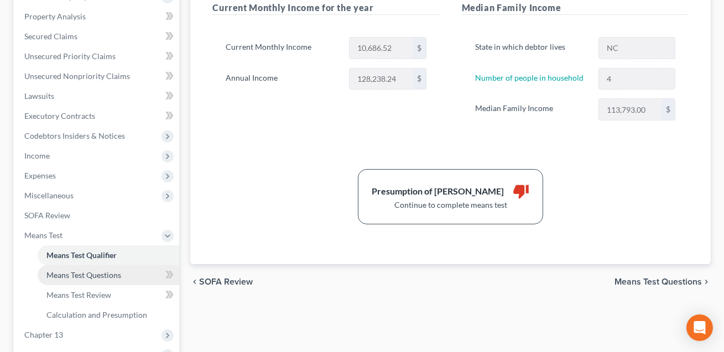
click at [85, 271] on span "Means Test Questions" at bounding box center [83, 275] width 75 height 9
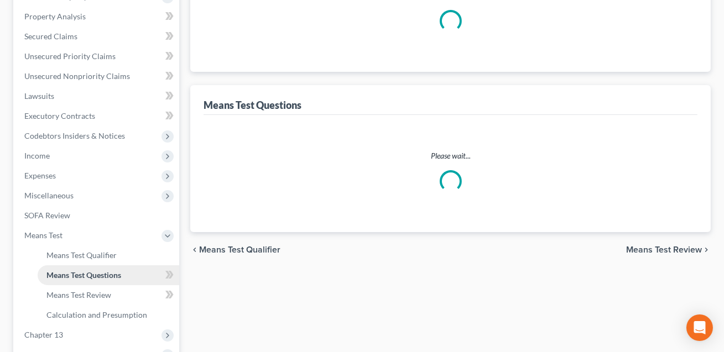
scroll to position [156, 0]
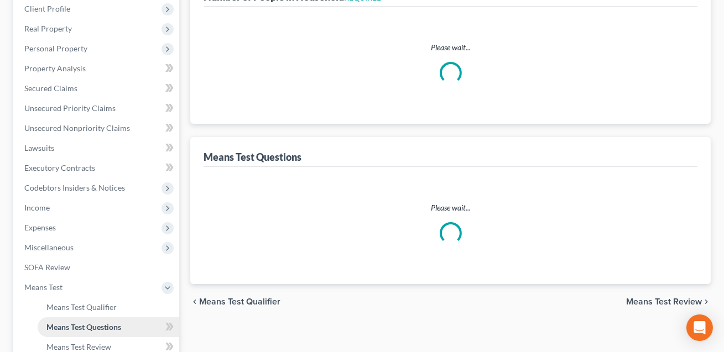
select select "0"
select select "60"
select select "0"
select select "60"
select select "0"
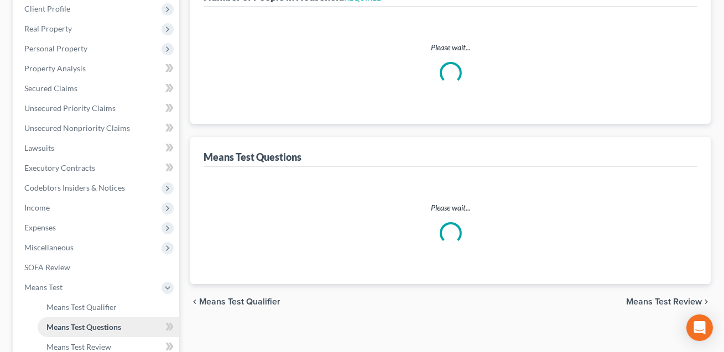
select select "60"
select select "0"
select select "60"
select select "1"
select select "60"
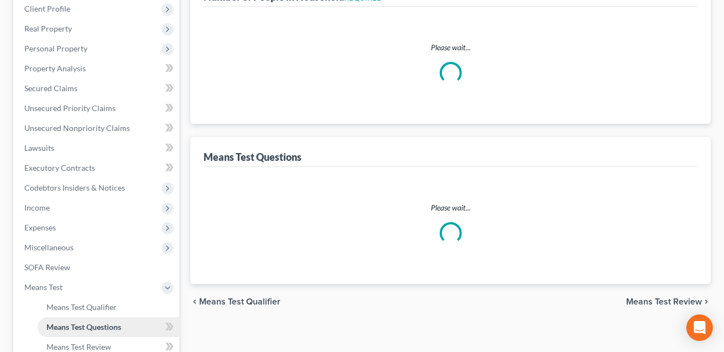
select select "0"
select select "60"
select select "1"
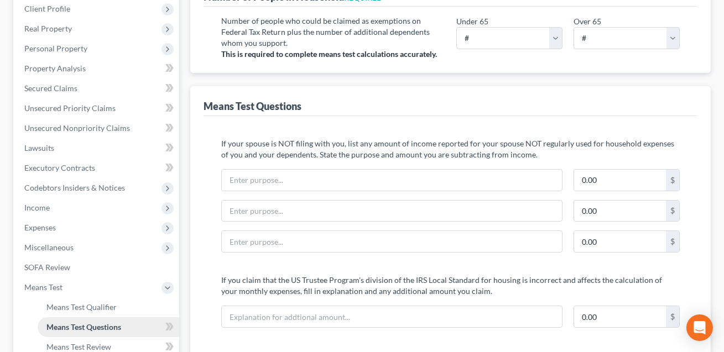
scroll to position [0, 0]
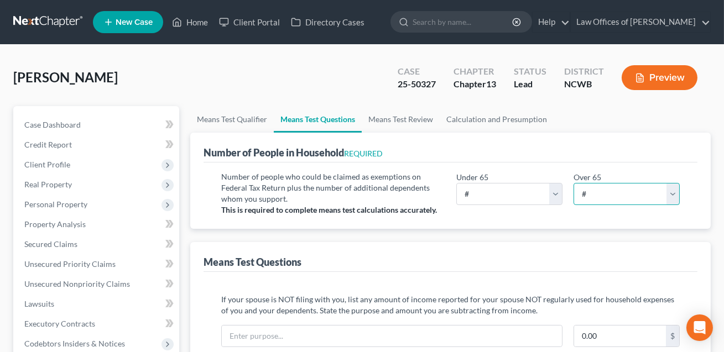
click at [599, 194] on select "# 0 1 2 3 4 5 6 7 8 9 10" at bounding box center [627, 194] width 106 height 22
select select "1"
click at [527, 196] on select "# 0 1 2 3 4 5 6 7 8 9 10" at bounding box center [509, 194] width 106 height 22
select select "3"
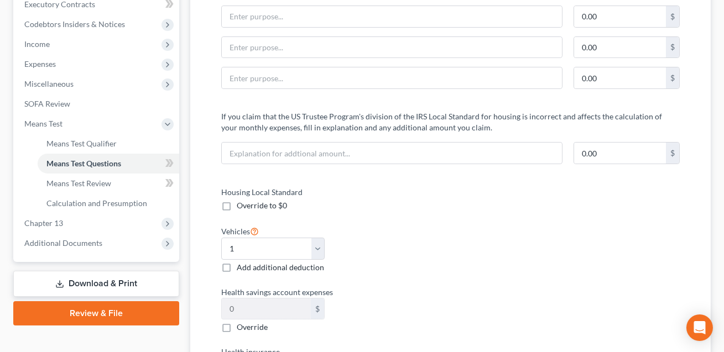
scroll to position [331, 0]
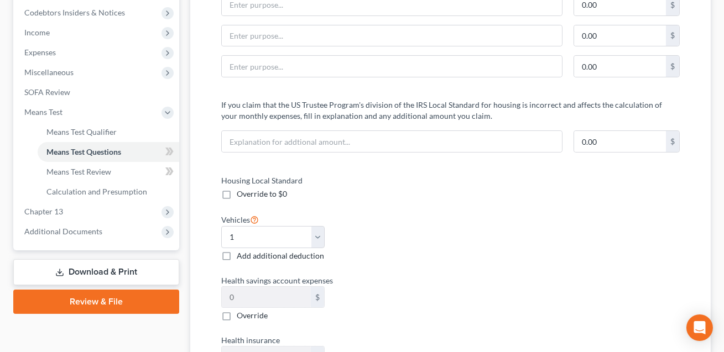
click at [110, 272] on link "Download & Print" at bounding box center [96, 272] width 166 height 26
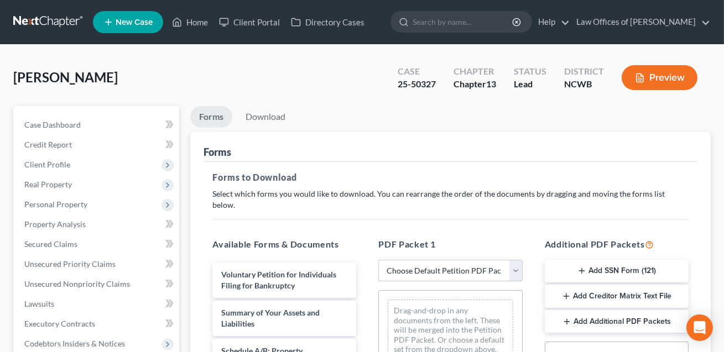
click at [408, 260] on select "Choose Default Petition PDF Packet Complete Bankruptcy Petition (all forms and …" at bounding box center [450, 271] width 144 height 22
select select "0"
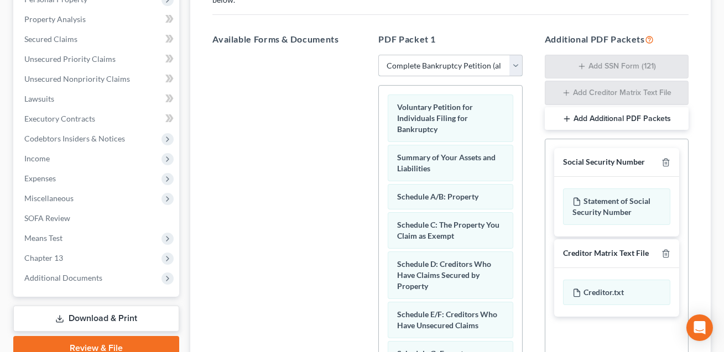
scroll to position [218, 0]
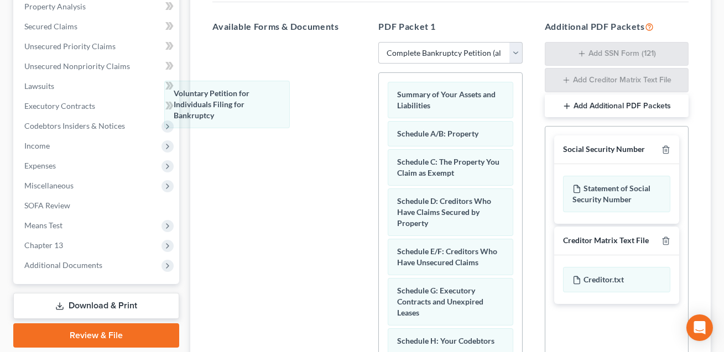
drag, startPoint x: 414, startPoint y: 96, endPoint x: 273, endPoint y: 96, distance: 141.6
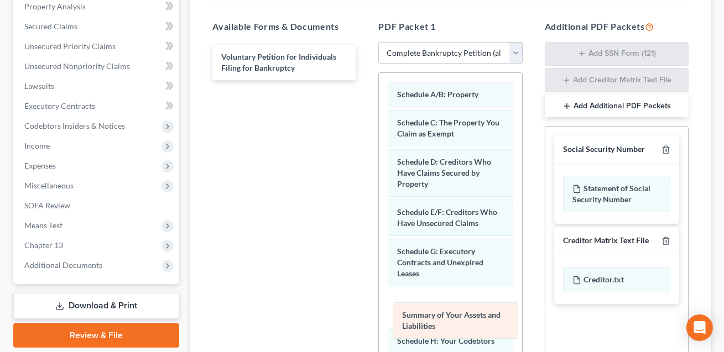
drag, startPoint x: 416, startPoint y: 89, endPoint x: 421, endPoint y: 326, distance: 238.0
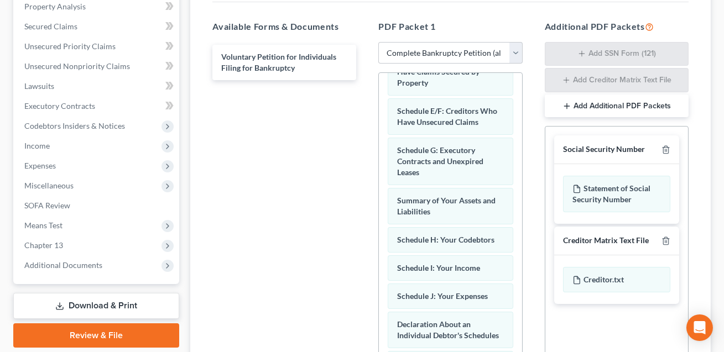
scroll to position [125, 0]
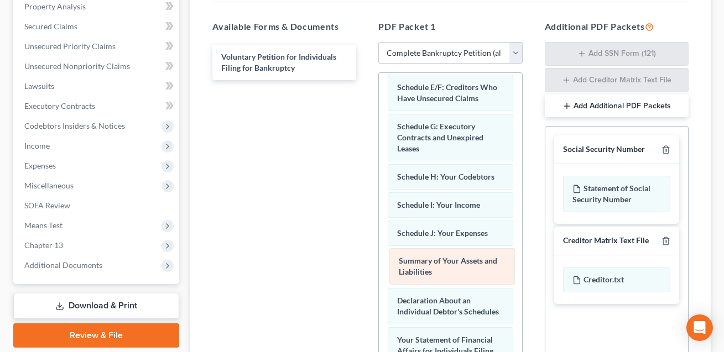
drag, startPoint x: 413, startPoint y: 167, endPoint x: 414, endPoint y: 255, distance: 88.5
click at [414, 256] on div "Summary of Your Assets and Liabilities Schedule A/B: Property Schedule C: The P…" at bounding box center [450, 310] width 143 height 724
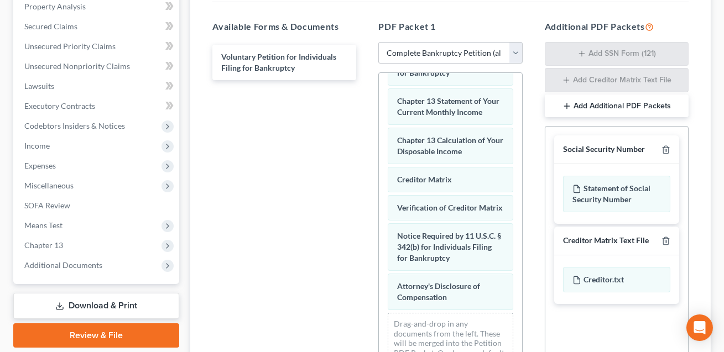
scroll to position [418, 0]
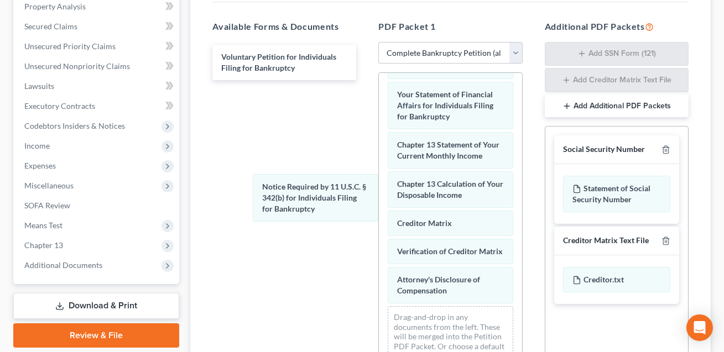
drag, startPoint x: 419, startPoint y: 231, endPoint x: 367, endPoint y: 195, distance: 62.8
click at [379, 178] on div "Notice Required by 11 U.S.C. § 342(b) for Individuals Filing for Bankruptcy Sch…" at bounding box center [450, 39] width 143 height 674
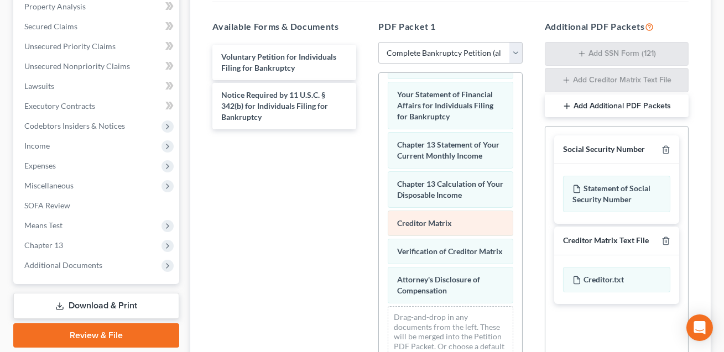
scroll to position [368, 0]
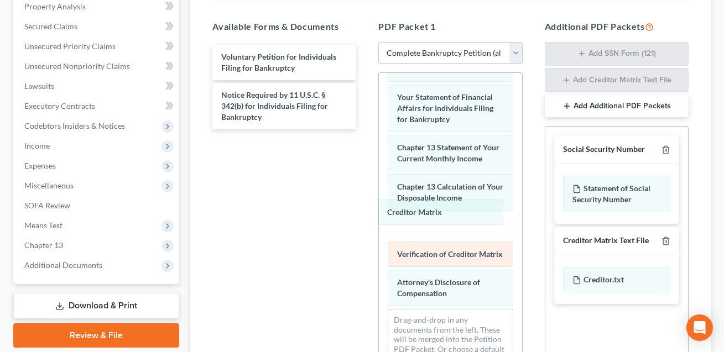
drag, startPoint x: 408, startPoint y: 212, endPoint x: 411, endPoint y: 246, distance: 33.9
click at [379, 210] on div "Creditor Matrix Schedule A/B: Property Schedule C: The Property You Claim as Ex…" at bounding box center [450, 41] width 143 height 673
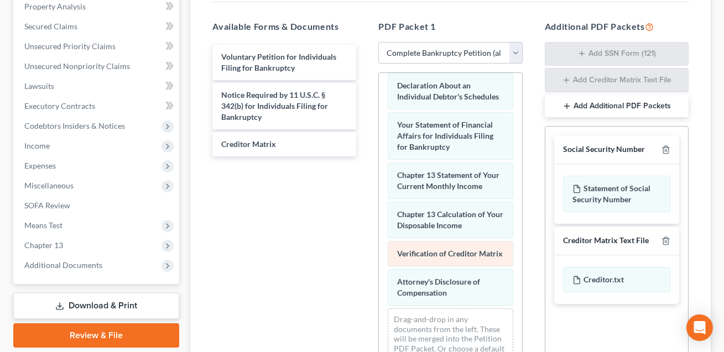
scroll to position [312, 0]
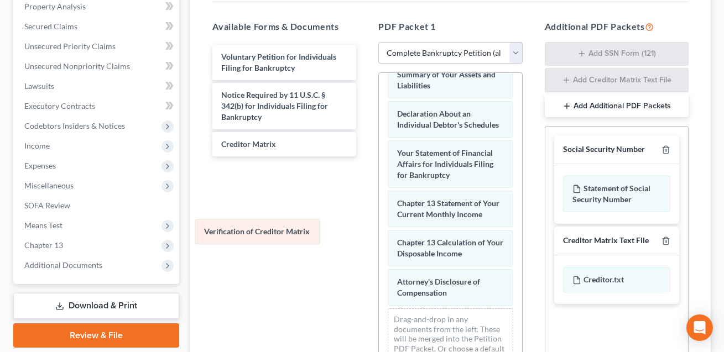
drag, startPoint x: 414, startPoint y: 240, endPoint x: 211, endPoint y: 226, distance: 204.1
click at [379, 226] on div "Verification of Creditor Matrix Schedule A/B: Property Schedule C: The Property…" at bounding box center [450, 69] width 143 height 617
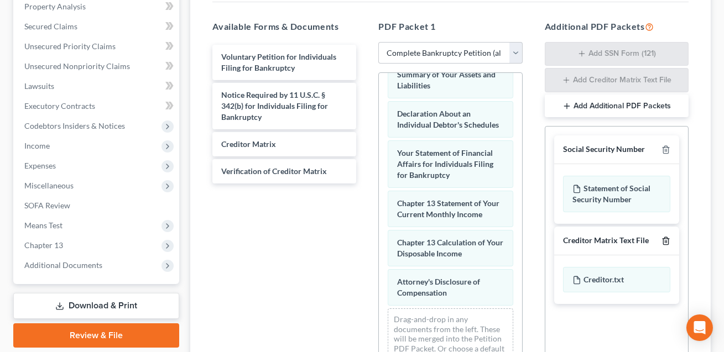
click at [666, 237] on icon "button" at bounding box center [666, 241] width 9 height 9
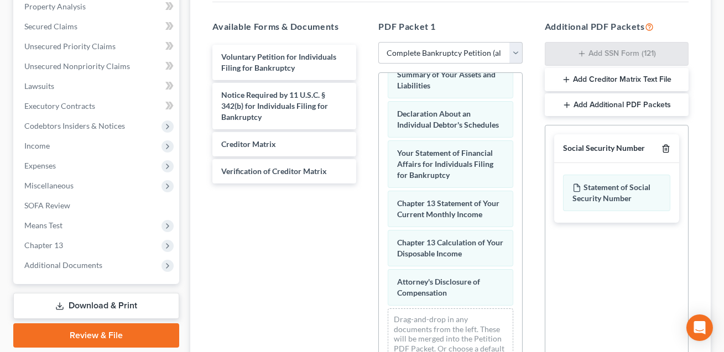
click at [666, 149] on line "button" at bounding box center [666, 150] width 0 height 2
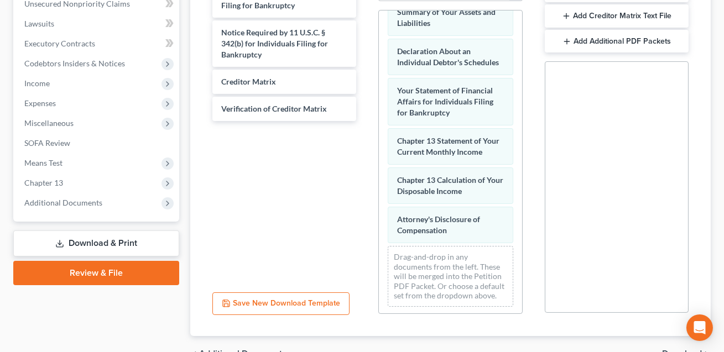
scroll to position [330, 0]
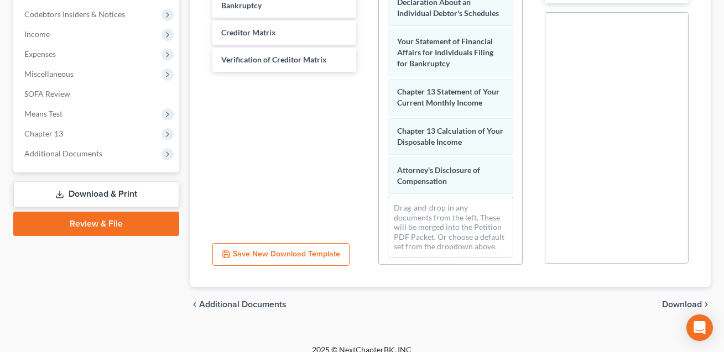
click at [669, 300] on span "Download" at bounding box center [682, 304] width 40 height 9
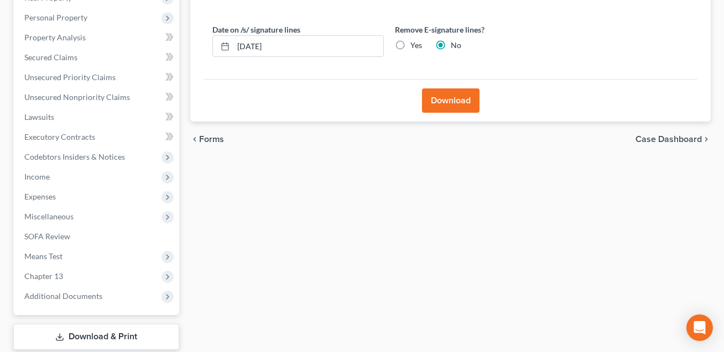
scroll to position [129, 0]
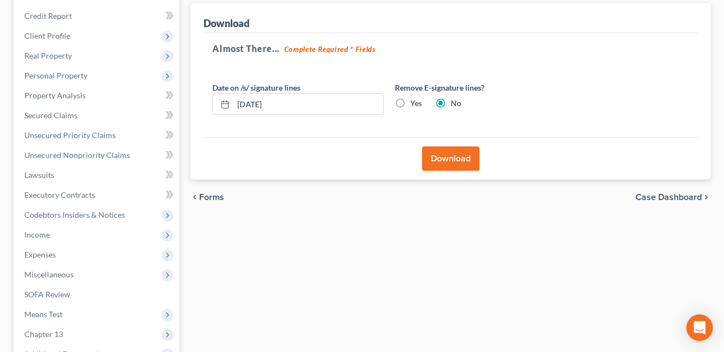
click at [411, 101] on label "Yes" at bounding box center [417, 103] width 12 height 11
click at [415, 101] on input "Yes" at bounding box center [418, 101] width 7 height 7
radio input "true"
radio input "false"
drag, startPoint x: 284, startPoint y: 101, endPoint x: 224, endPoint y: 101, distance: 60.3
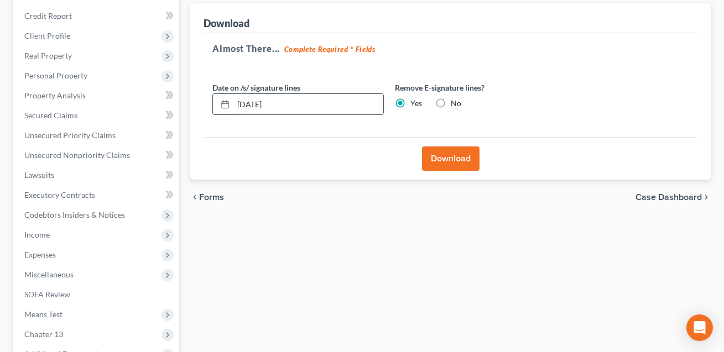
click at [224, 101] on div "[DATE]" at bounding box center [298, 105] width 172 height 22
click at [450, 162] on button "Download" at bounding box center [451, 159] width 58 height 24
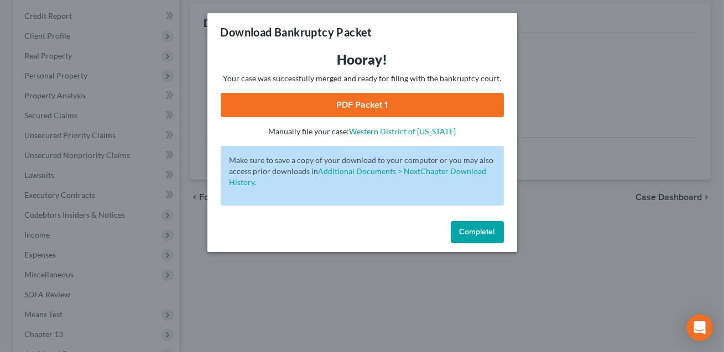
click at [479, 102] on link "PDF Packet 1" at bounding box center [362, 105] width 283 height 24
click at [472, 231] on span "Complete!" at bounding box center [477, 231] width 35 height 9
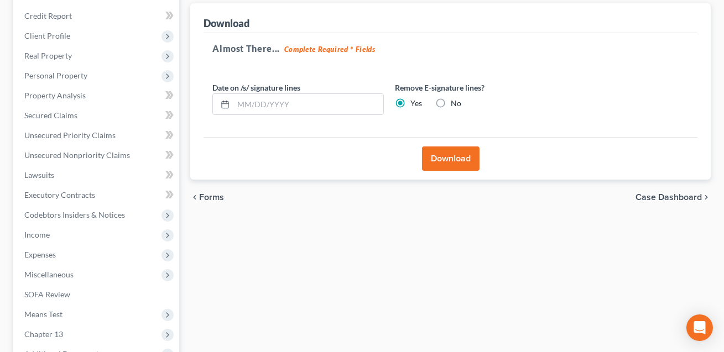
click at [452, 162] on button "Download" at bounding box center [451, 159] width 58 height 24
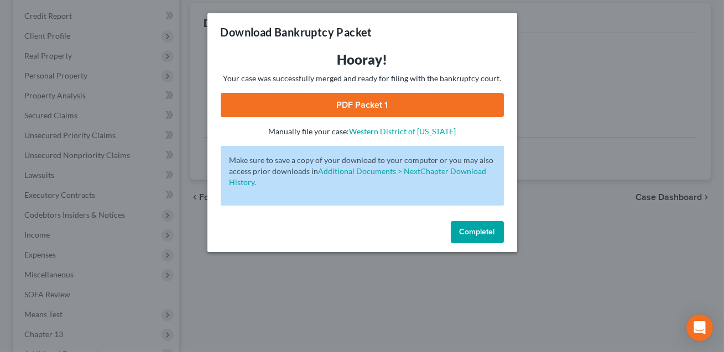
click at [492, 237] on button "Complete!" at bounding box center [477, 232] width 53 height 22
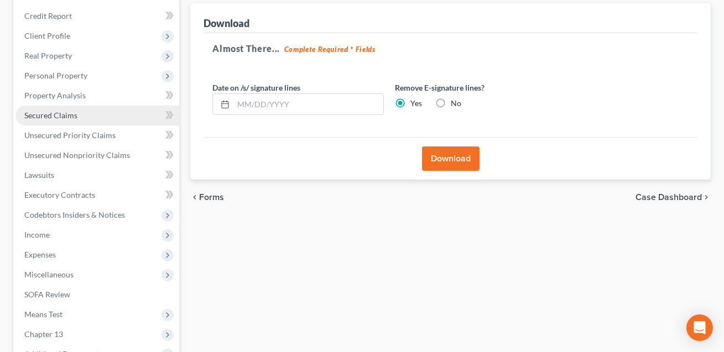
scroll to position [94, 0]
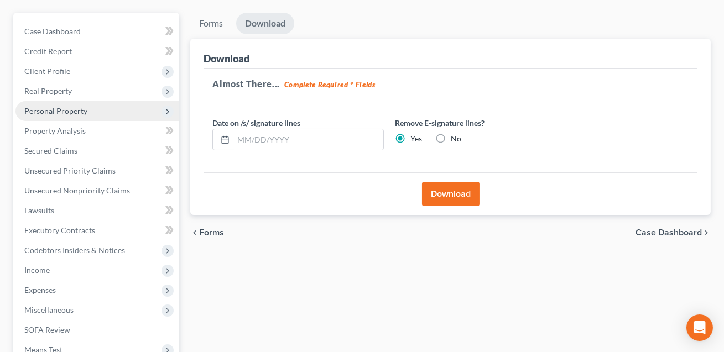
click at [41, 107] on span "Personal Property" at bounding box center [55, 110] width 63 height 9
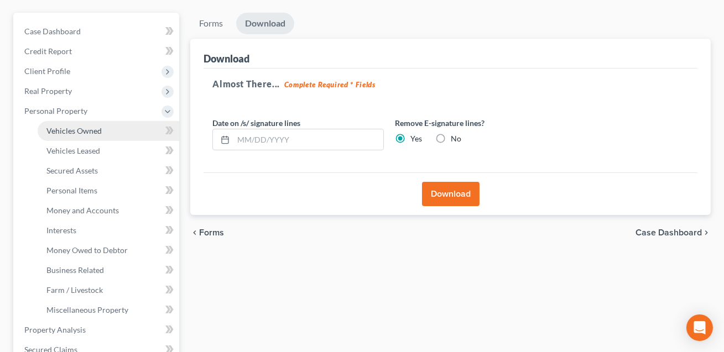
click at [65, 126] on span "Vehicles Owned" at bounding box center [73, 130] width 55 height 9
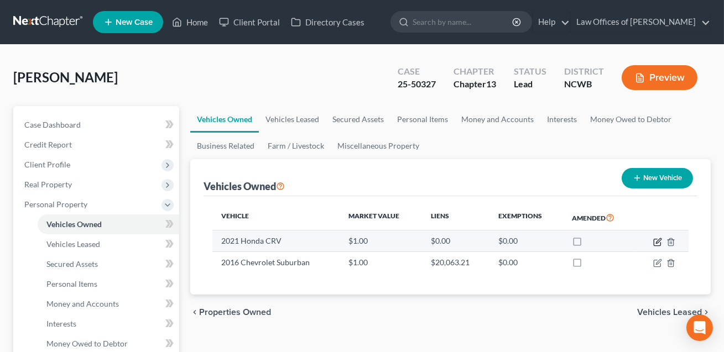
click at [660, 241] on icon "button" at bounding box center [658, 240] width 5 height 5
select select "0"
select select "5"
select select "2"
select select "3"
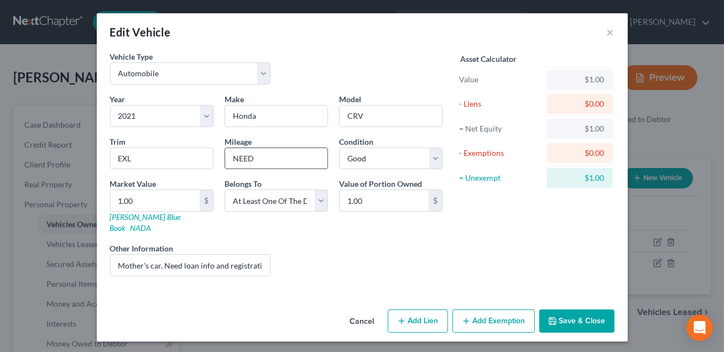
drag, startPoint x: 261, startPoint y: 161, endPoint x: 234, endPoint y: 158, distance: 26.7
click at [234, 158] on input "NEED" at bounding box center [276, 158] width 102 height 21
type input "58943"
click at [212, 255] on input "Mother's car. Need loan info and registration." at bounding box center [191, 265] width 160 height 21
type input "Mother's car. Need loan: SECU owes and registration."
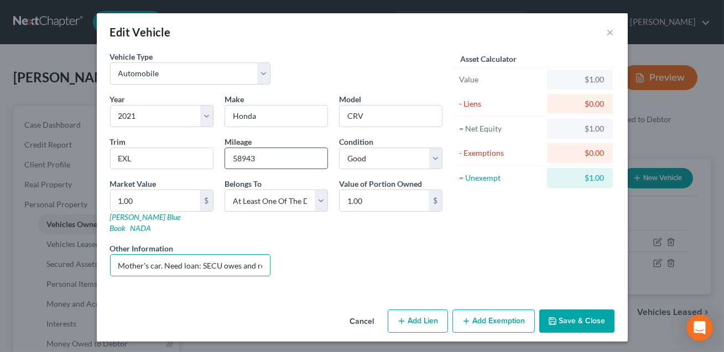
click at [241, 158] on input "58943" at bounding box center [276, 158] width 102 height 21
type input "58,943"
click at [201, 255] on input "Mother's car. Need loan: SECU owes and registration." at bounding box center [191, 265] width 160 height 21
